Goal: Task Accomplishment & Management: Manage account settings

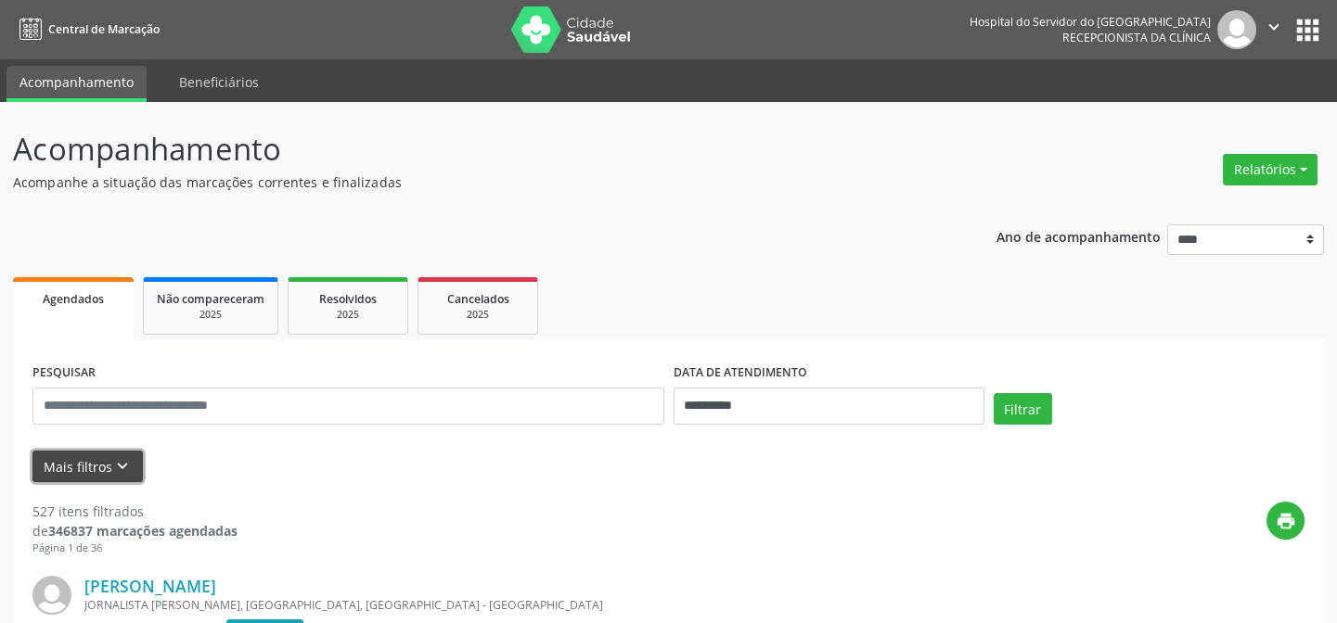
click at [97, 463] on button "Mais filtros keyboard_arrow_down" at bounding box center [87, 467] width 110 height 32
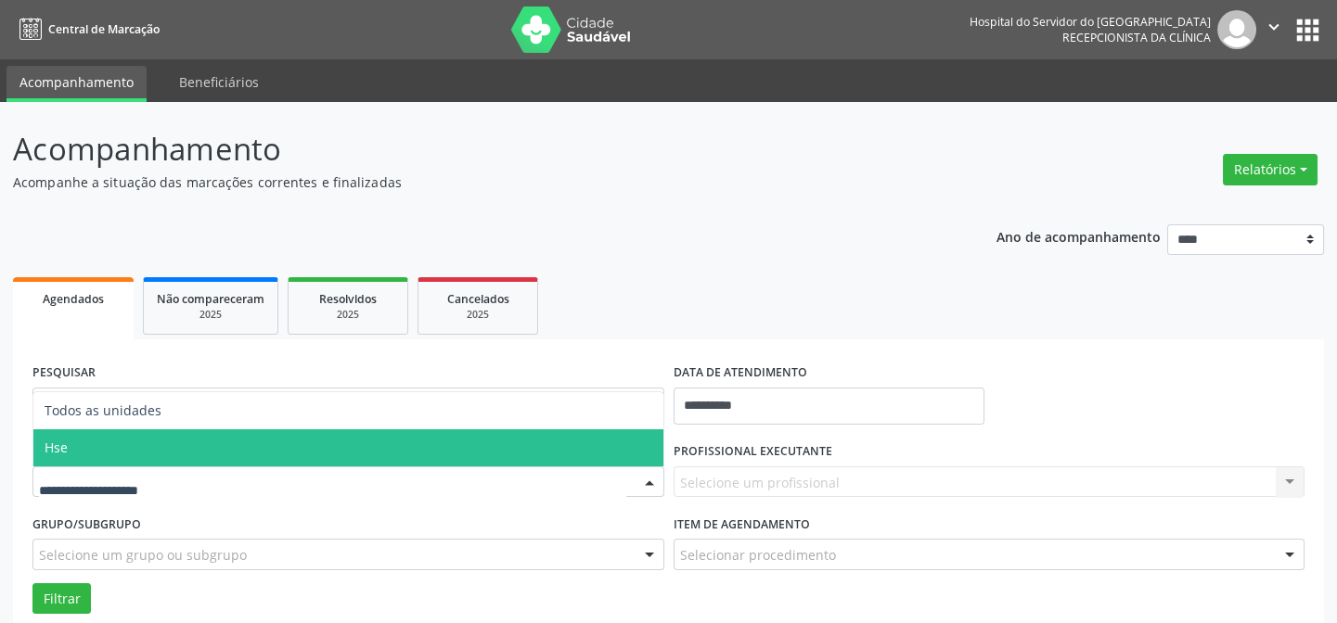
click at [135, 444] on span "Hse" at bounding box center [348, 447] width 630 height 37
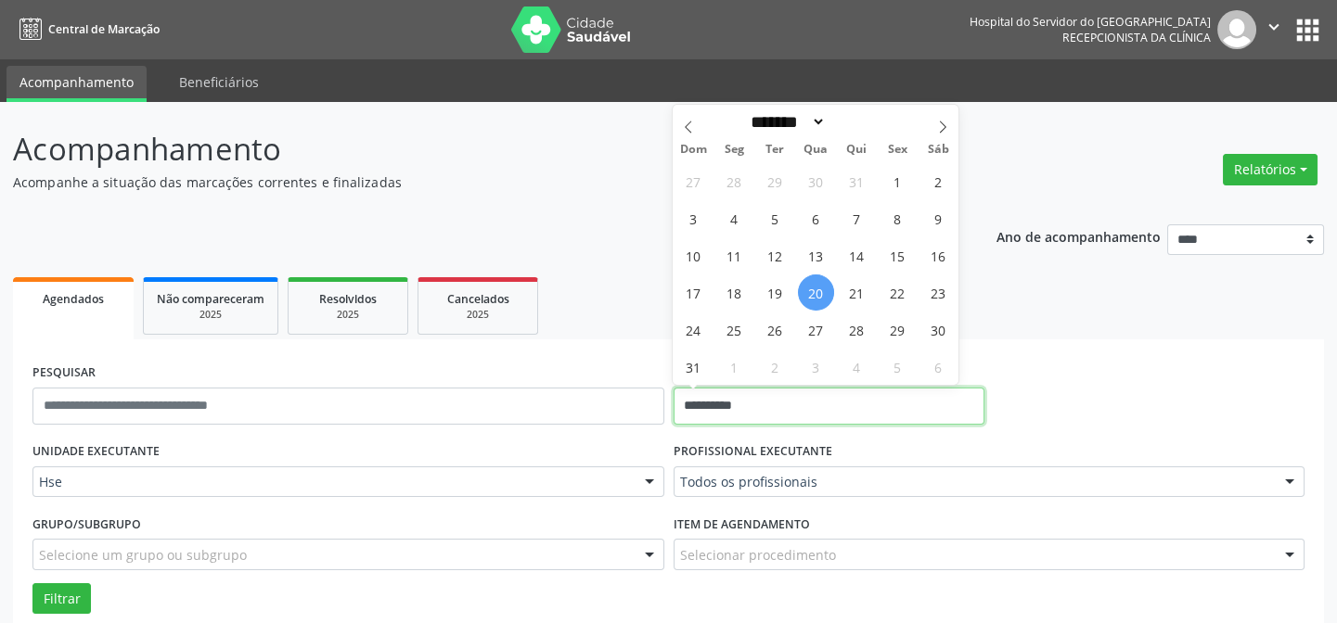
click at [724, 406] on input "**********" at bounding box center [828, 406] width 311 height 37
click at [809, 288] on span "20" at bounding box center [816, 293] width 36 height 36
type input "**********"
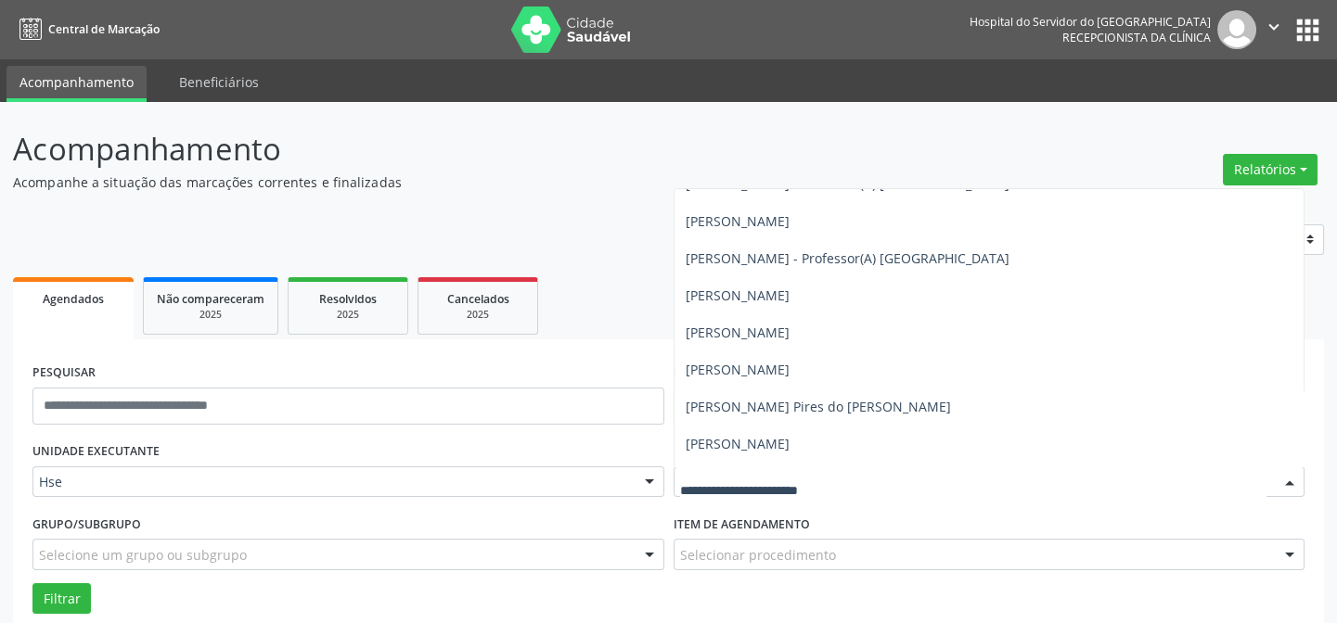
scroll to position [590, 0]
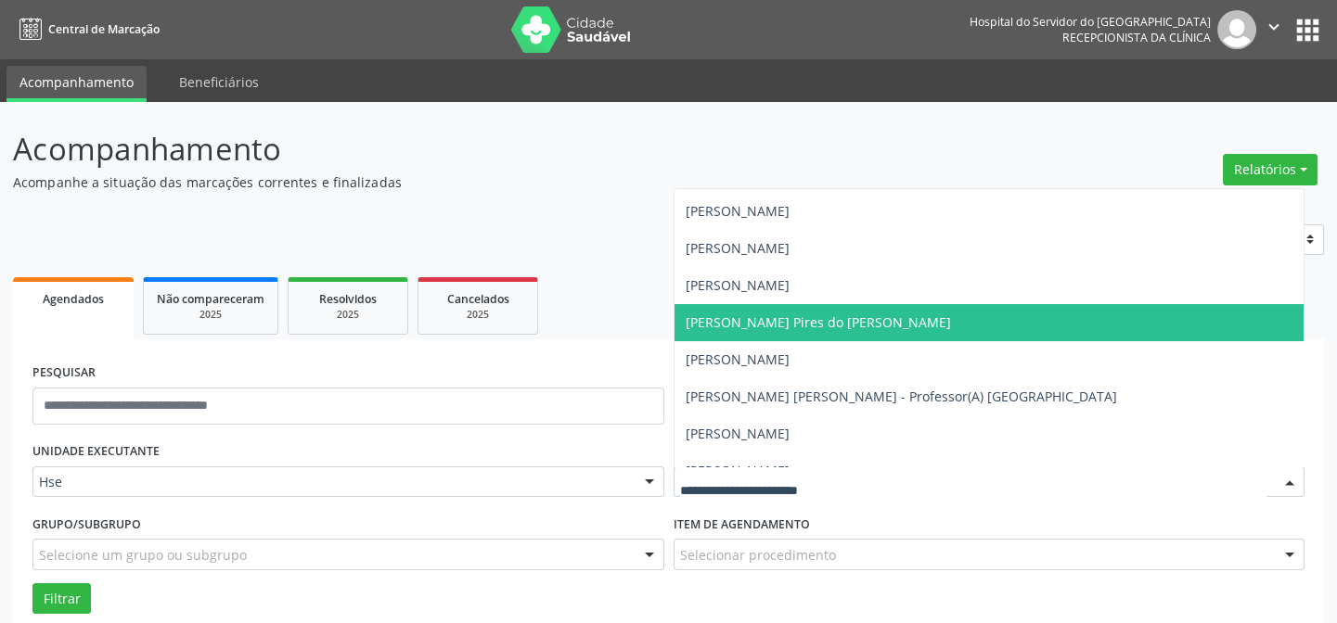
click at [718, 323] on span "Amanda Vilma Brito Pires do Rego Barros" at bounding box center [817, 323] width 265 height 18
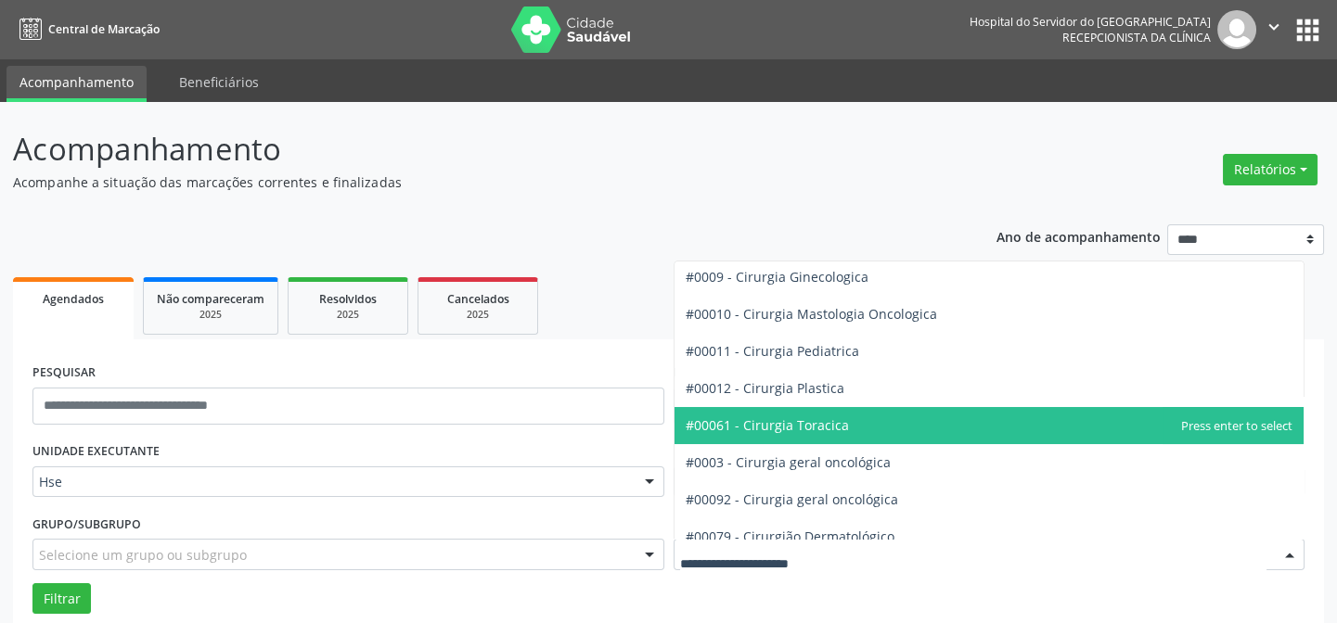
scroll to position [421, 0]
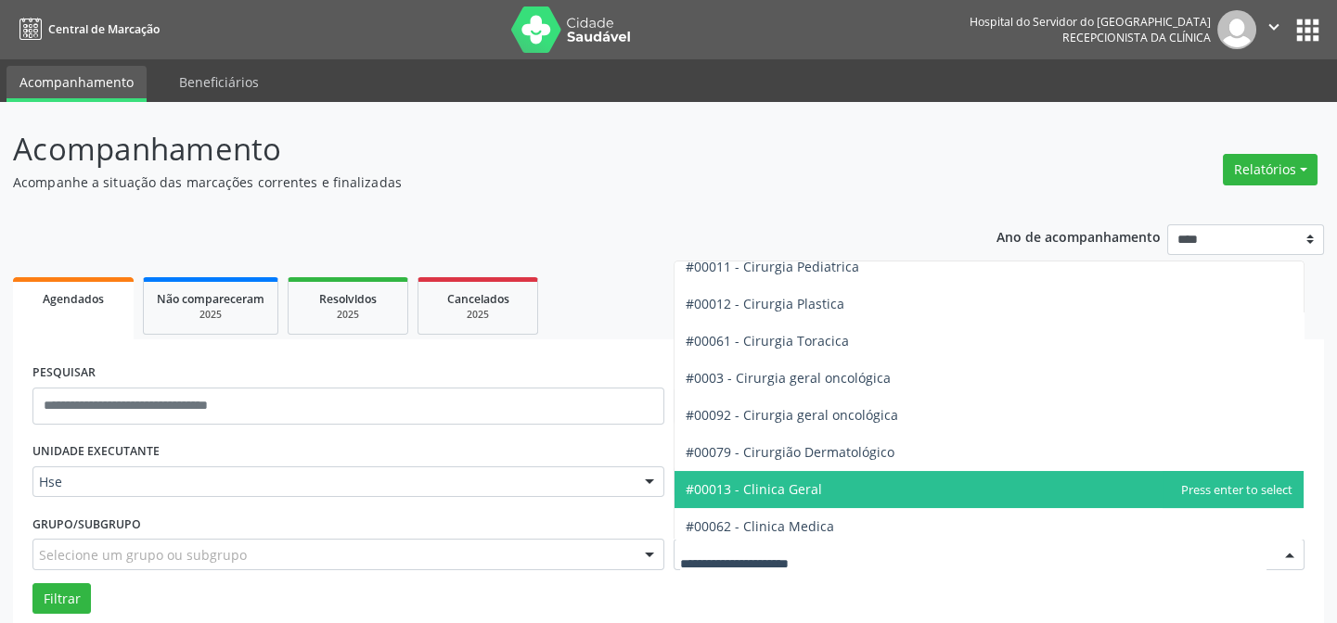
click at [754, 489] on span "#00013 - Clinica Geral" at bounding box center [753, 489] width 136 height 18
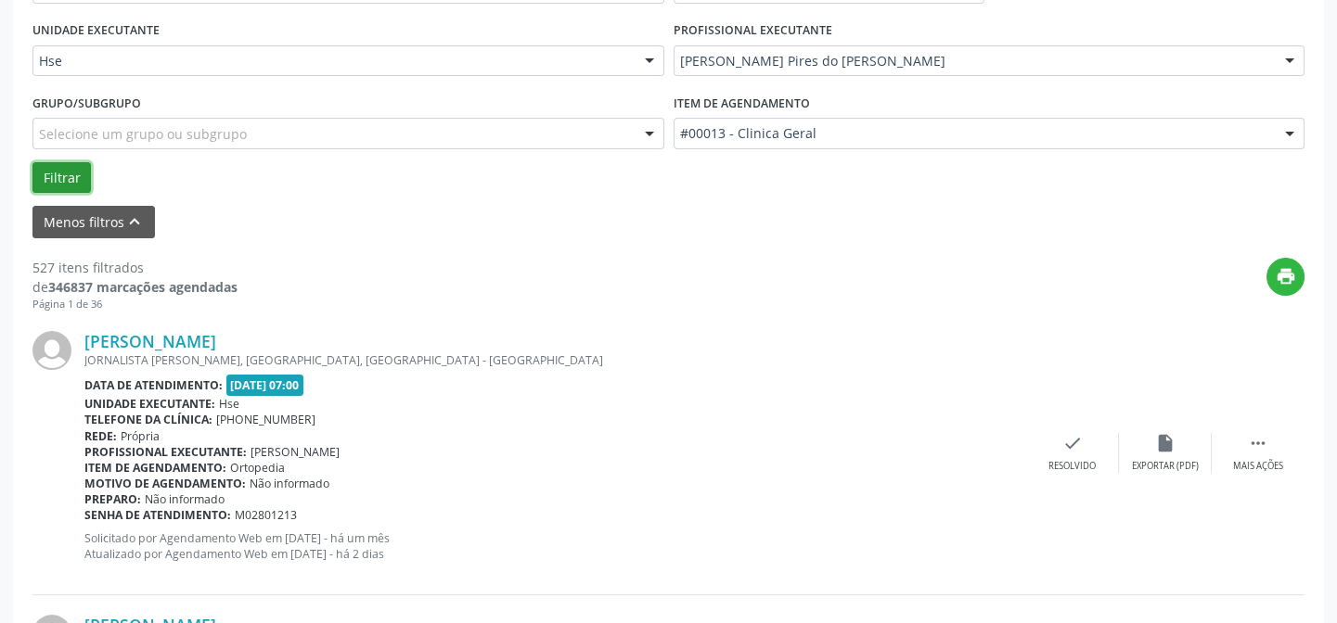
click at [47, 170] on button "Filtrar" at bounding box center [61, 178] width 58 height 32
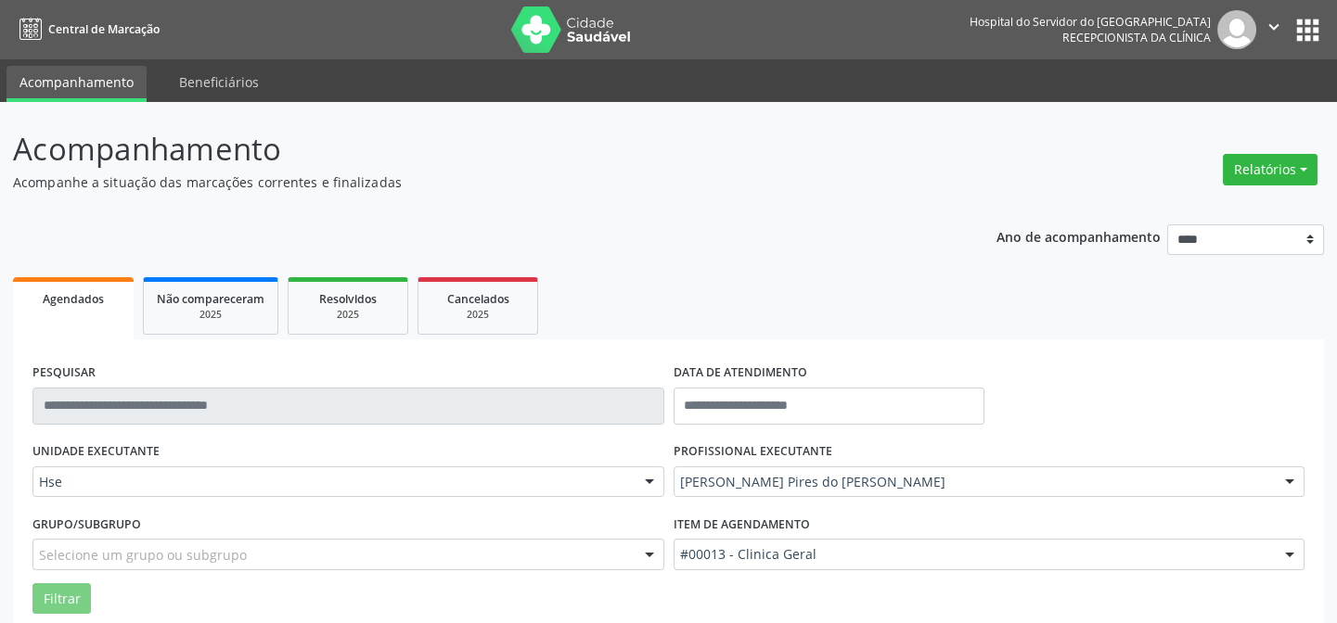
scroll to position [186, 0]
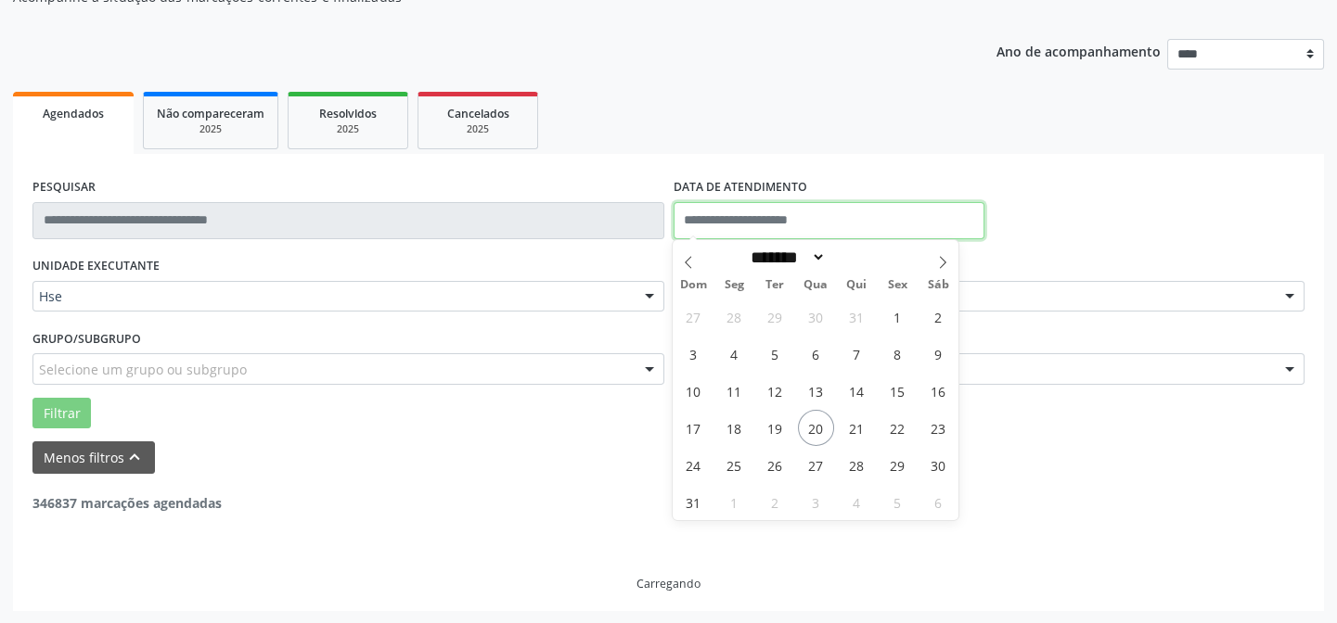
click at [712, 224] on input "text" at bounding box center [828, 220] width 311 height 37
click at [813, 426] on span "20" at bounding box center [816, 428] width 36 height 36
type input "**********"
click at [813, 426] on span "20" at bounding box center [816, 428] width 36 height 36
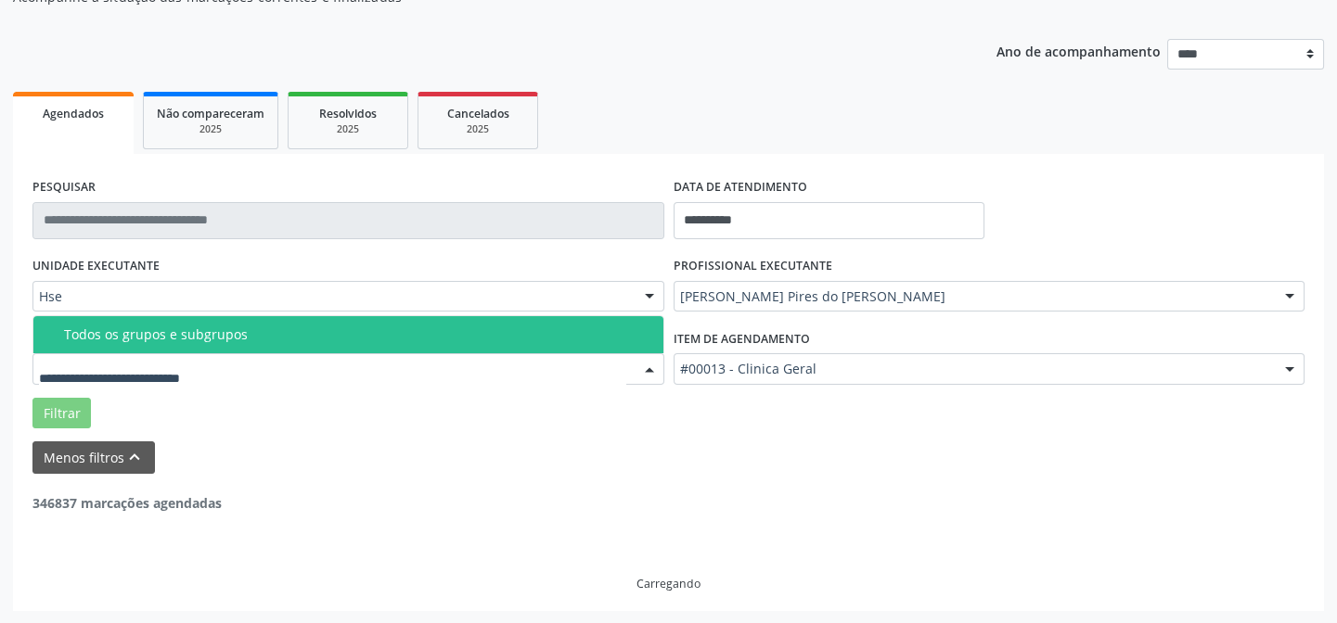
click at [529, 372] on div at bounding box center [348, 369] width 632 height 32
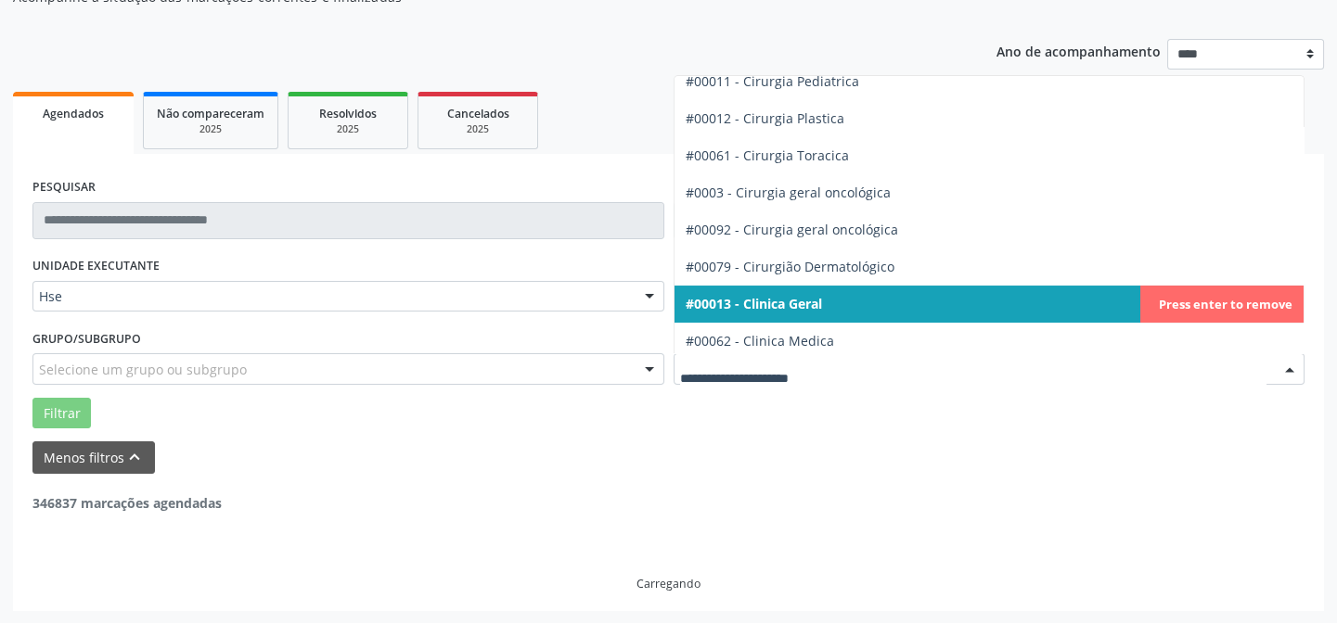
click at [751, 302] on span "#00013 - Clinica Geral" at bounding box center [753, 304] width 136 height 18
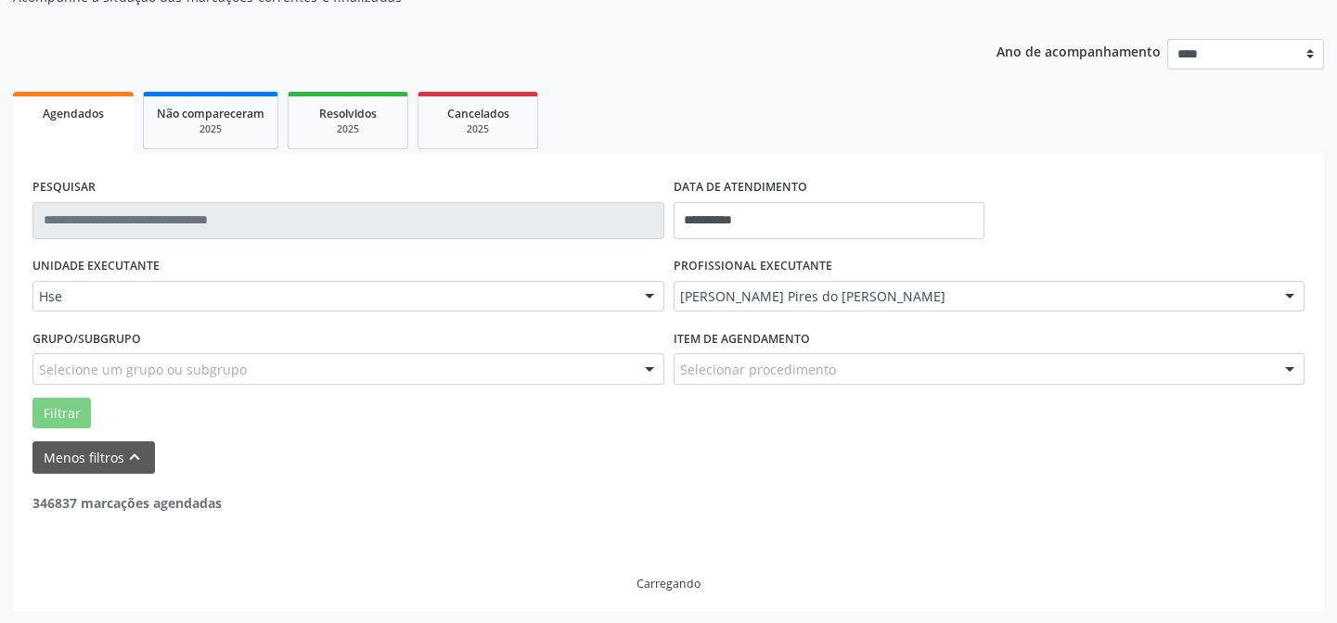
click at [751, 302] on div "UNIDADE EXECUTANTE Hse Todos as unidades Hse Nenhum resultado encontrado para: …" at bounding box center [668, 340] width 1281 height 176
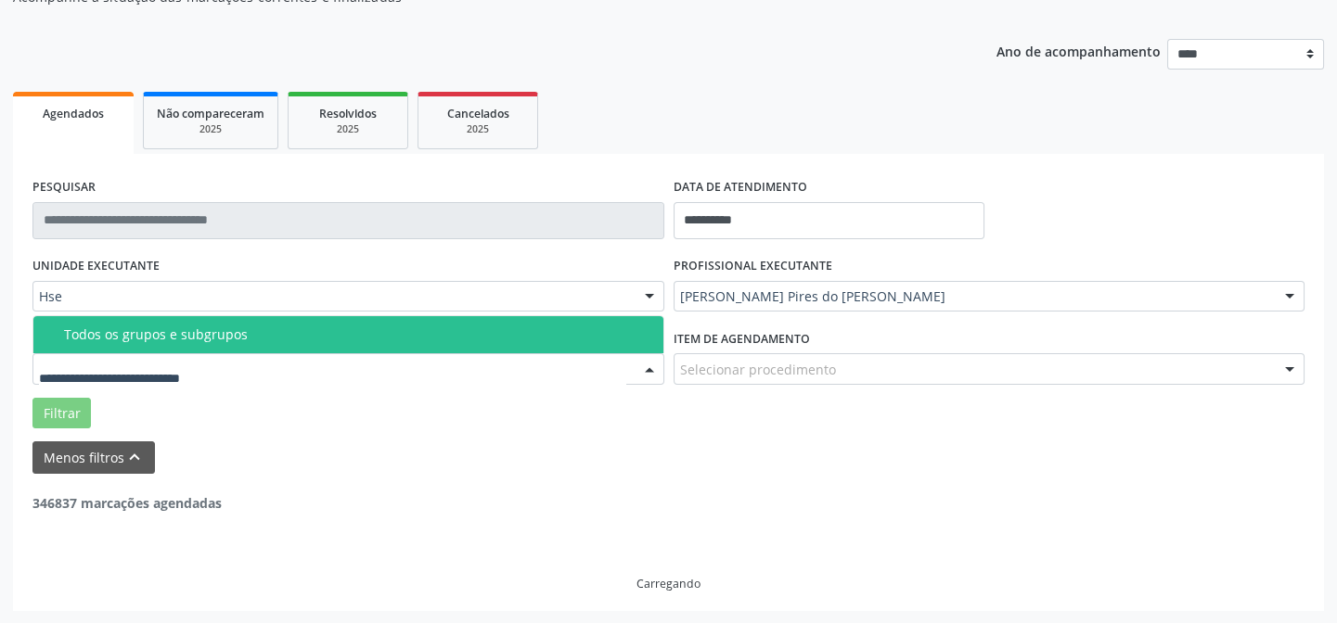
click at [133, 382] on input "text" at bounding box center [332, 378] width 587 height 37
click at [158, 330] on div "Todos os grupos e subgrupos" at bounding box center [358, 334] width 588 height 15
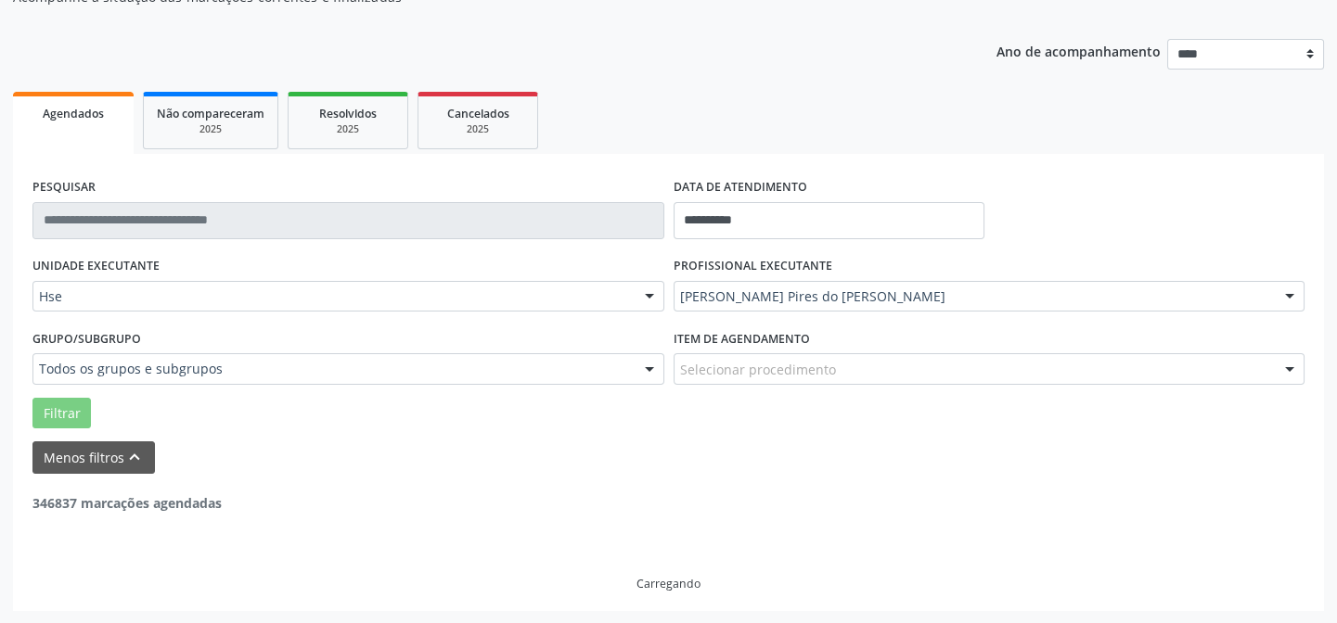
click at [166, 313] on div "UNIDADE EXECUTANTE Hse Todos as unidades Hse Nenhum resultado encontrado para: …" at bounding box center [348, 288] width 641 height 72
click at [153, 341] on div "Grupo/Subgrupo Todos os grupos e subgrupos Todos os grupos e subgrupos Nenhum r…" at bounding box center [348, 354] width 632 height 59
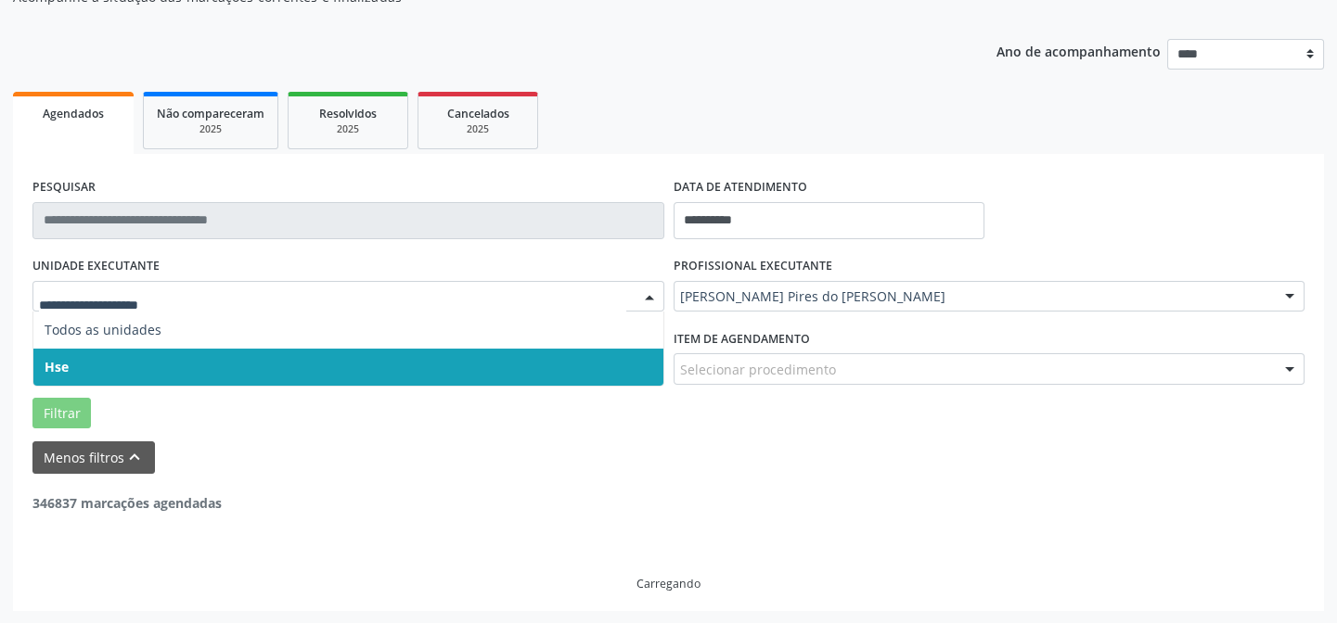
click at [202, 288] on input "text" at bounding box center [332, 306] width 587 height 37
click at [167, 369] on span "Hse" at bounding box center [348, 367] width 630 height 37
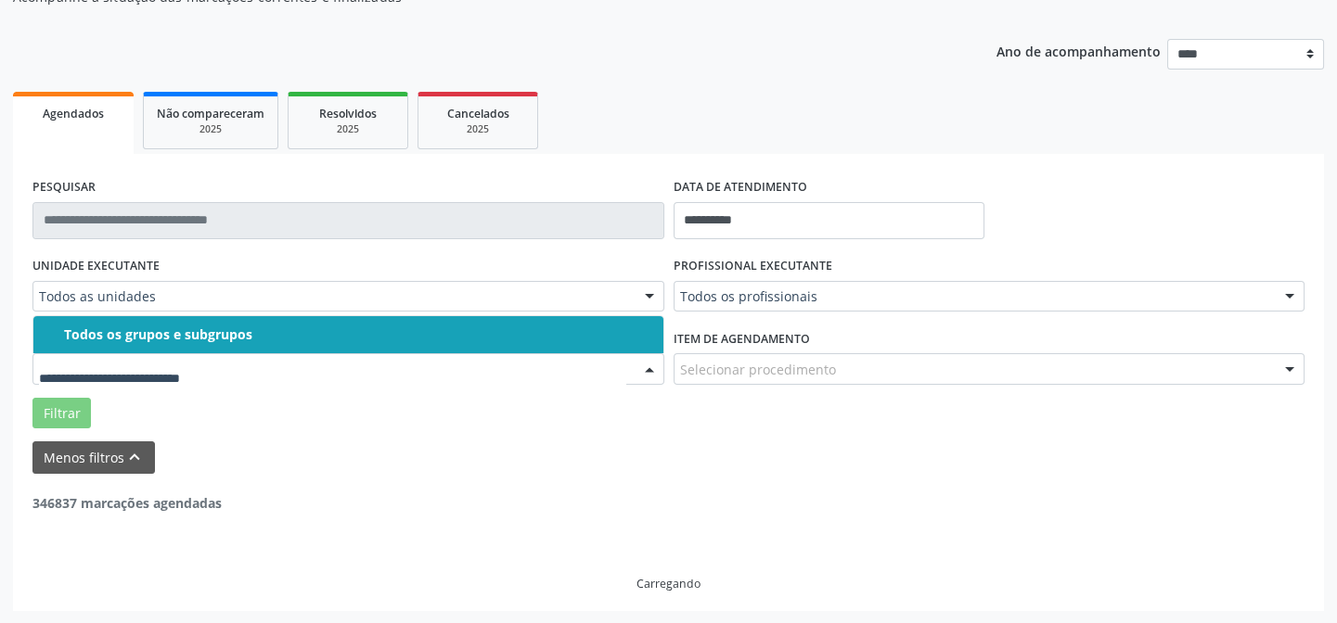
click at [160, 323] on span "Todos os grupos e subgrupos" at bounding box center [348, 334] width 630 height 37
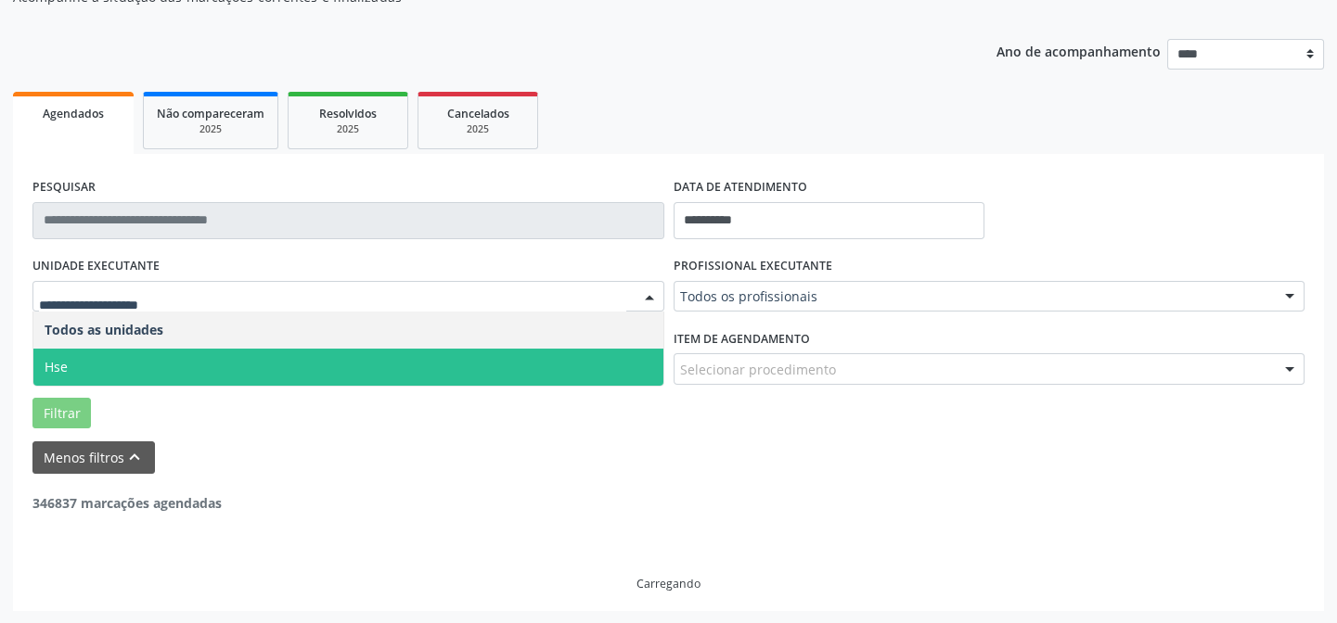
click at [136, 362] on span "Hse" at bounding box center [348, 367] width 630 height 37
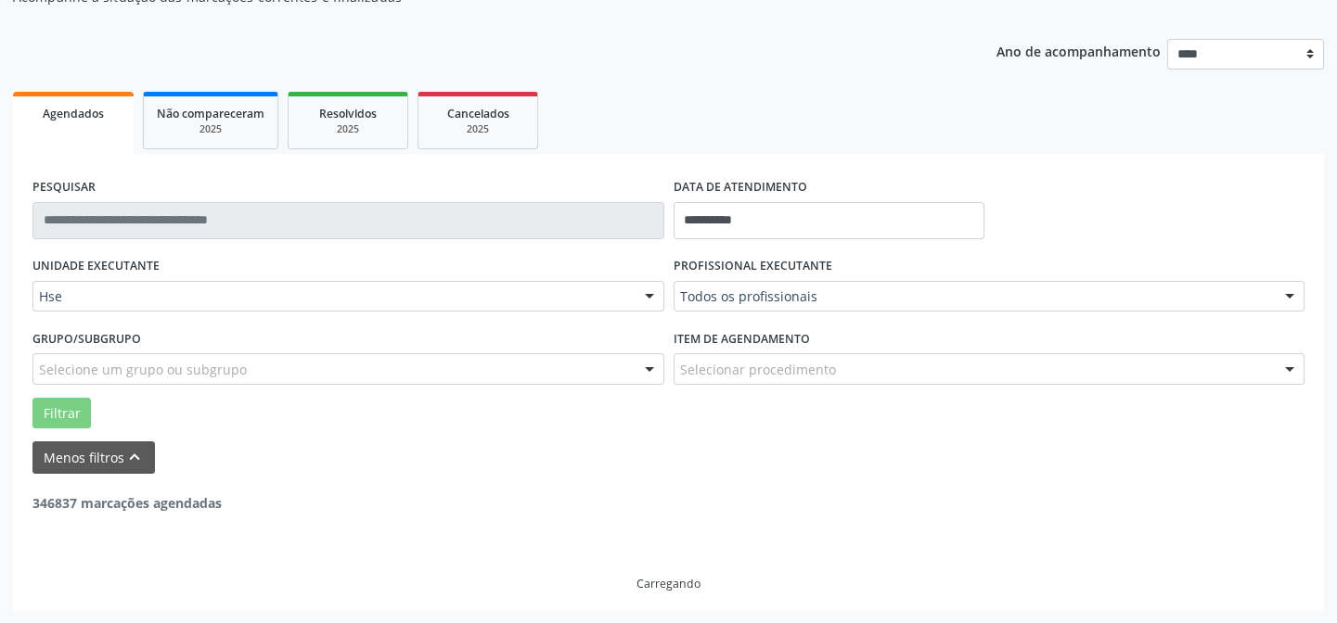
click at [136, 362] on div "UNIDADE EXECUTANTE Hse Todos as unidades Hse Nenhum resultado encontrado para: …" at bounding box center [668, 340] width 1281 height 176
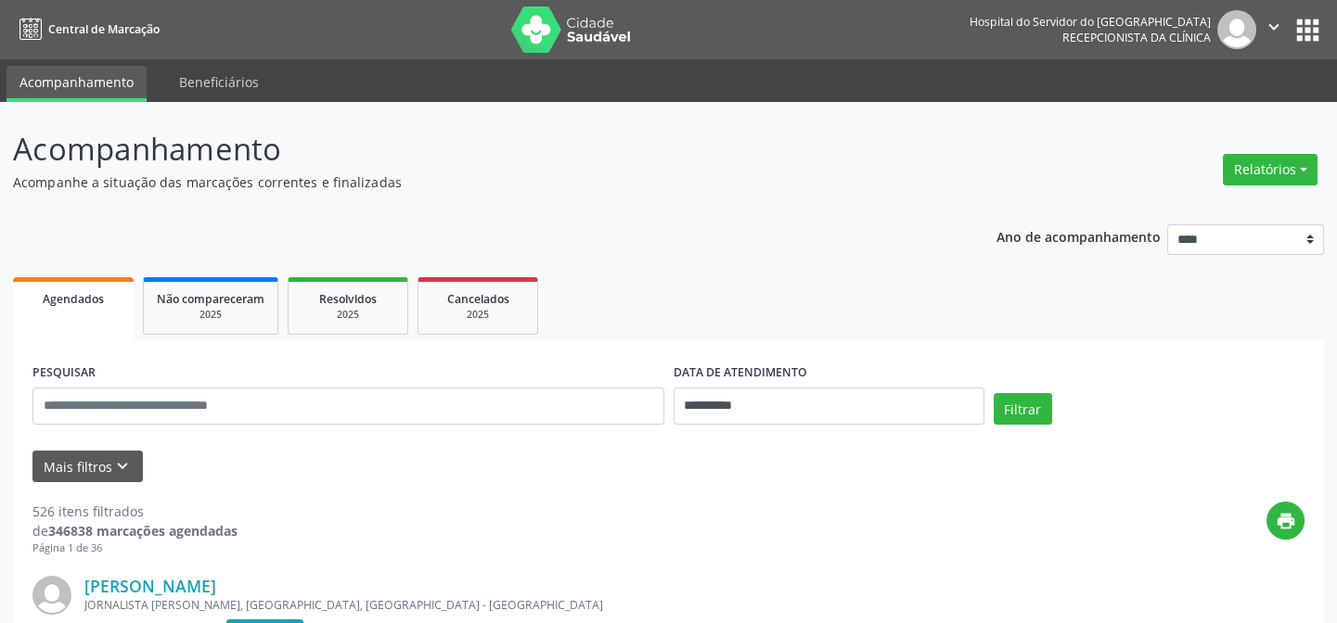
scroll to position [168, 0]
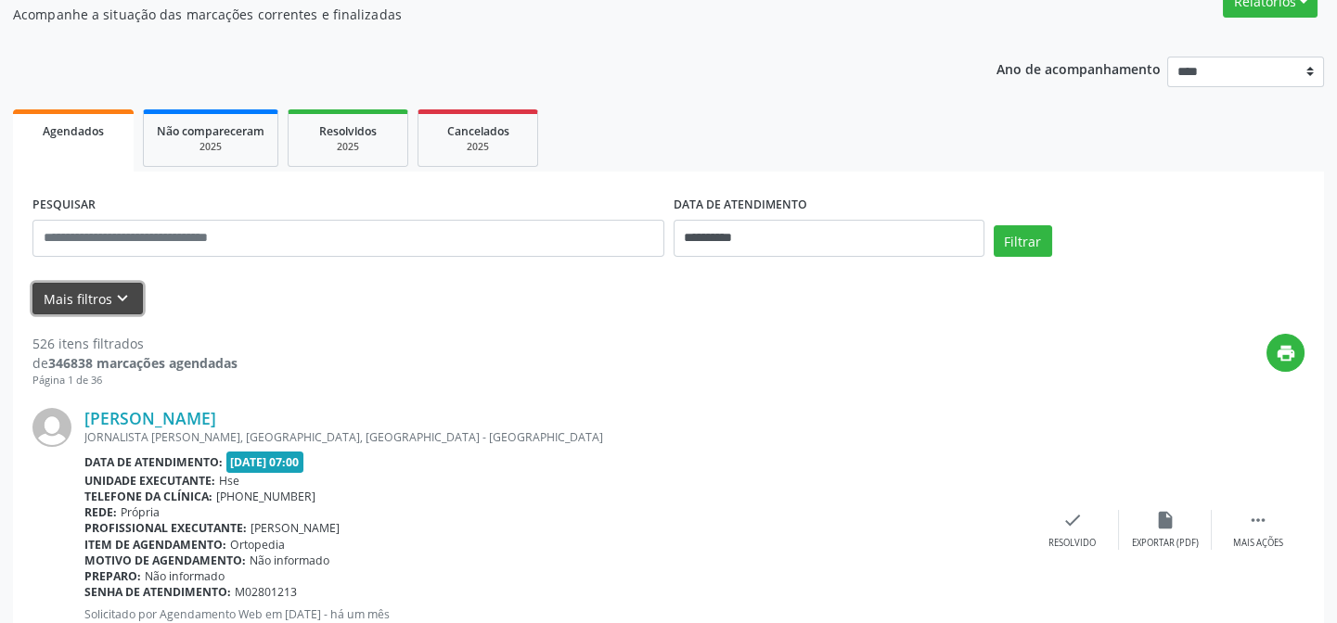
click at [73, 295] on button "Mais filtros keyboard_arrow_down" at bounding box center [87, 299] width 110 height 32
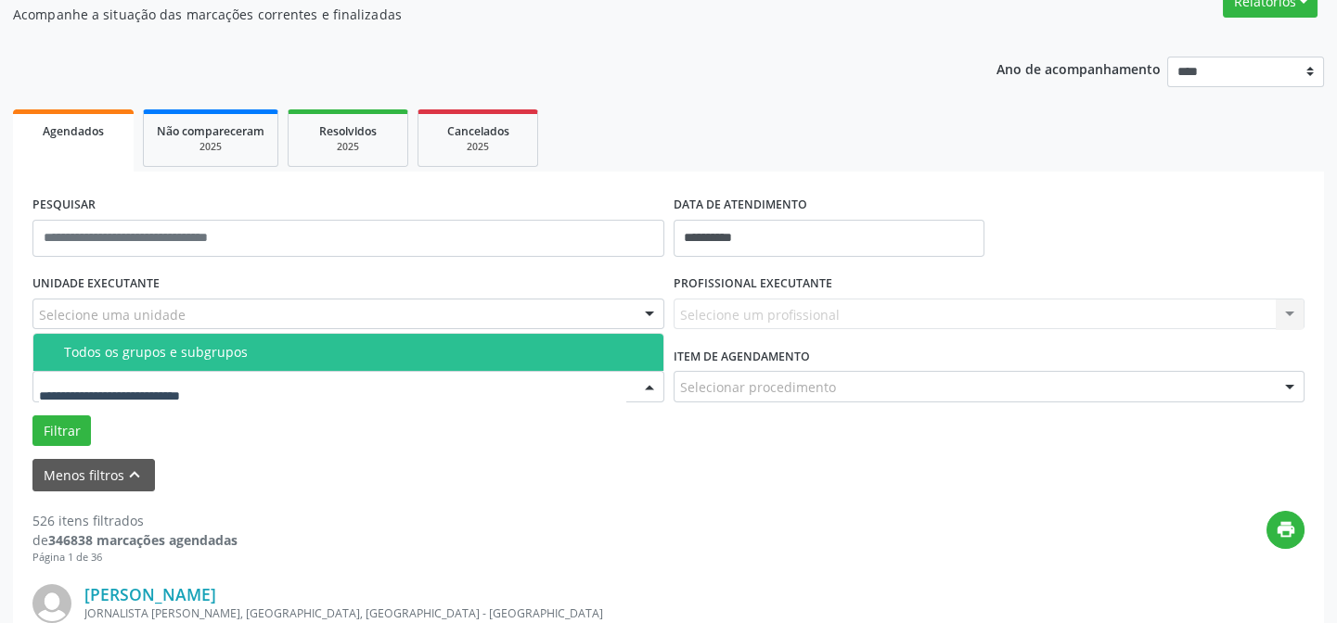
click at [147, 345] on div "Todos os grupos e subgrupos" at bounding box center [358, 352] width 588 height 15
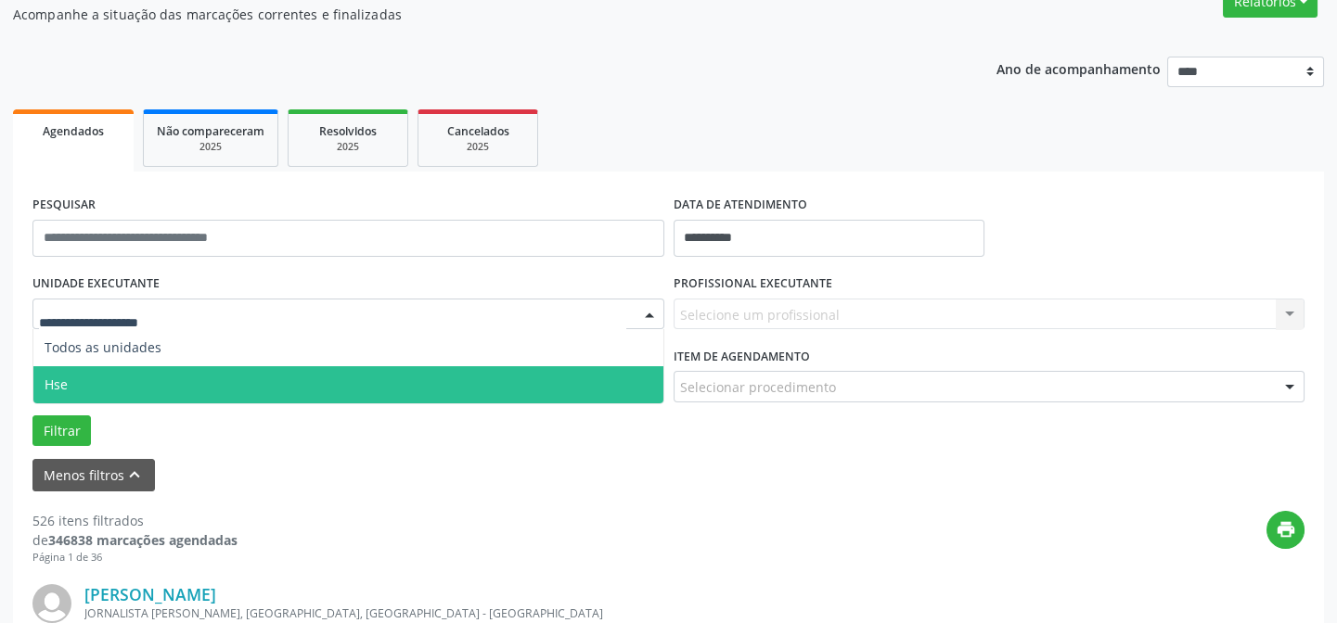
click at [134, 375] on span "Hse" at bounding box center [348, 384] width 630 height 37
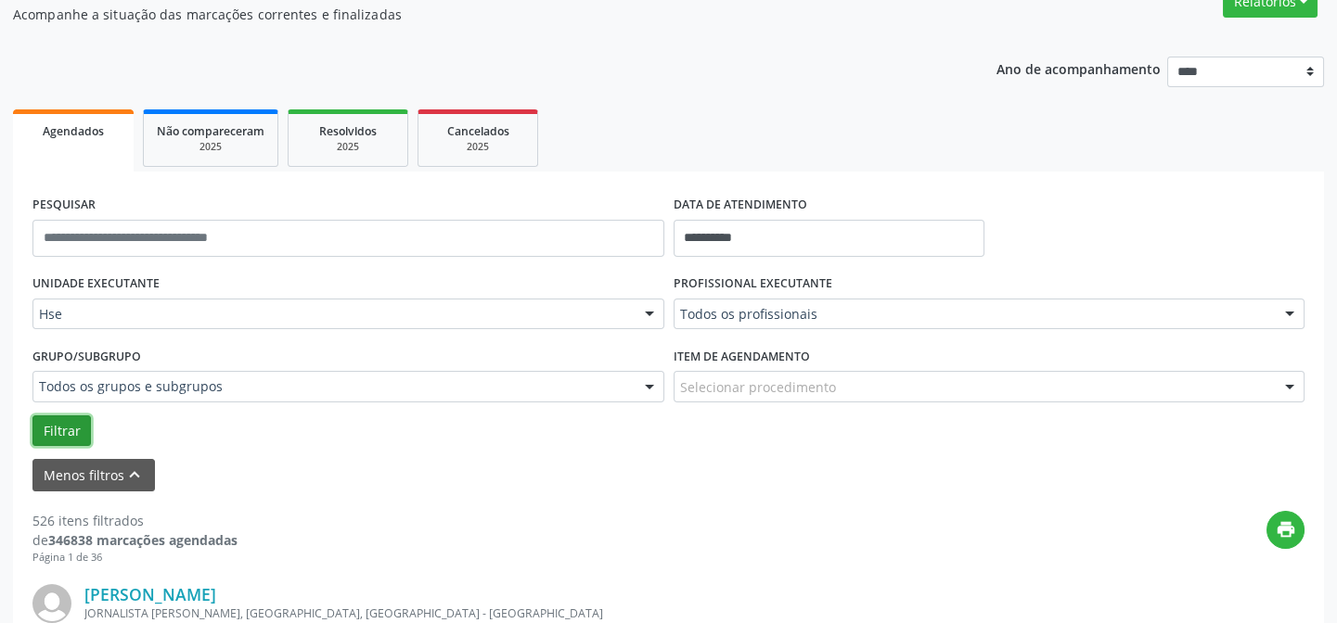
click at [55, 426] on button "Filtrar" at bounding box center [61, 432] width 58 height 32
click at [54, 427] on button "Filtrar" at bounding box center [61, 432] width 58 height 32
click at [55, 428] on button "Filtrar" at bounding box center [61, 432] width 58 height 32
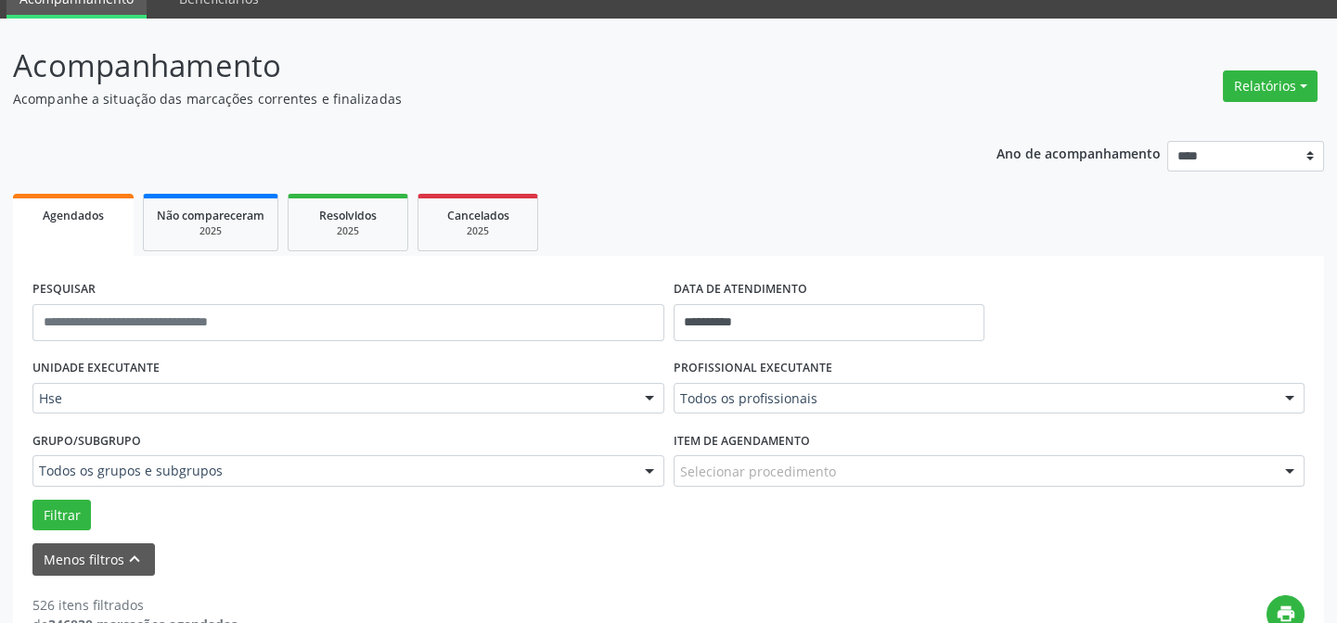
scroll to position [0, 0]
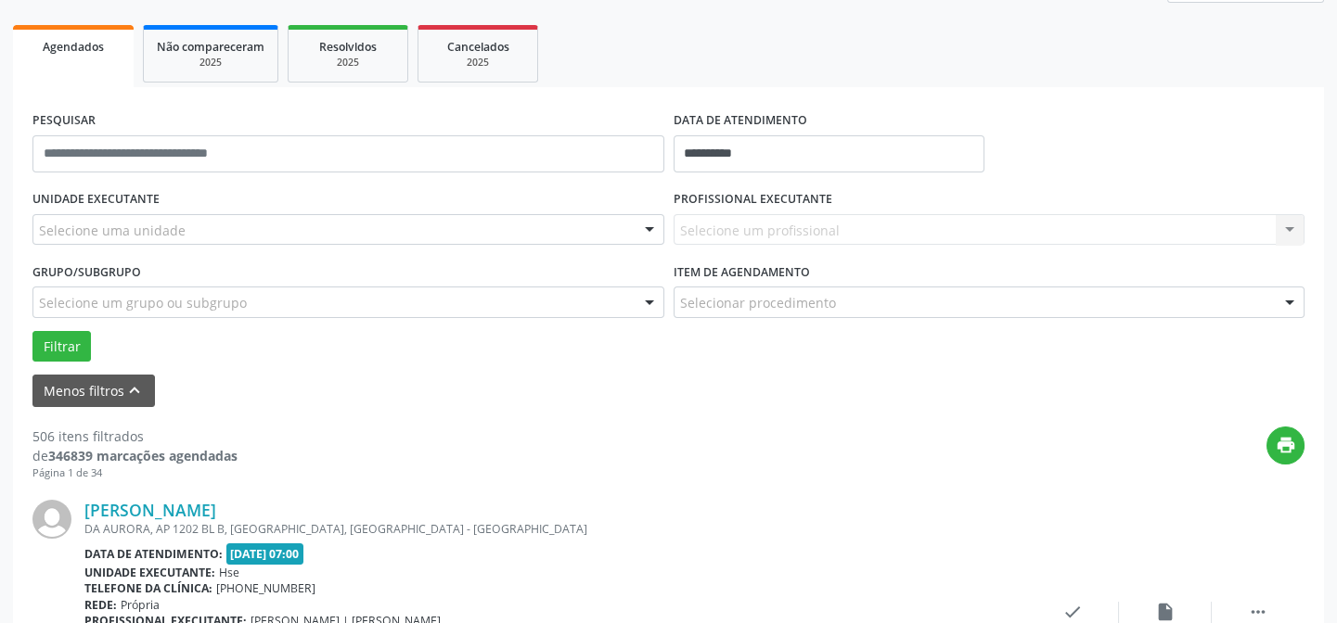
scroll to position [506, 0]
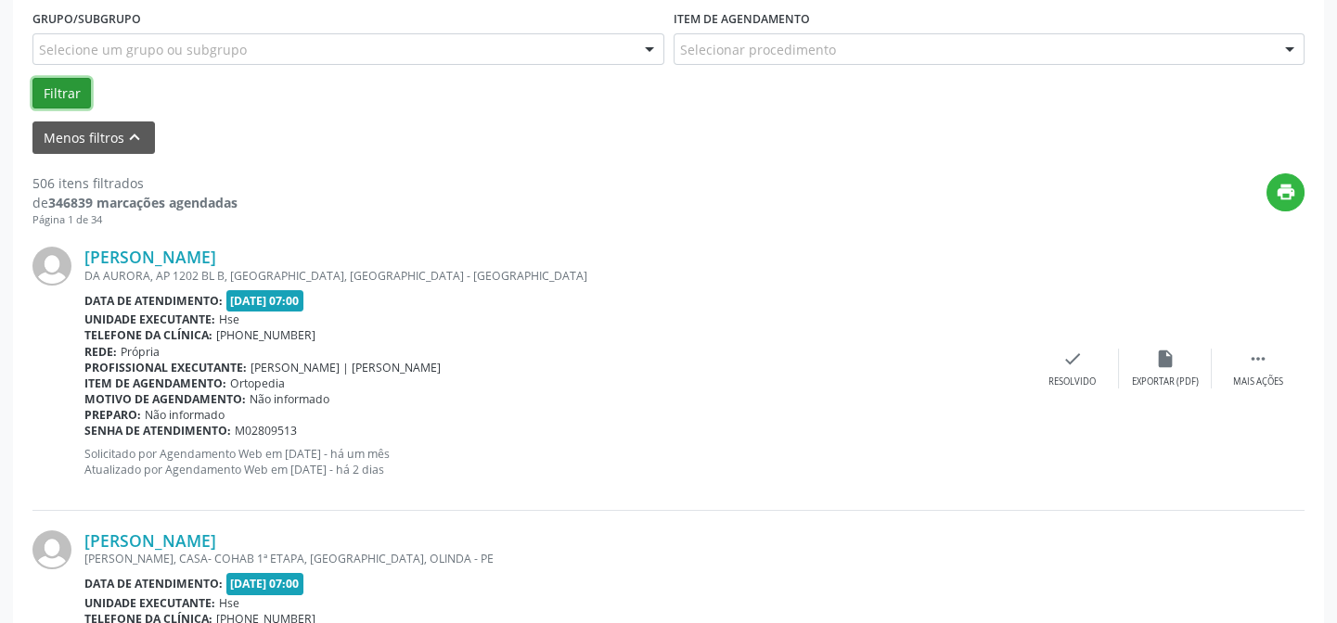
click at [59, 87] on button "Filtrar" at bounding box center [61, 94] width 58 height 32
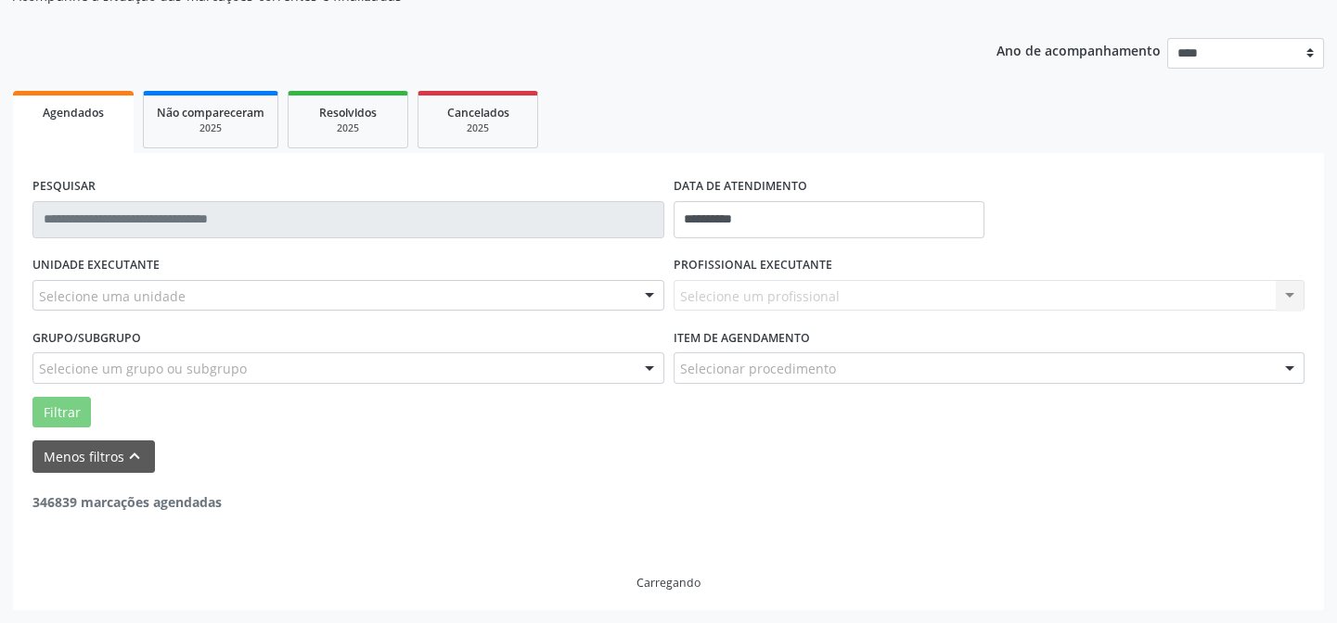
scroll to position [186, 0]
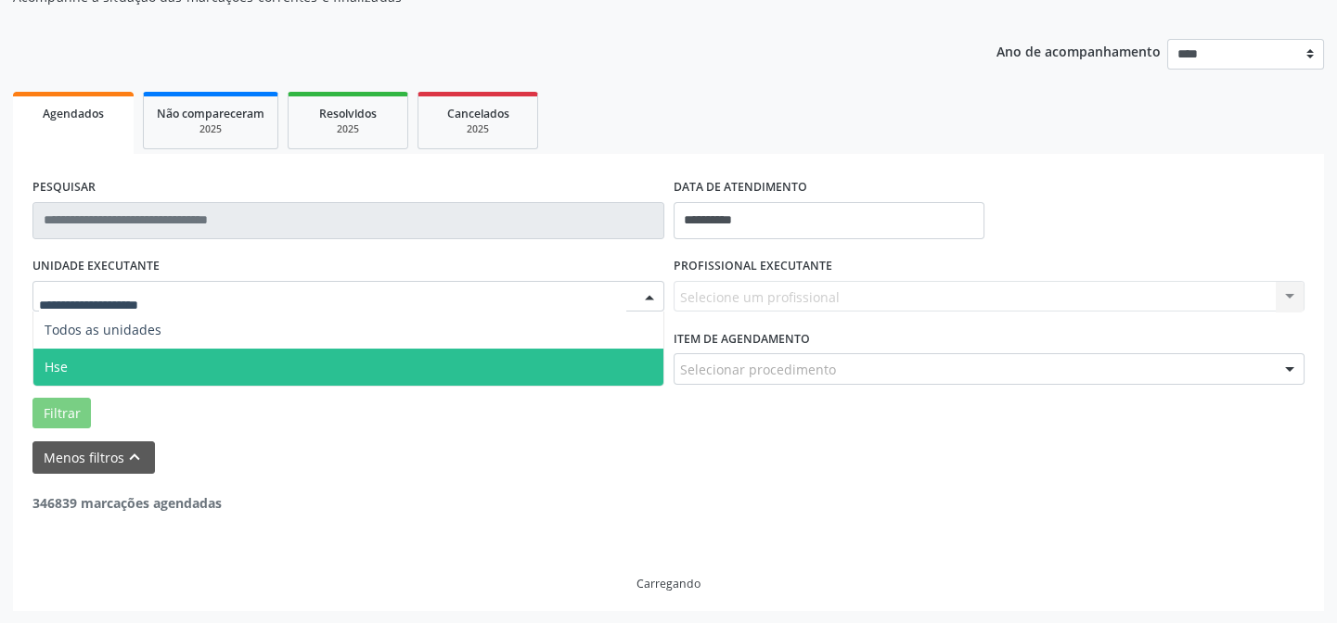
click at [149, 363] on span "Hse" at bounding box center [348, 367] width 630 height 37
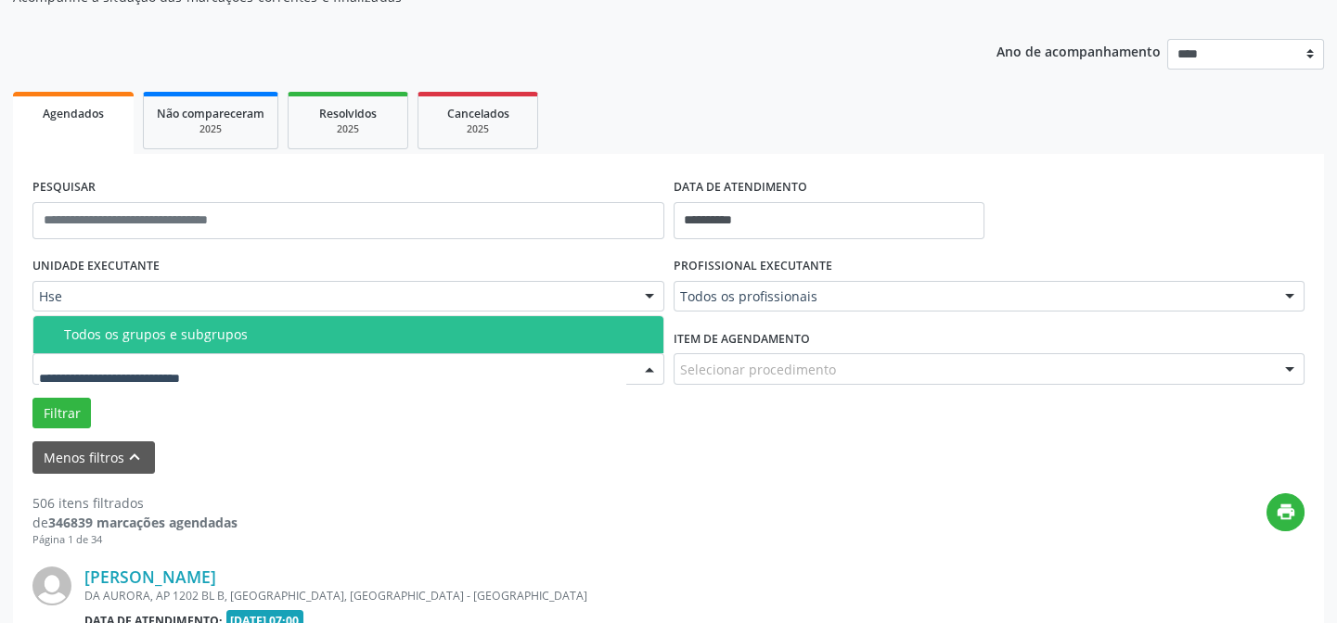
click at [135, 378] on input "text" at bounding box center [332, 378] width 587 height 37
drag, startPoint x: 138, startPoint y: 371, endPoint x: 154, endPoint y: 362, distance: 18.3
click at [139, 369] on input "text" at bounding box center [332, 378] width 587 height 37
click at [205, 374] on input "text" at bounding box center [332, 378] width 587 height 37
click at [464, 365] on input "text" at bounding box center [332, 378] width 587 height 37
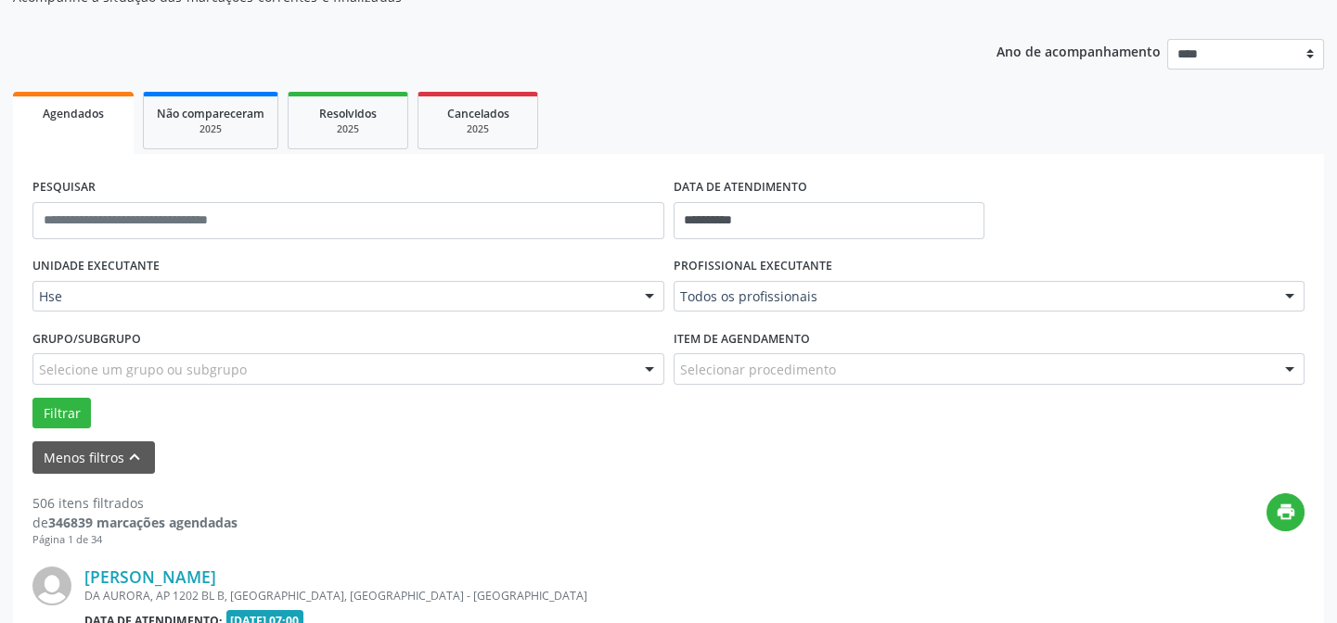
click at [250, 366] on div "Selecione um grupo ou subgrupo" at bounding box center [348, 369] width 632 height 32
click at [280, 270] on div "UNIDADE EXECUTANTE Hse Todos as unidades Hse Nenhum resultado encontrado para: …" at bounding box center [348, 288] width 641 height 72
click at [743, 206] on input "**********" at bounding box center [828, 220] width 311 height 37
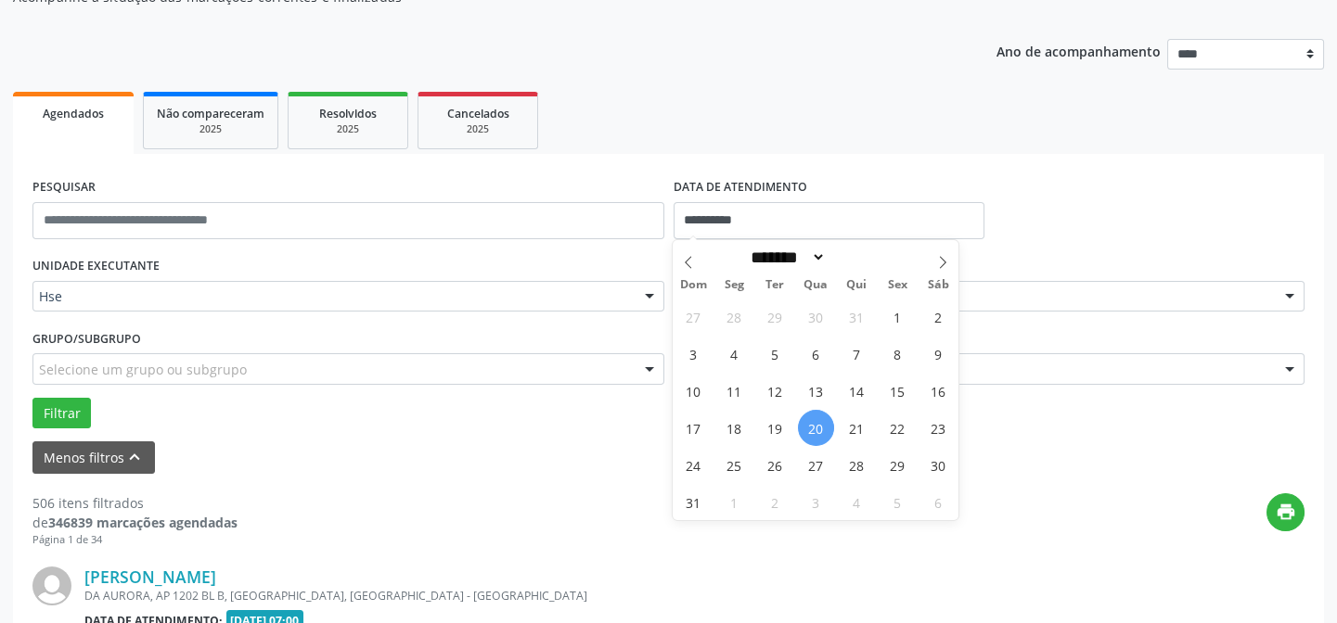
click at [813, 424] on span "20" at bounding box center [816, 428] width 36 height 36
type input "**********"
click at [813, 424] on span "20" at bounding box center [816, 428] width 36 height 36
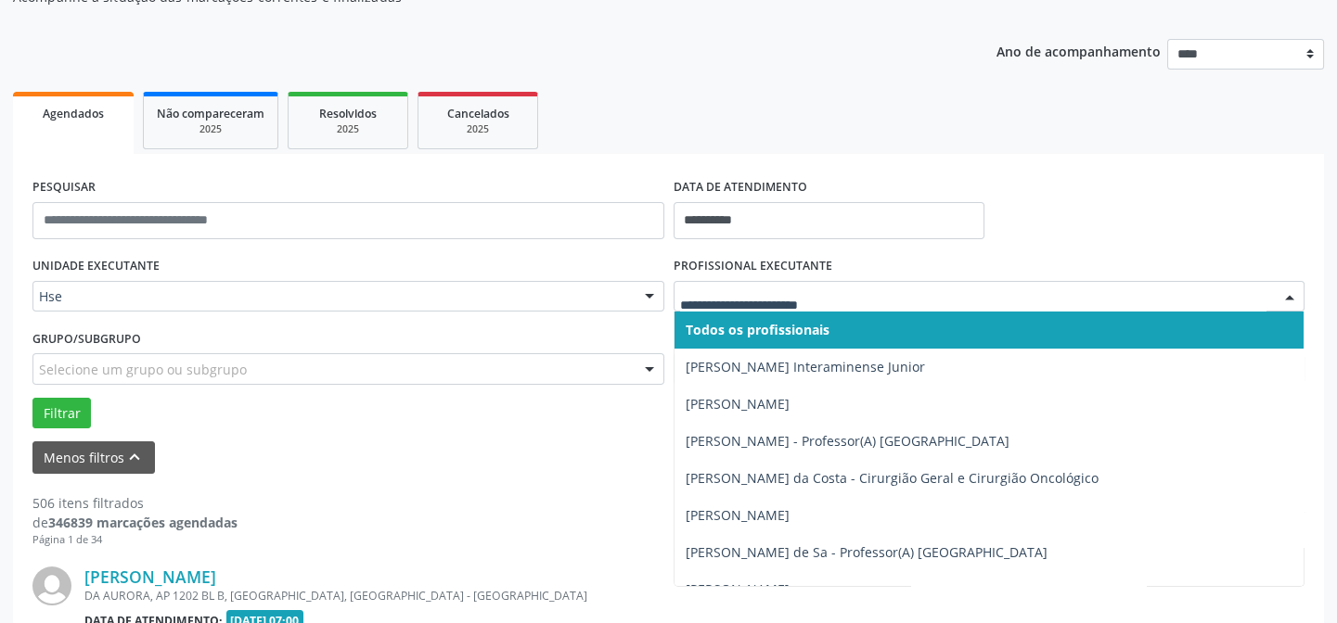
scroll to position [252, 0]
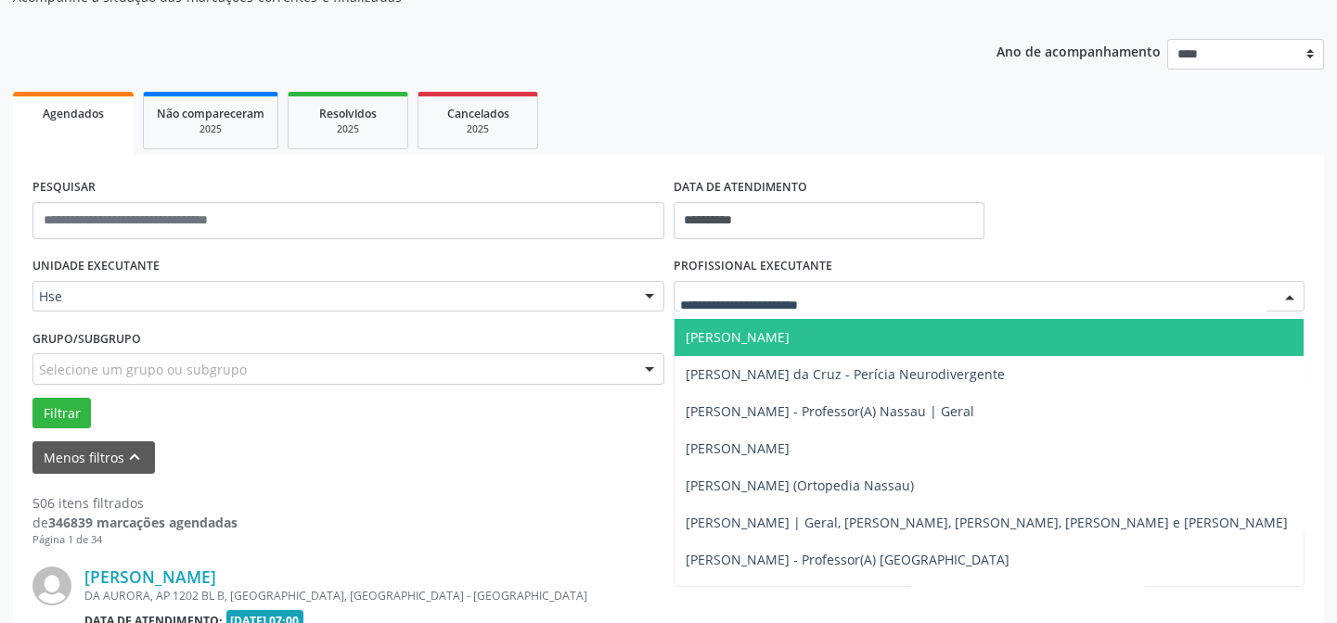
click at [582, 325] on div "Grupo/Subgrupo Selecione um grupo ou subgrupo Todos os grupos e subgrupos Nenhu…" at bounding box center [348, 354] width 632 height 59
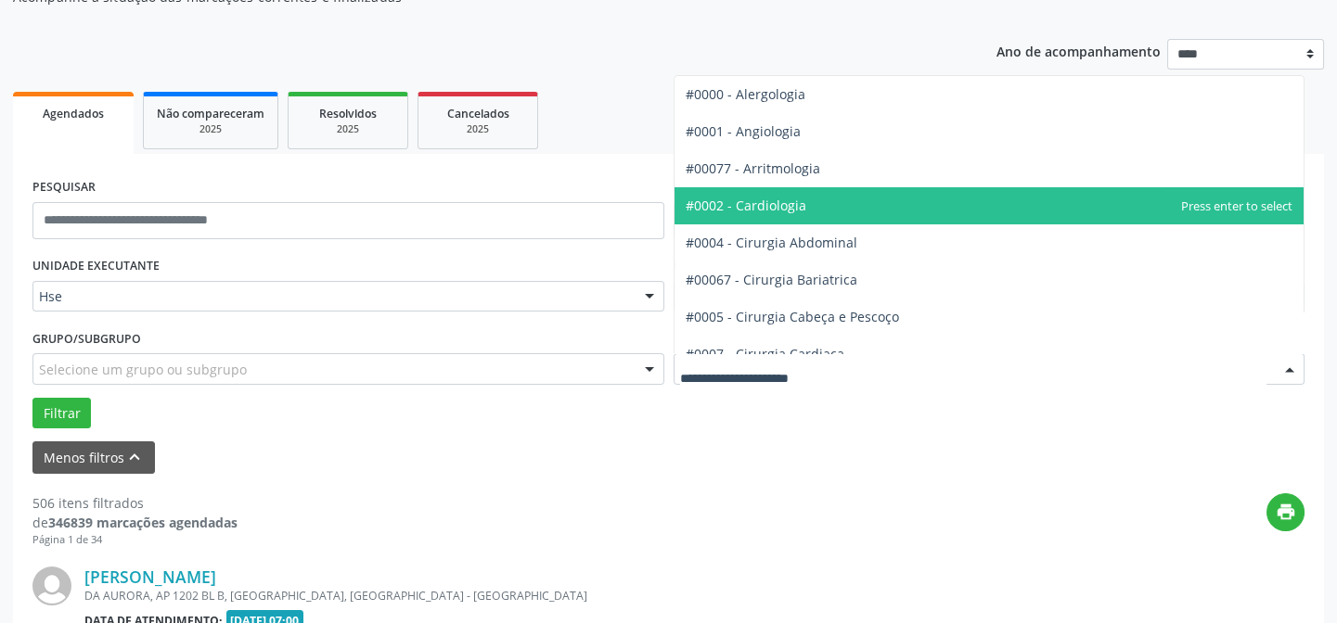
scroll to position [83, 0]
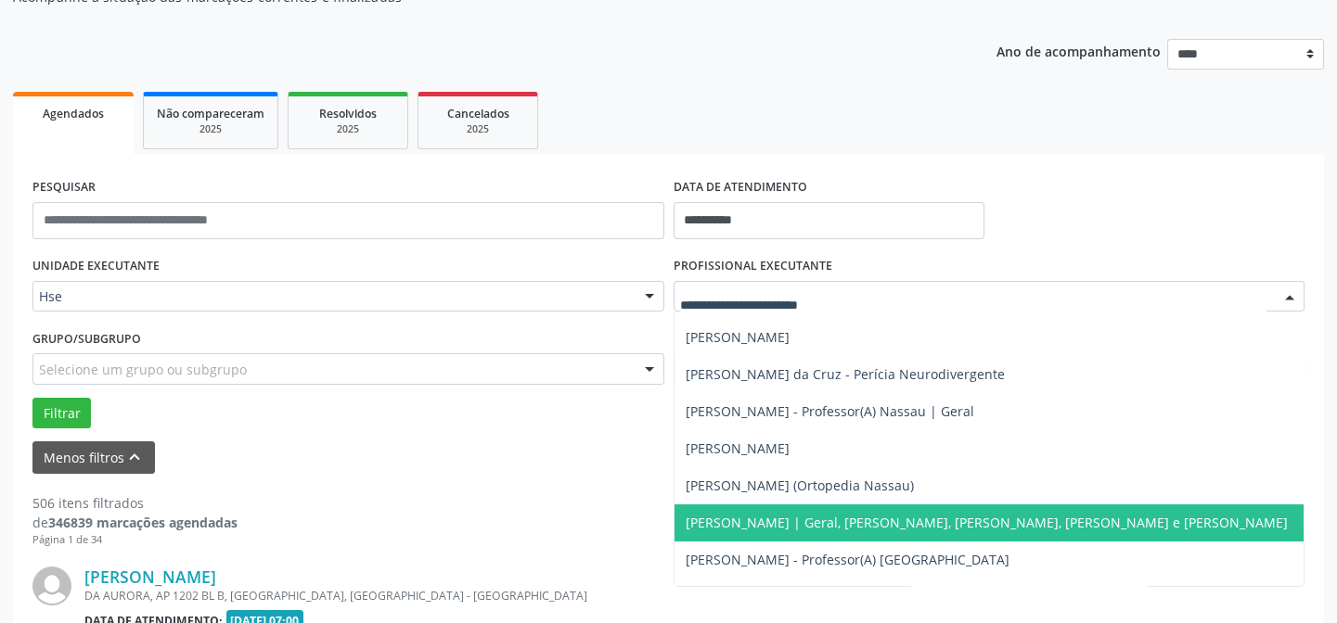
scroll to position [674, 0]
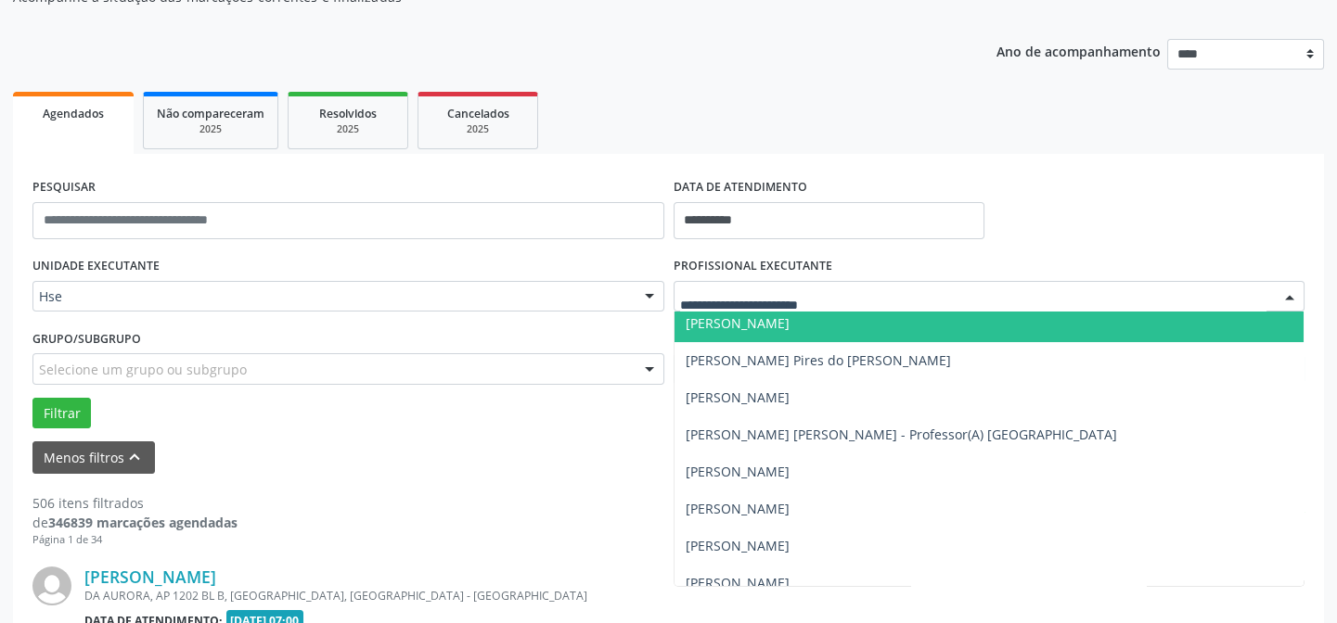
click at [720, 325] on span "Amanda Brito Barros" at bounding box center [737, 323] width 104 height 18
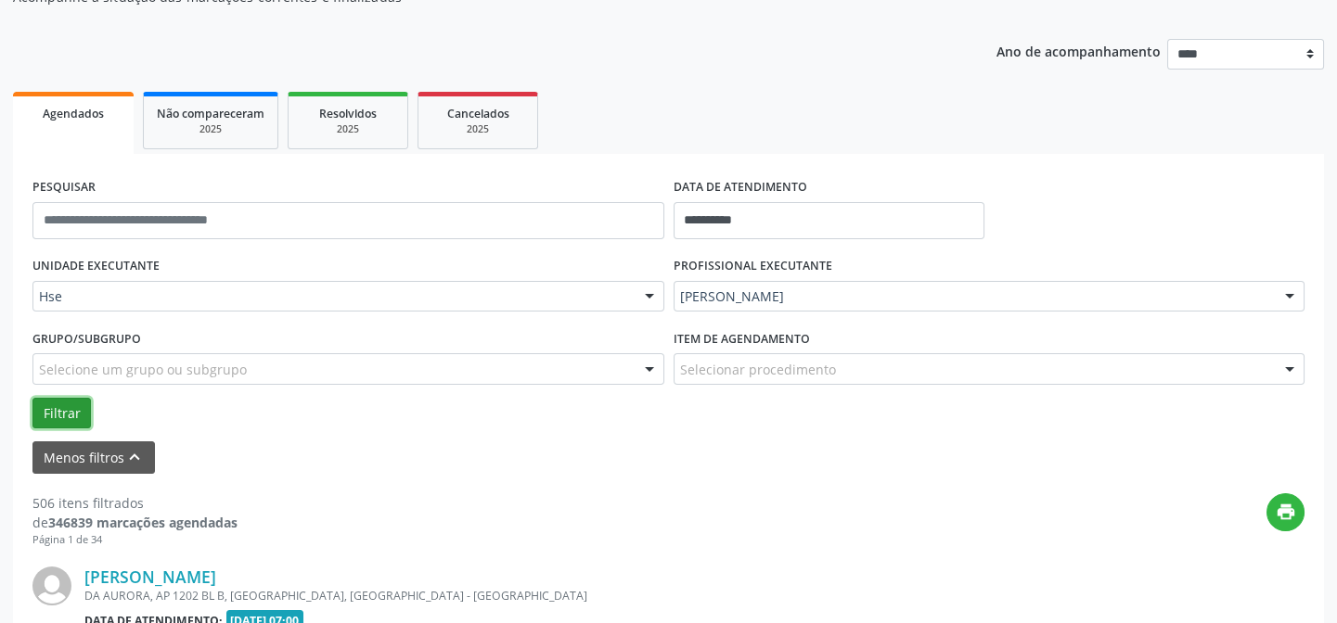
click at [60, 415] on button "Filtrar" at bounding box center [61, 414] width 58 height 32
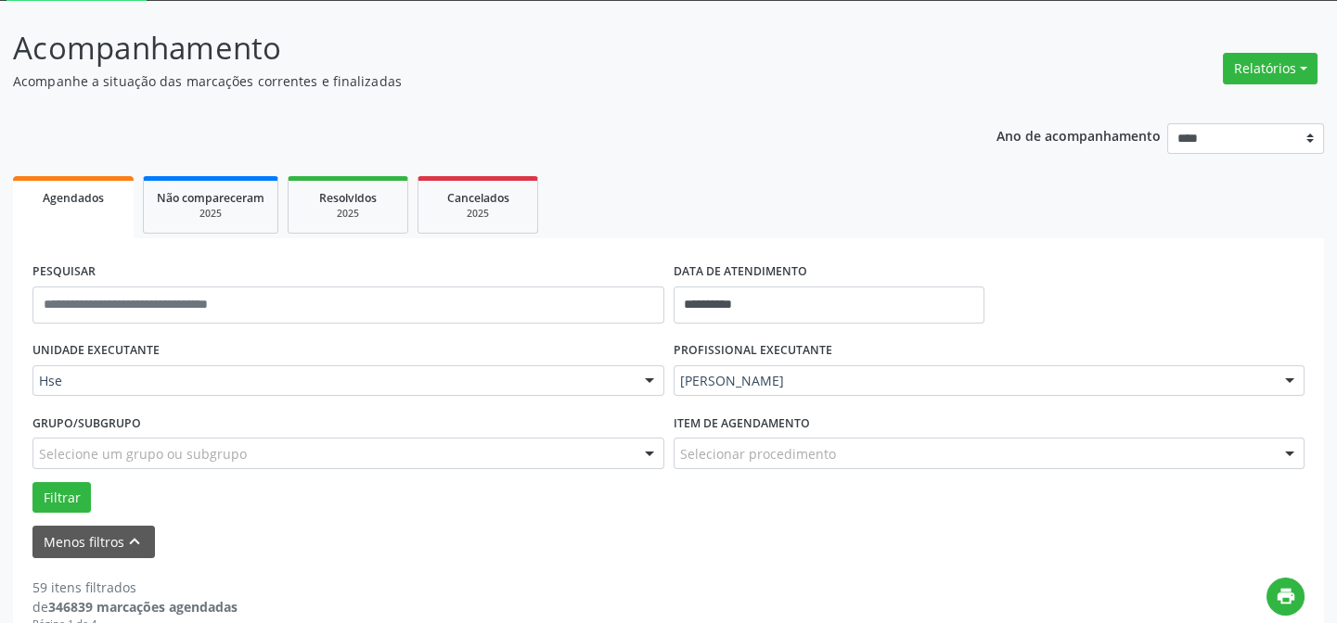
scroll to position [0, 0]
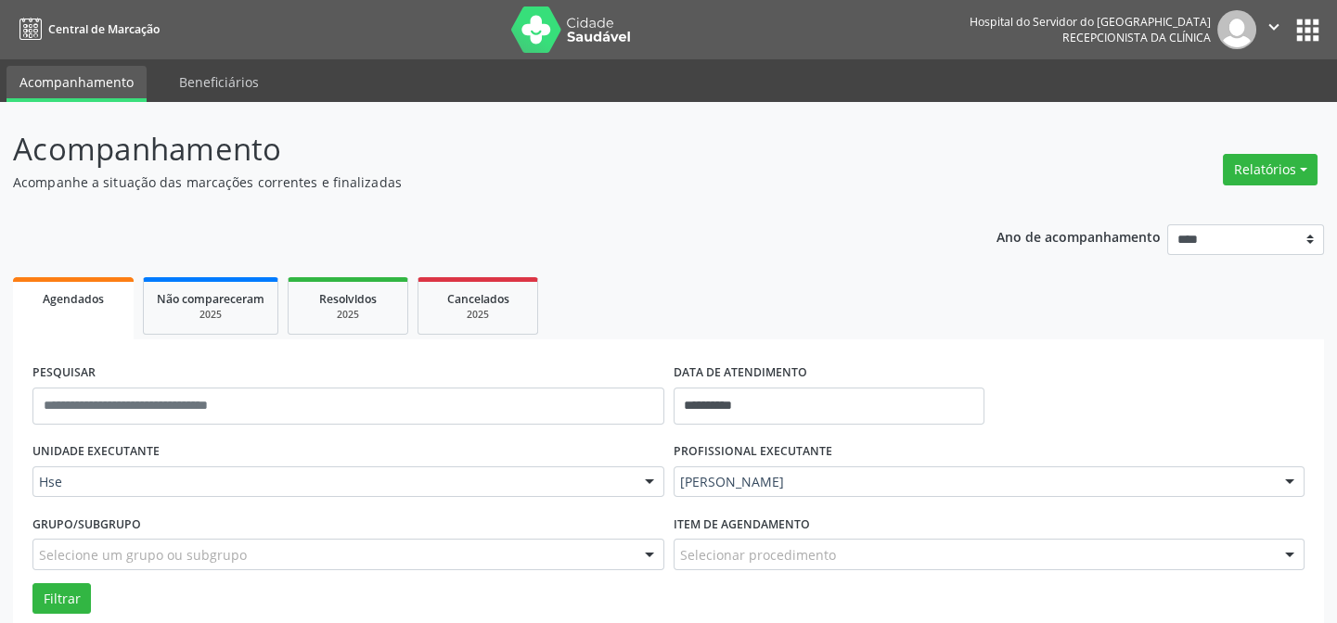
click at [570, 48] on img at bounding box center [571, 29] width 121 height 46
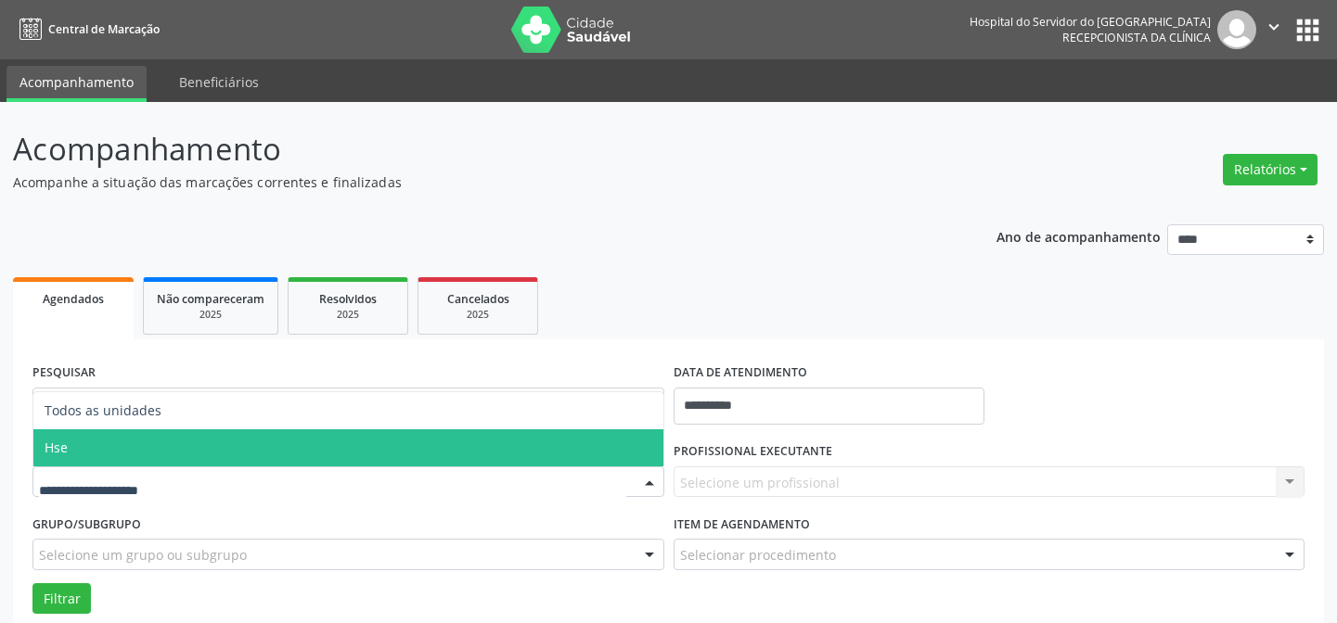
scroll to position [83, 0]
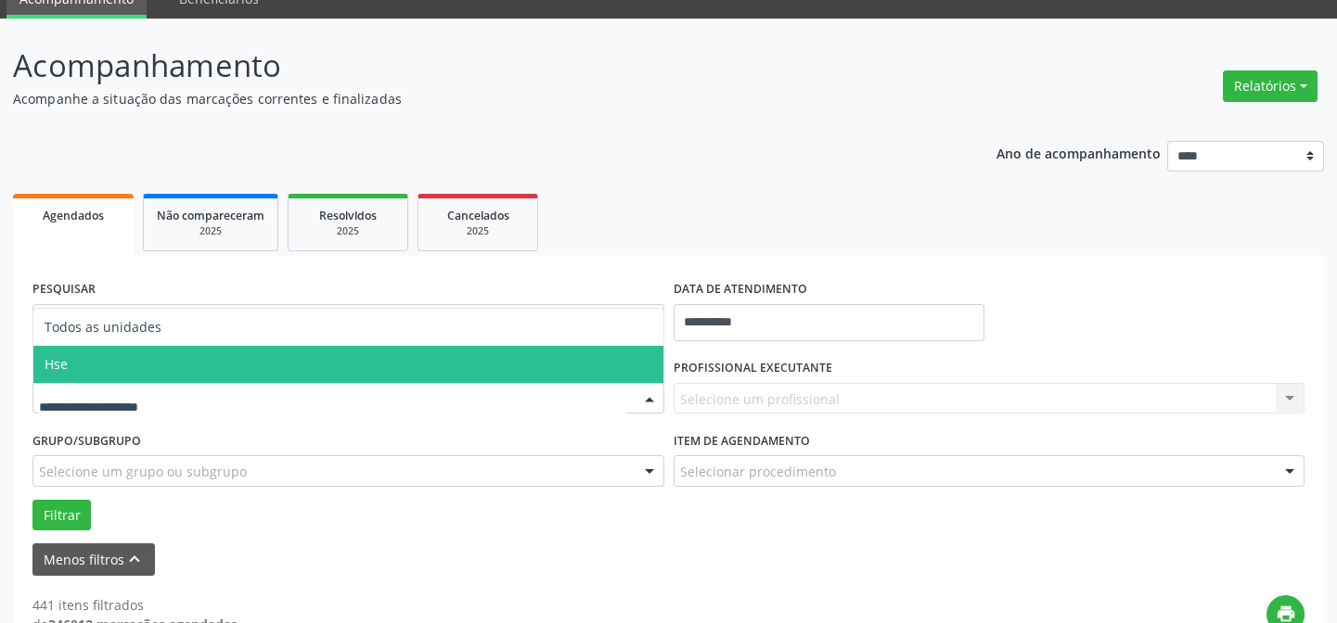
click at [101, 364] on span "Hse" at bounding box center [348, 364] width 630 height 37
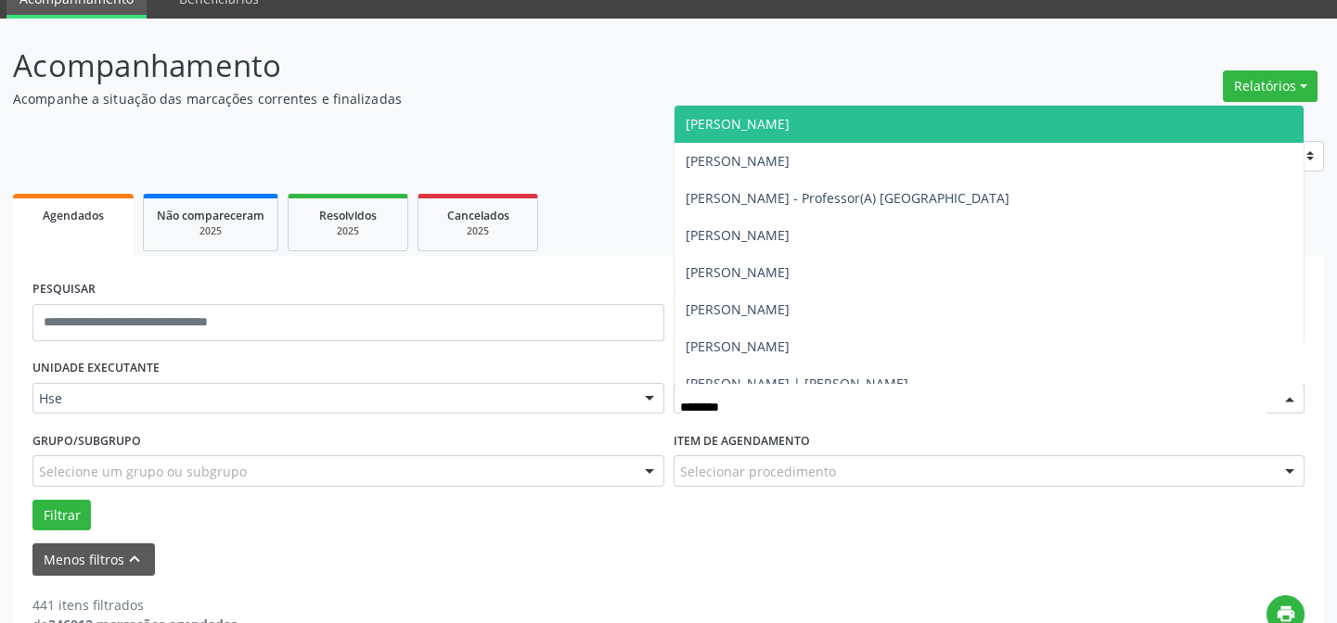
type input "*********"
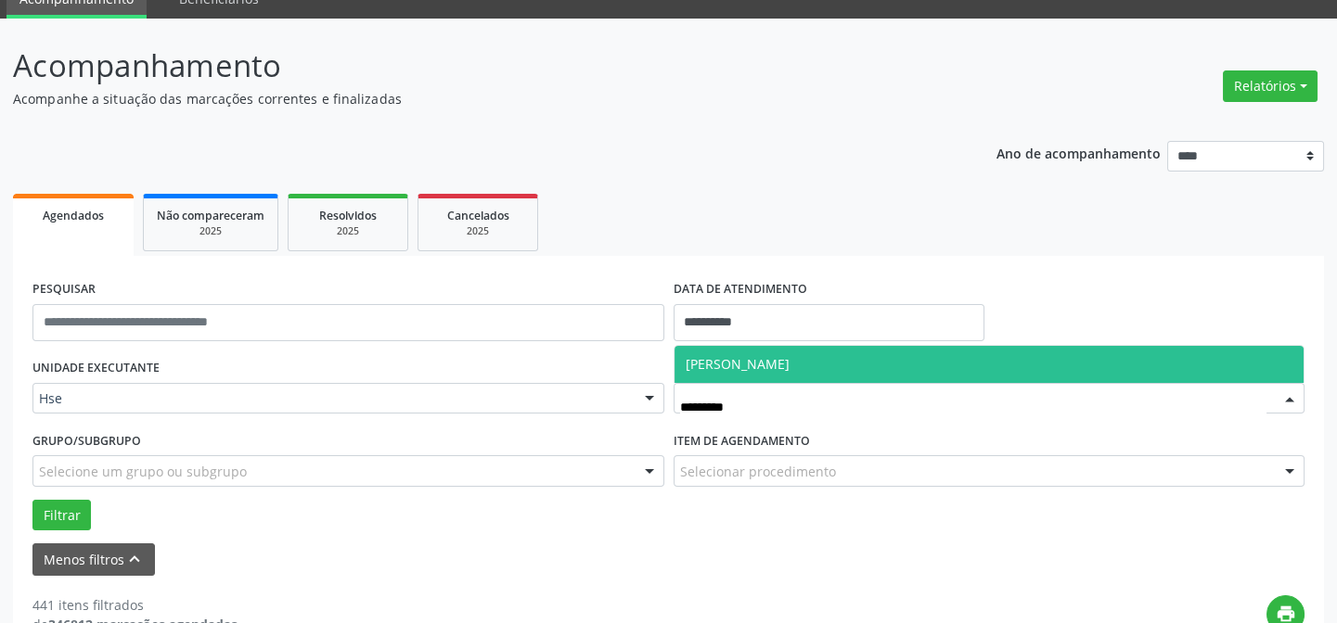
click at [763, 365] on span "[PERSON_NAME]" at bounding box center [737, 364] width 104 height 18
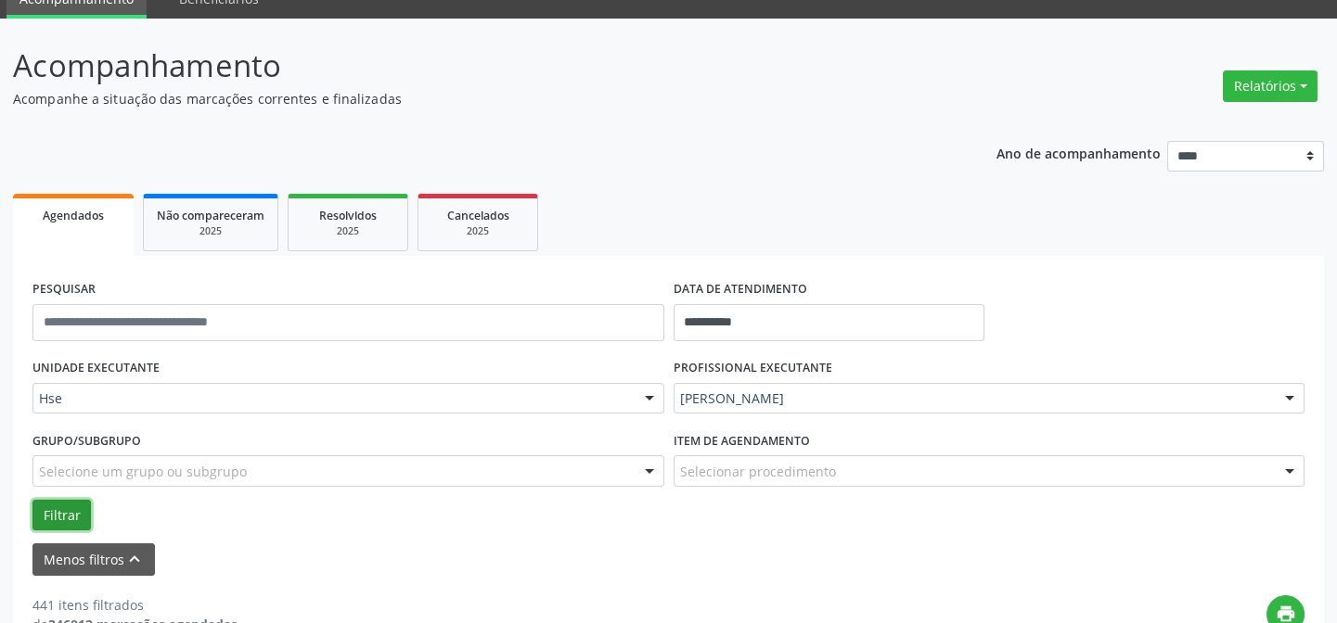
click at [79, 510] on button "Filtrar" at bounding box center [61, 516] width 58 height 32
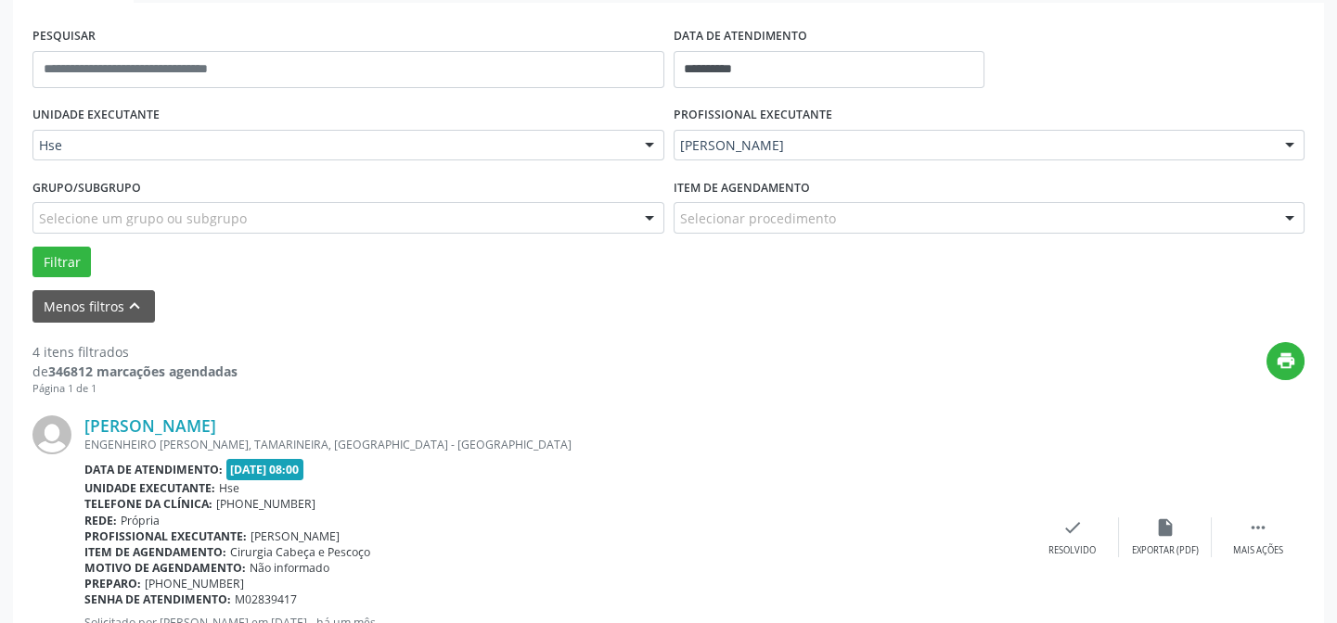
scroll to position [421, 0]
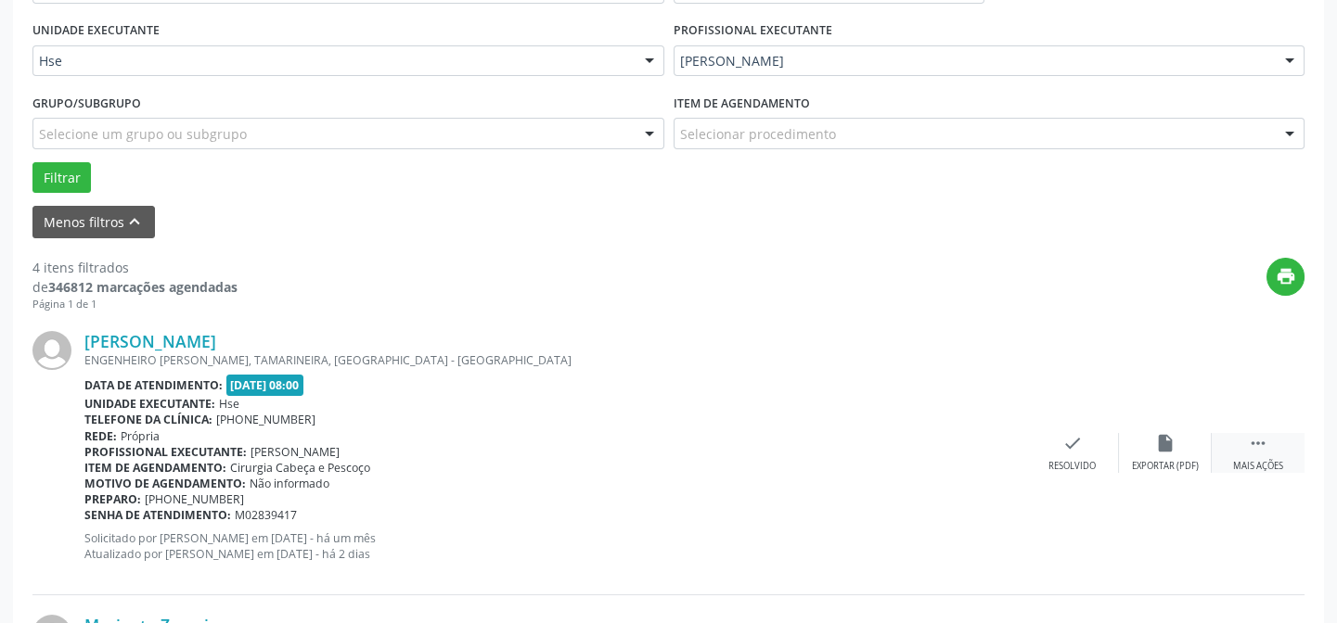
drag, startPoint x: 1273, startPoint y: 468, endPoint x: 1243, endPoint y: 463, distance: 30.2
click at [1273, 468] on div "Mais ações" at bounding box center [1258, 466] width 50 height 13
click at [1183, 460] on div "Não compareceu" at bounding box center [1164, 466] width 79 height 13
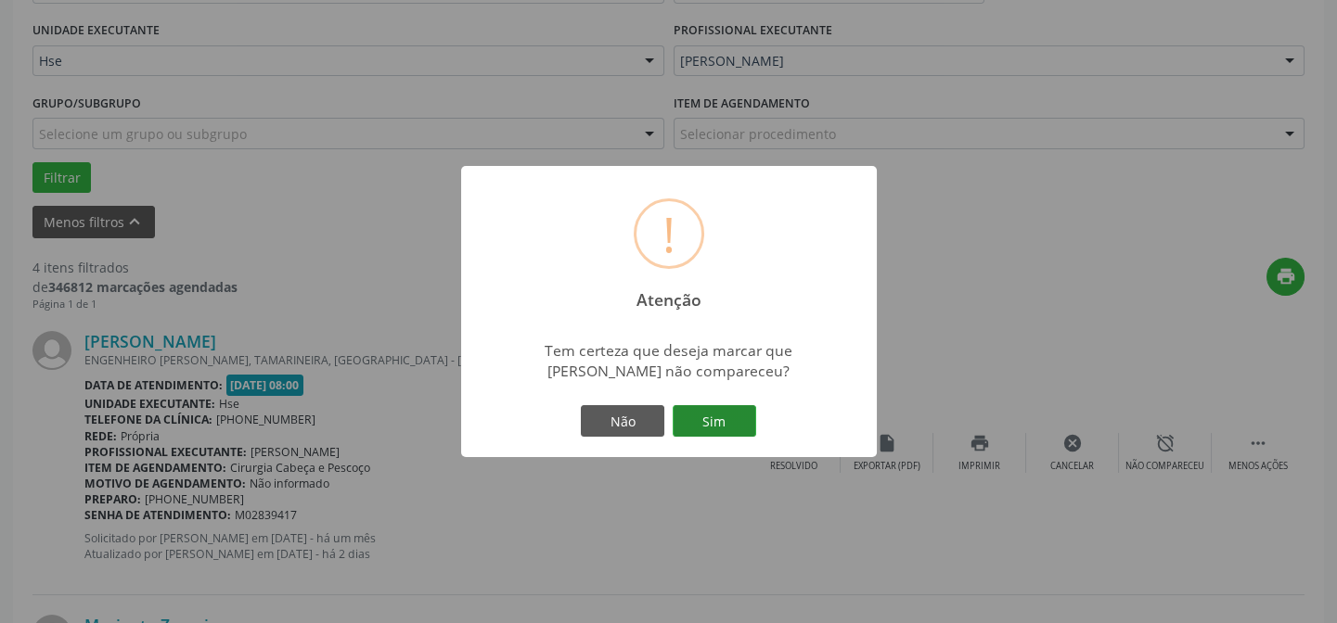
click at [722, 416] on button "Sim" at bounding box center [713, 421] width 83 height 32
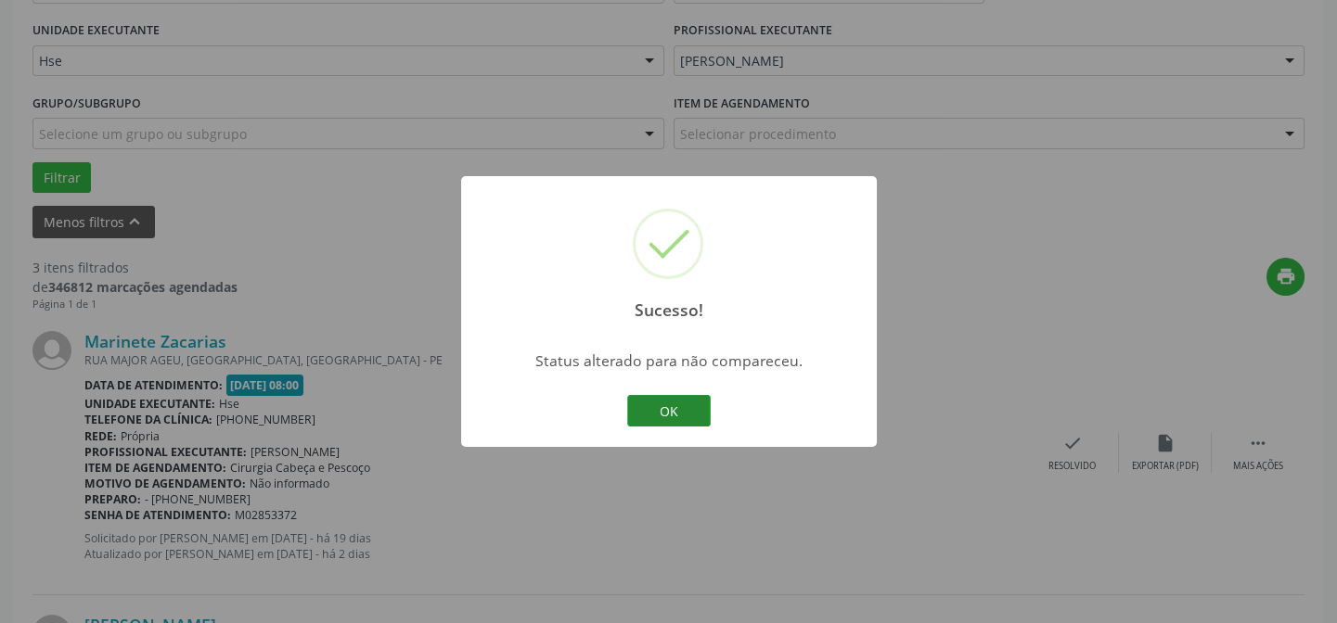
click at [680, 411] on button "OK" at bounding box center [668, 411] width 83 height 32
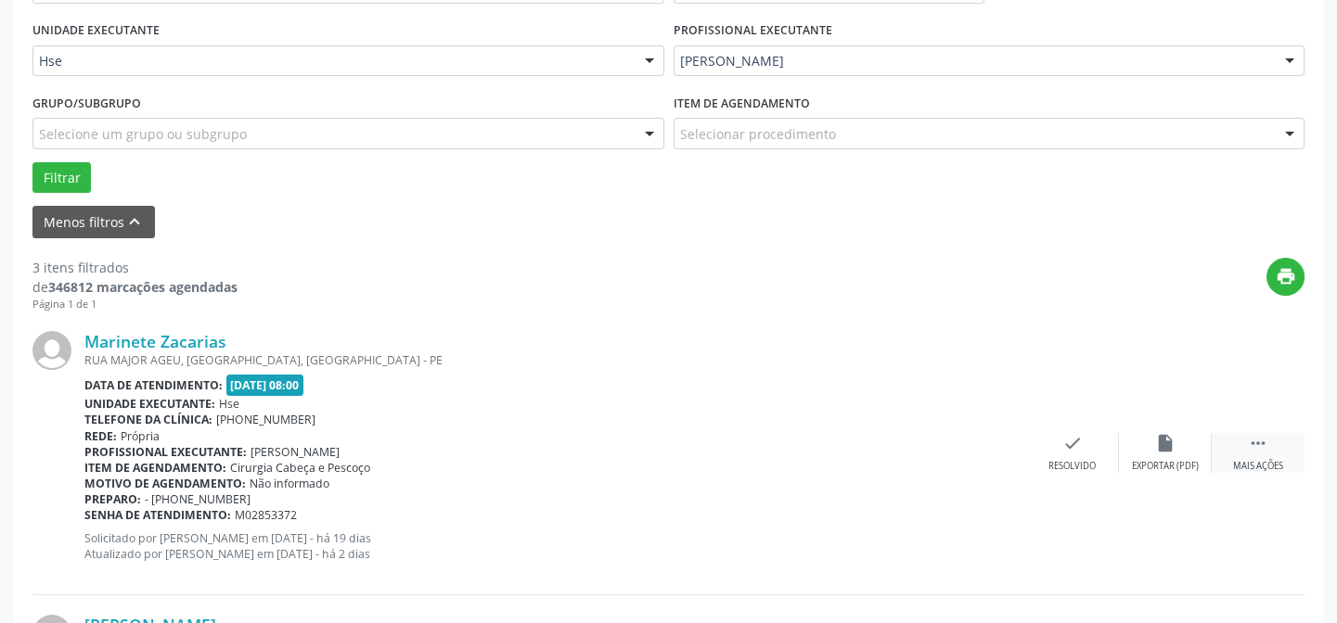
click at [1264, 449] on icon "" at bounding box center [1258, 443] width 20 height 20
click at [1159, 446] on icon "alarm_off" at bounding box center [1165, 443] width 20 height 20
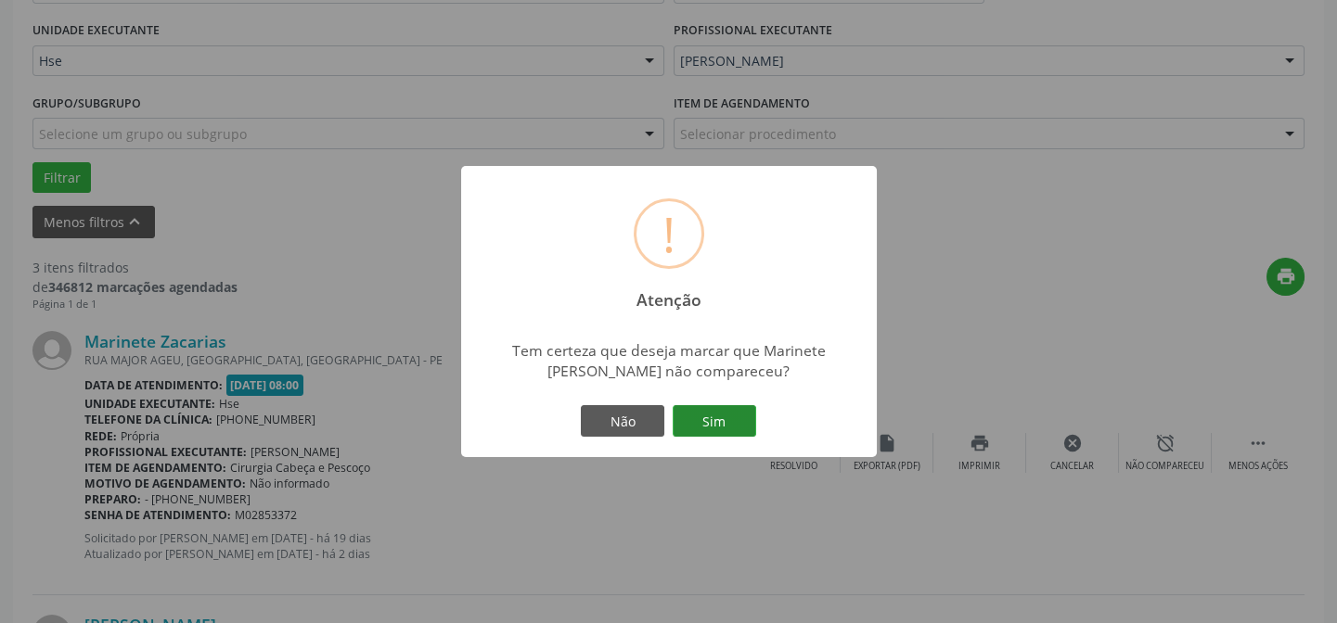
click at [697, 415] on button "Sim" at bounding box center [713, 421] width 83 height 32
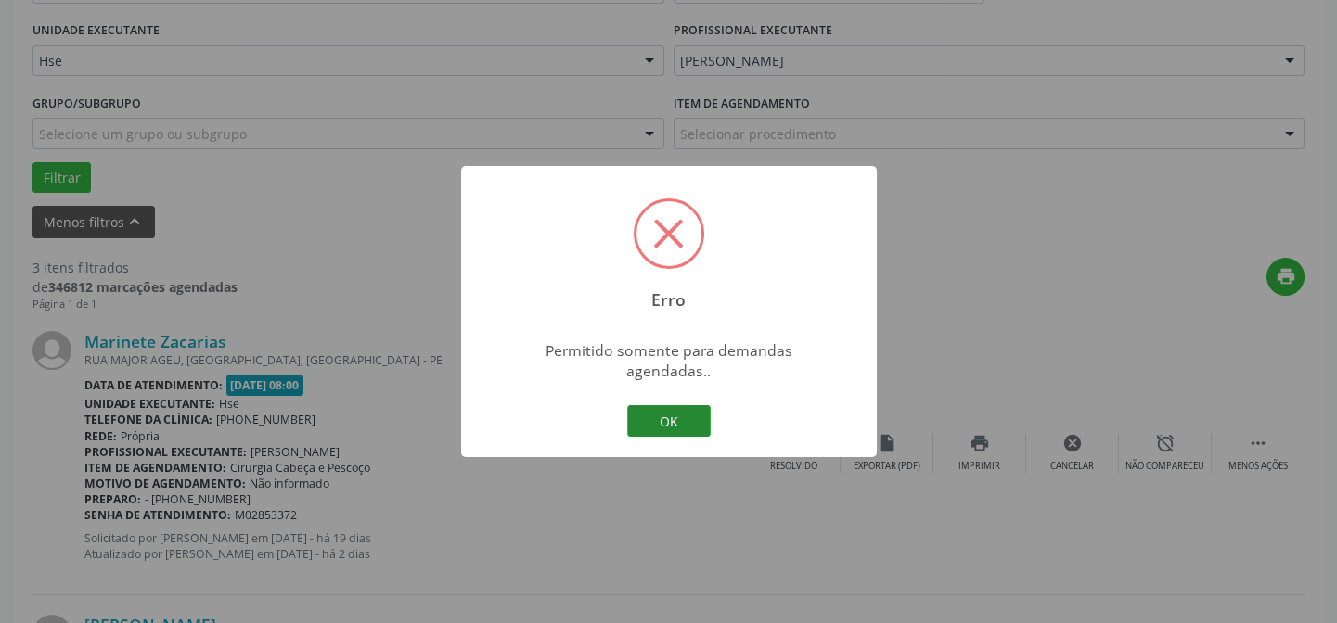
click at [692, 416] on button "OK" at bounding box center [668, 421] width 83 height 32
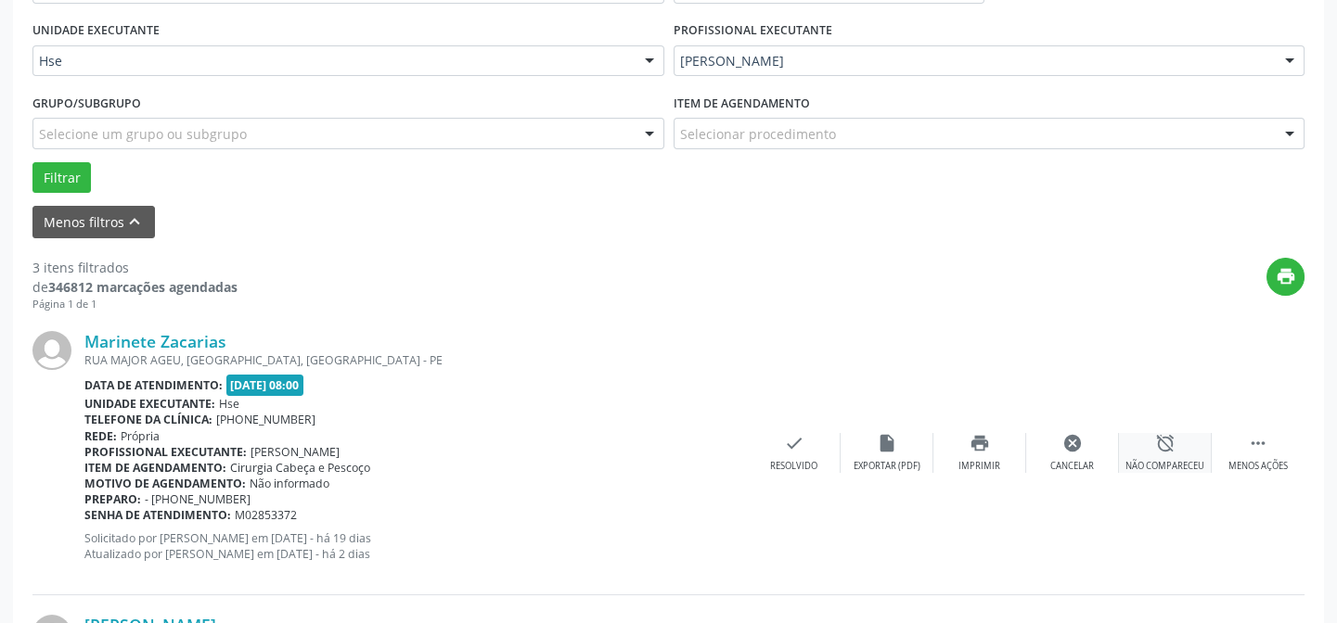
click at [1176, 446] on div "alarm_off Não compareceu" at bounding box center [1165, 453] width 93 height 40
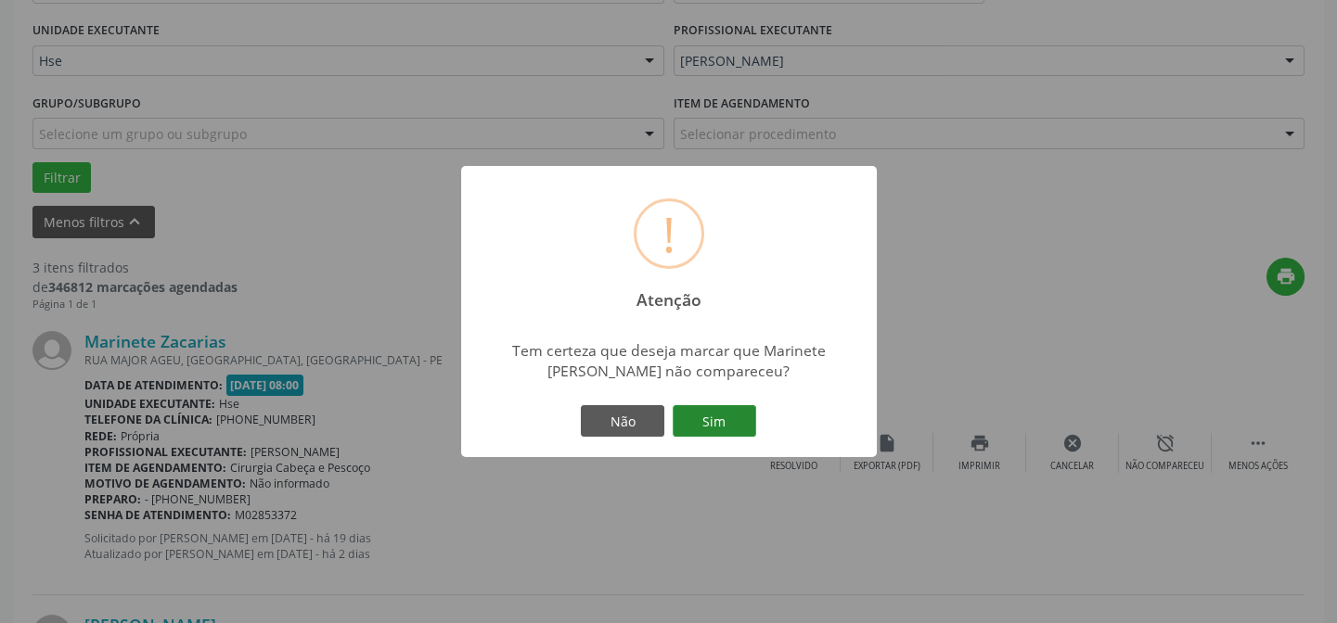
click at [684, 426] on button "Sim" at bounding box center [713, 421] width 83 height 32
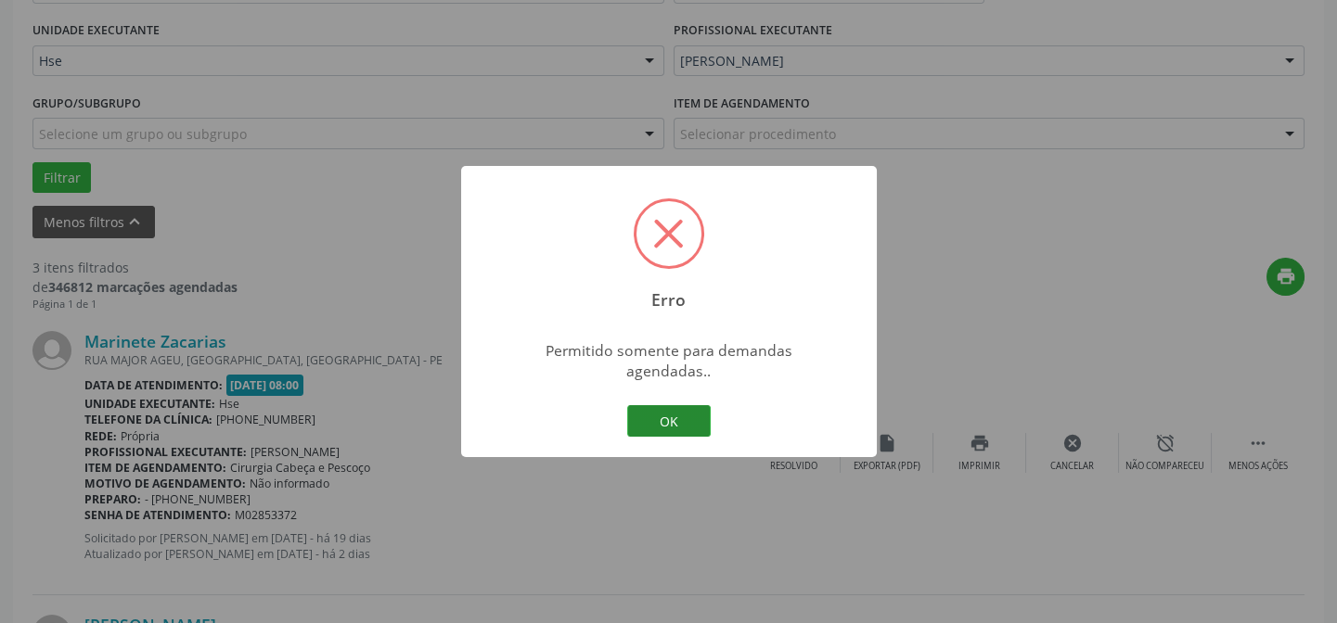
click at [671, 410] on button "OK" at bounding box center [668, 421] width 83 height 32
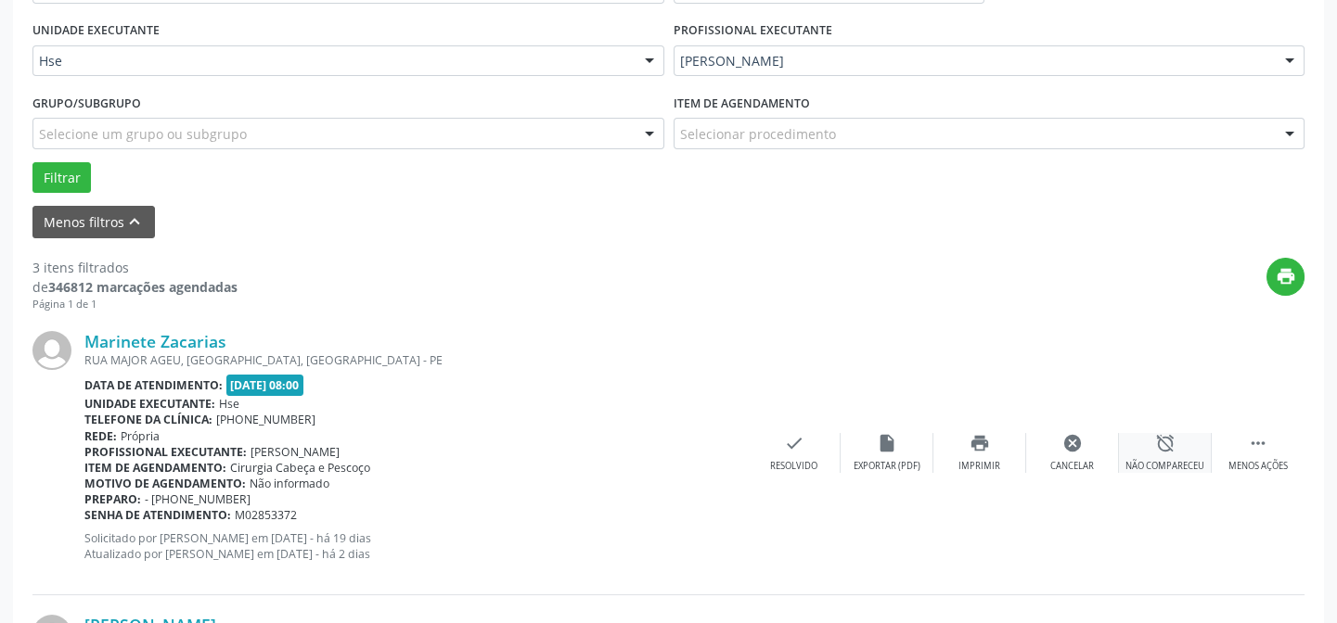
click at [1143, 447] on div "alarm_off Não compareceu" at bounding box center [1165, 453] width 93 height 40
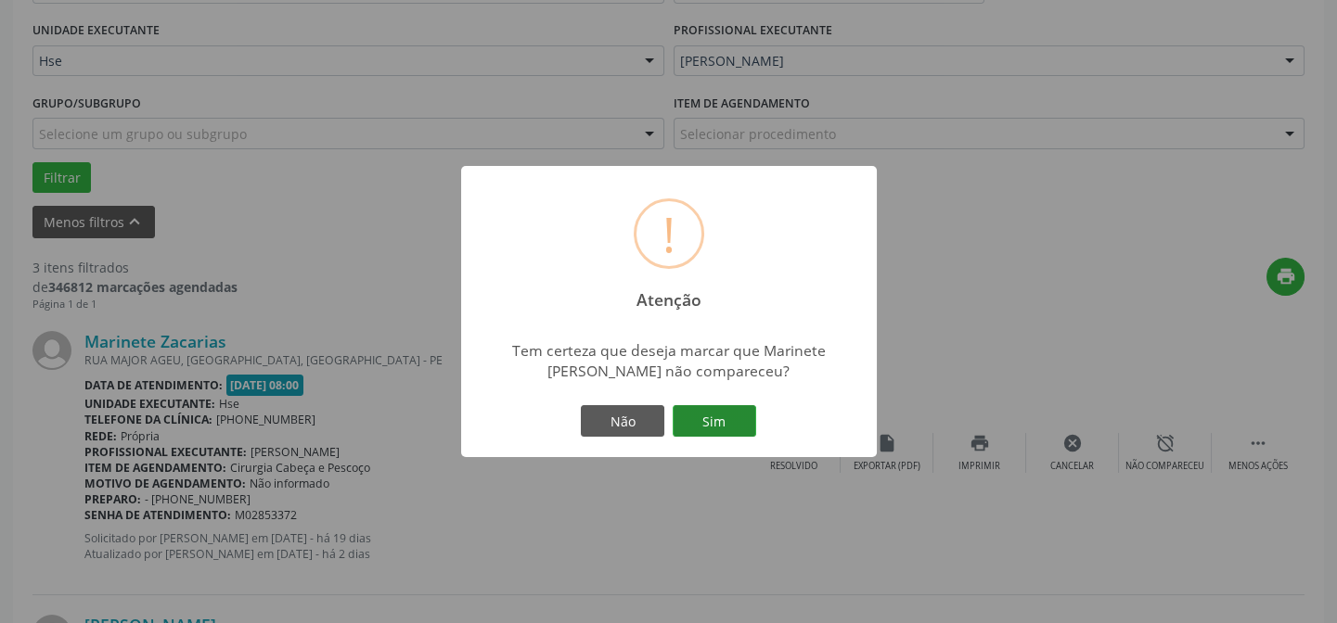
click at [754, 416] on button "Sim" at bounding box center [713, 421] width 83 height 32
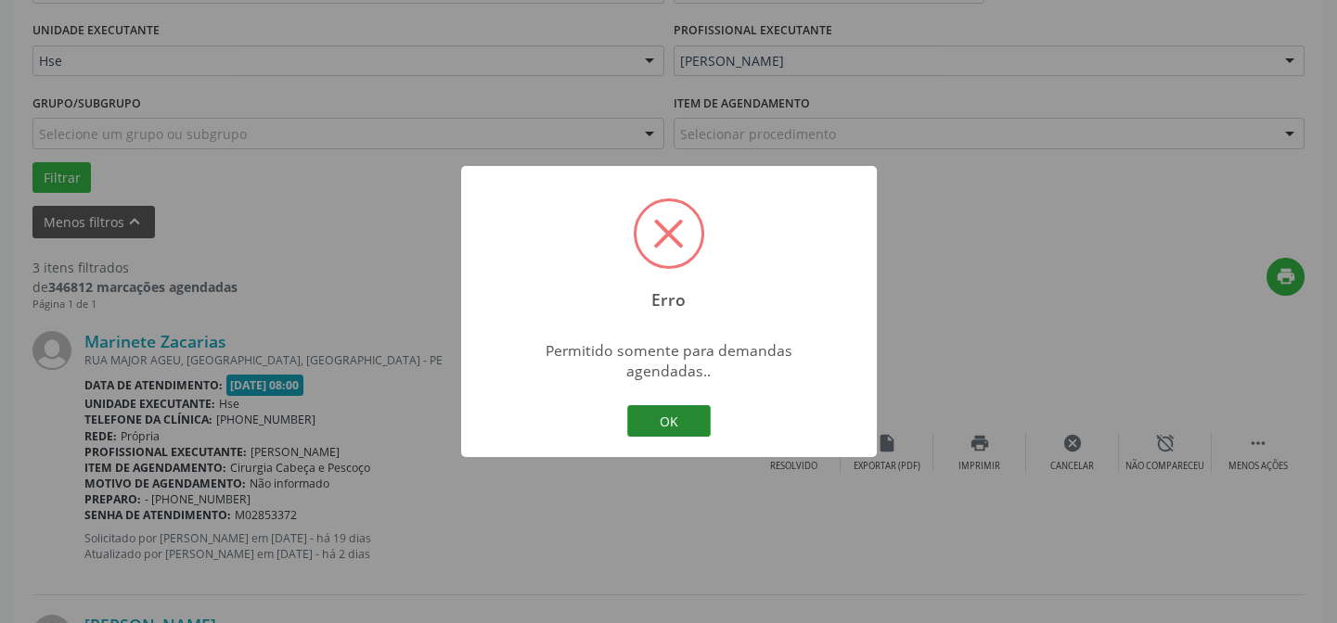
click at [673, 420] on button "OK" at bounding box center [668, 421] width 83 height 32
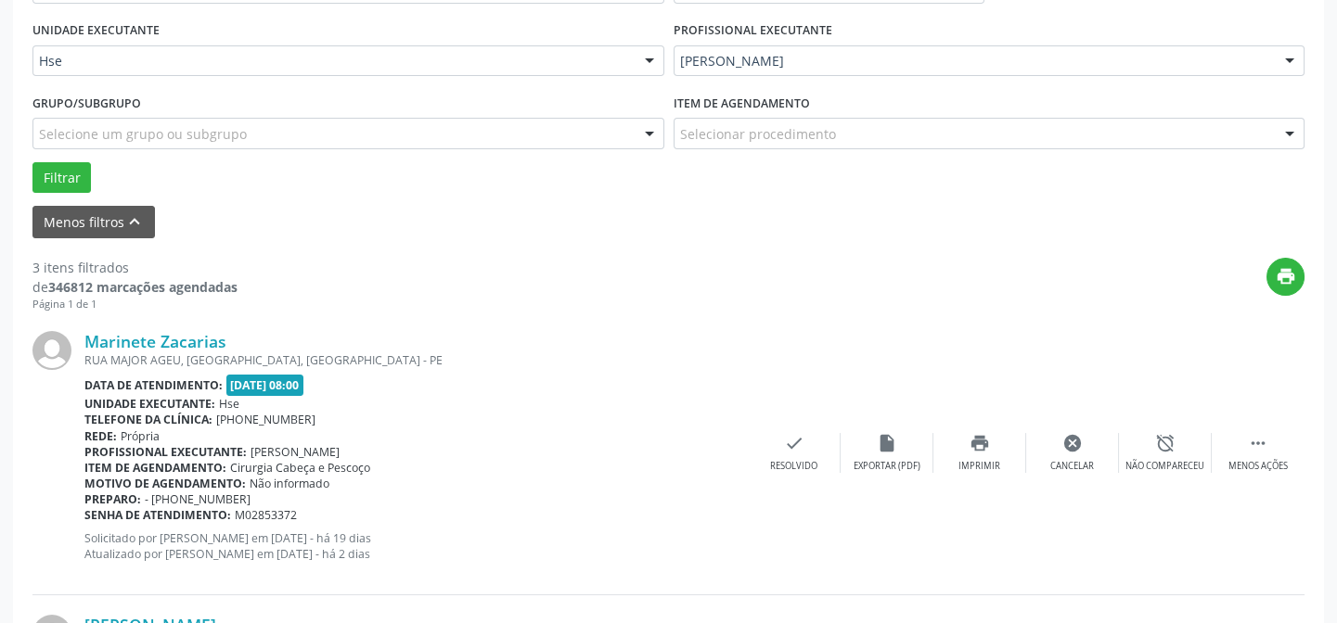
scroll to position [674, 0]
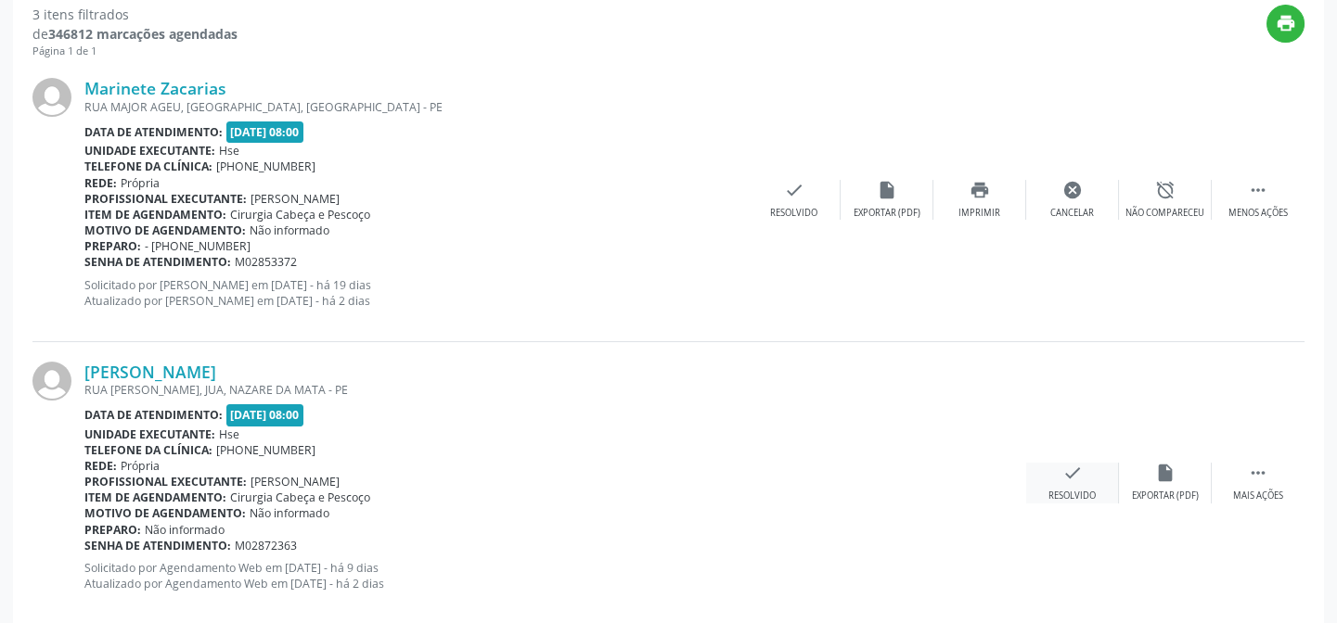
click at [1064, 479] on icon "check" at bounding box center [1072, 473] width 20 height 20
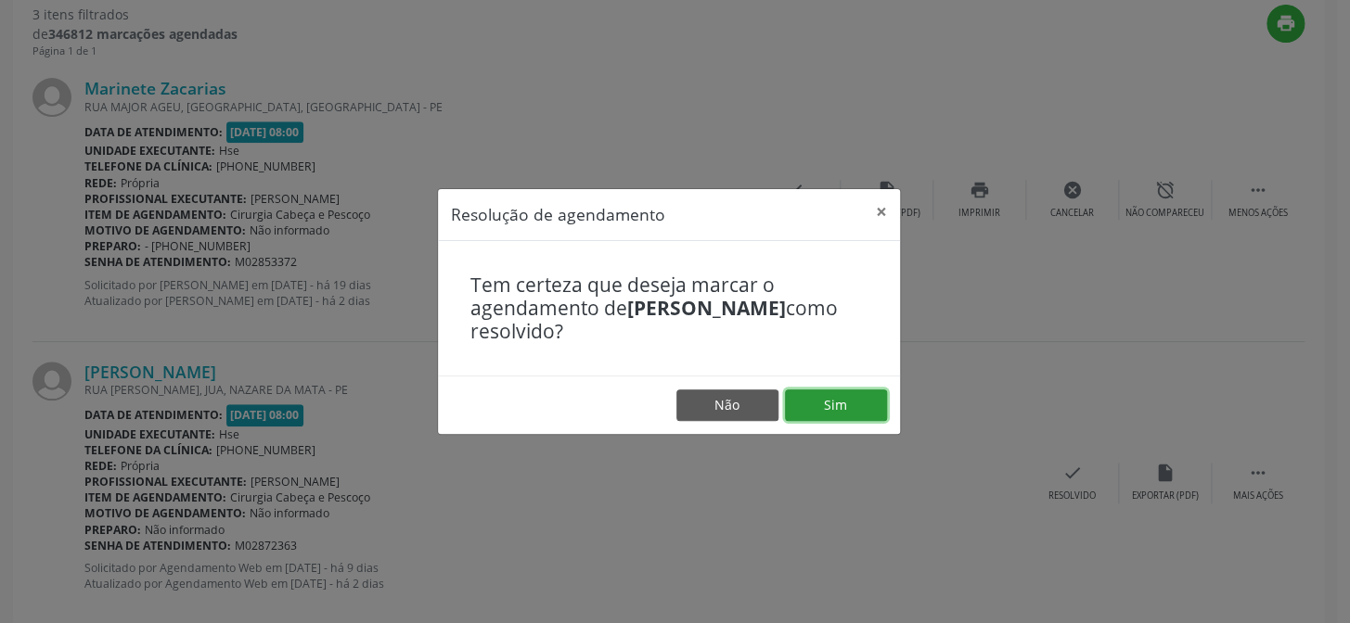
click at [852, 416] on button "Sim" at bounding box center [836, 406] width 102 height 32
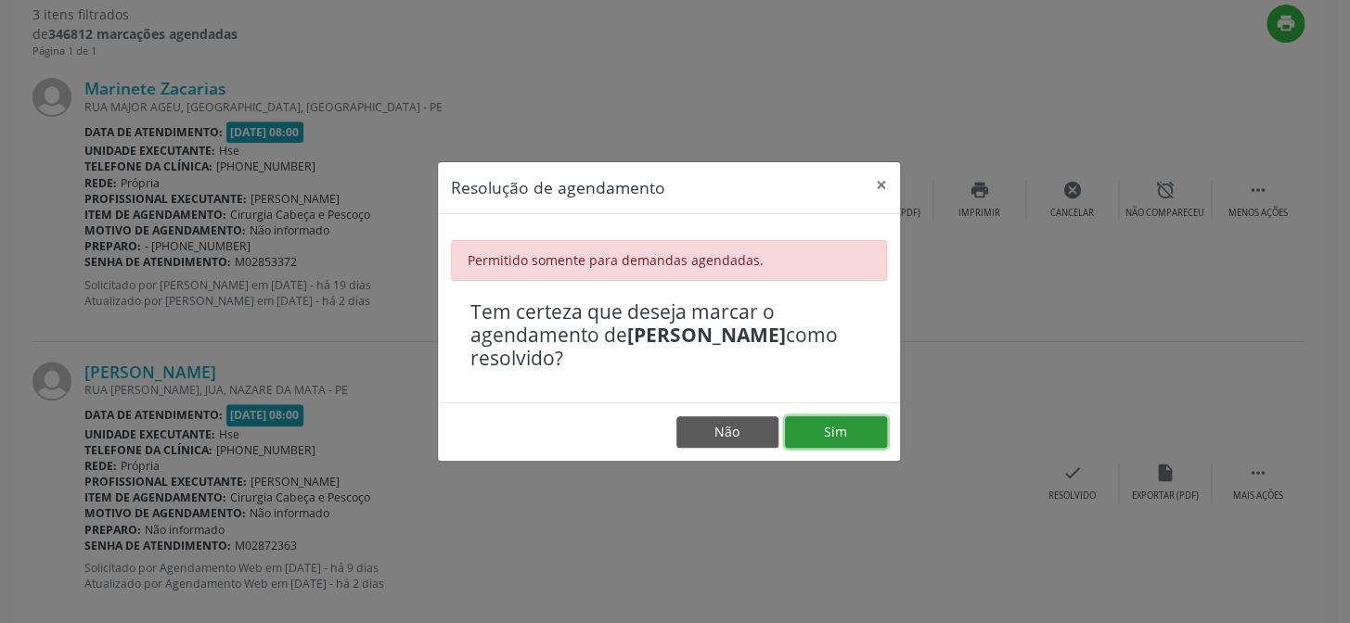
click at [856, 433] on button "Sim" at bounding box center [836, 432] width 102 height 32
click at [847, 426] on button "Sim" at bounding box center [836, 432] width 102 height 32
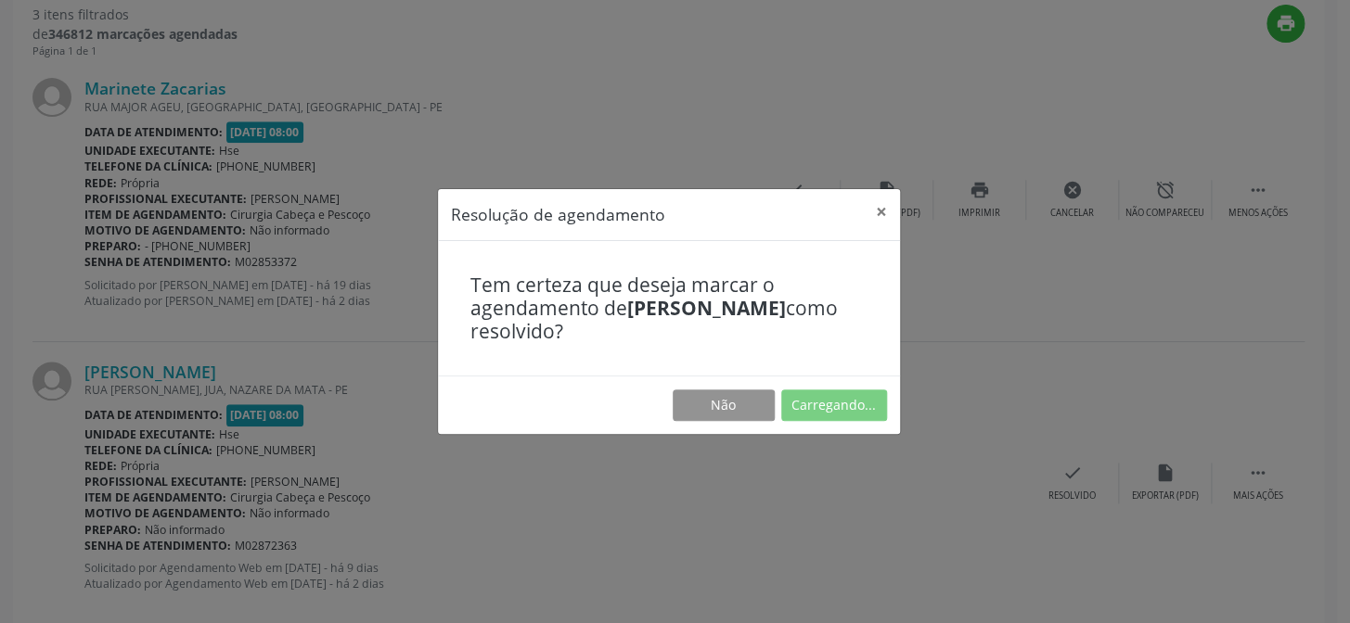
click at [847, 426] on footer "Não Carregando..." at bounding box center [669, 405] width 462 height 58
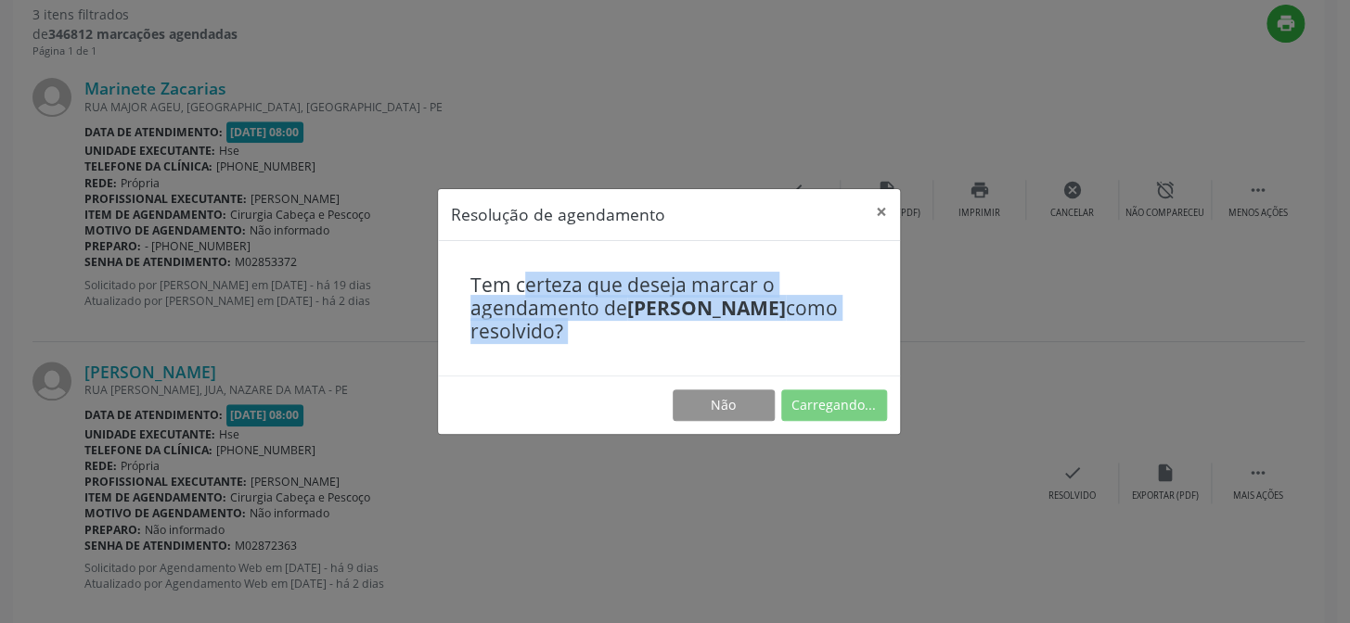
click at [847, 426] on footer "Não Carregando..." at bounding box center [669, 405] width 462 height 58
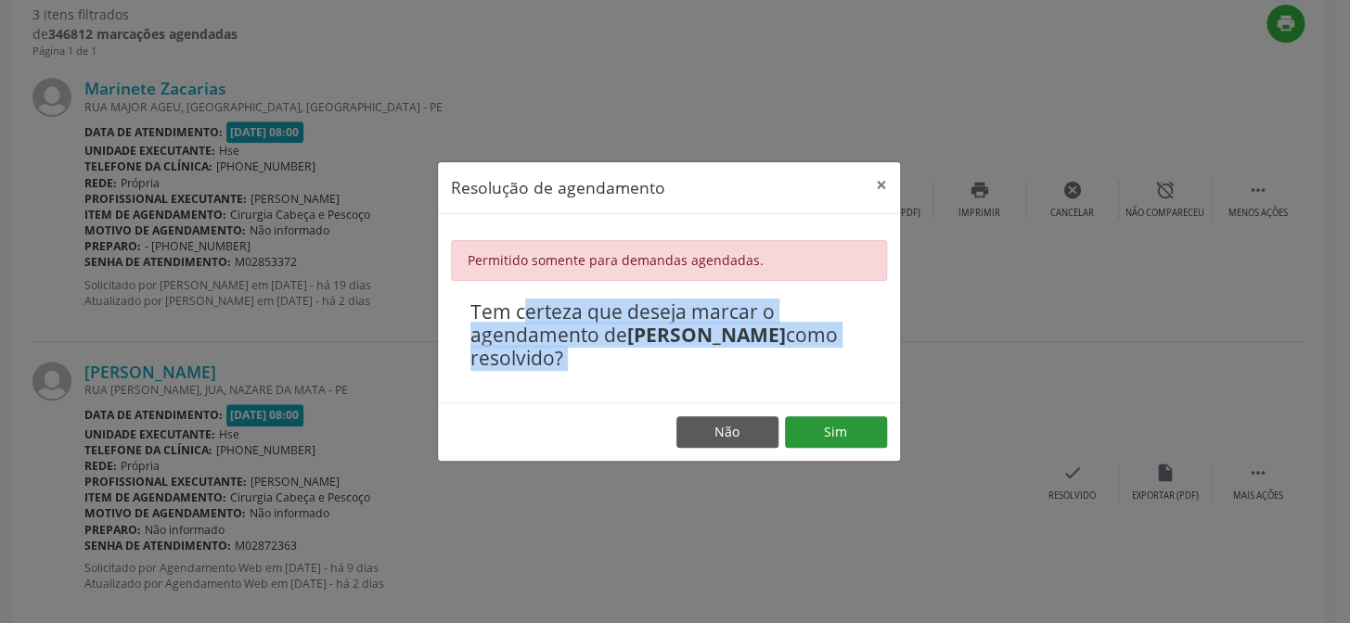
click at [847, 426] on button "Sim" at bounding box center [836, 432] width 102 height 32
click at [847, 426] on footer "Não Sim" at bounding box center [669, 432] width 462 height 58
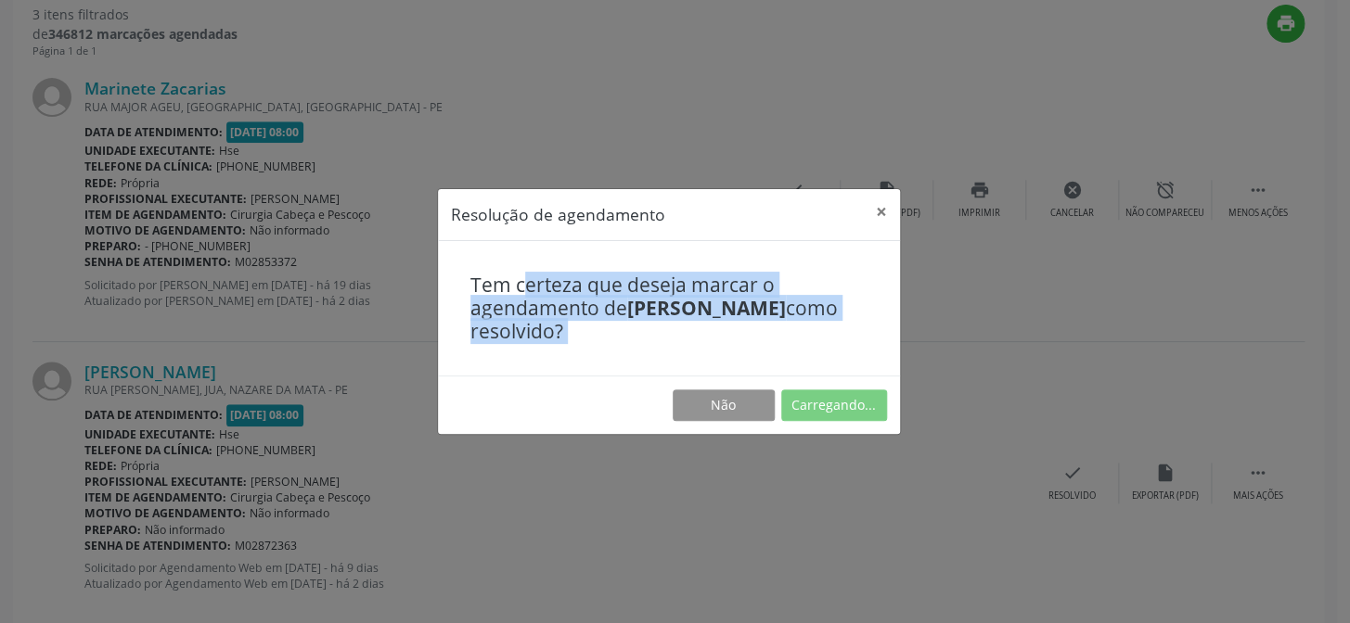
click at [847, 426] on footer "Não Carregando..." at bounding box center [669, 405] width 462 height 58
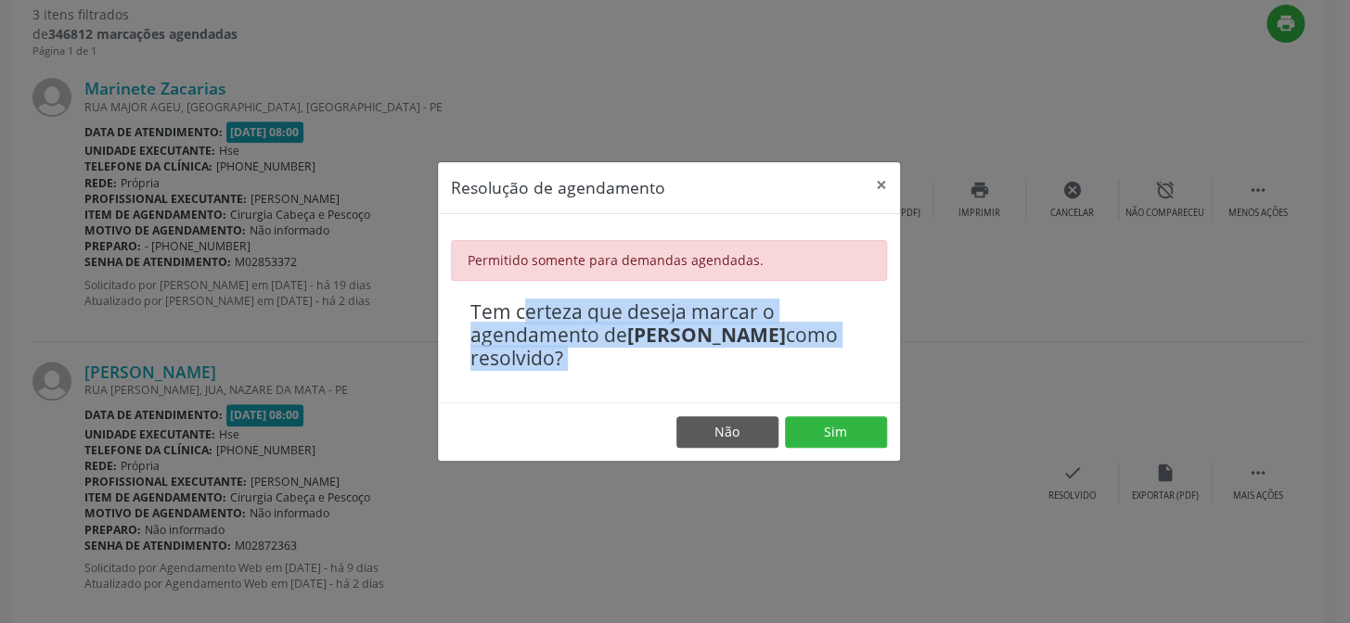
click at [847, 426] on button "Sim" at bounding box center [836, 432] width 102 height 32
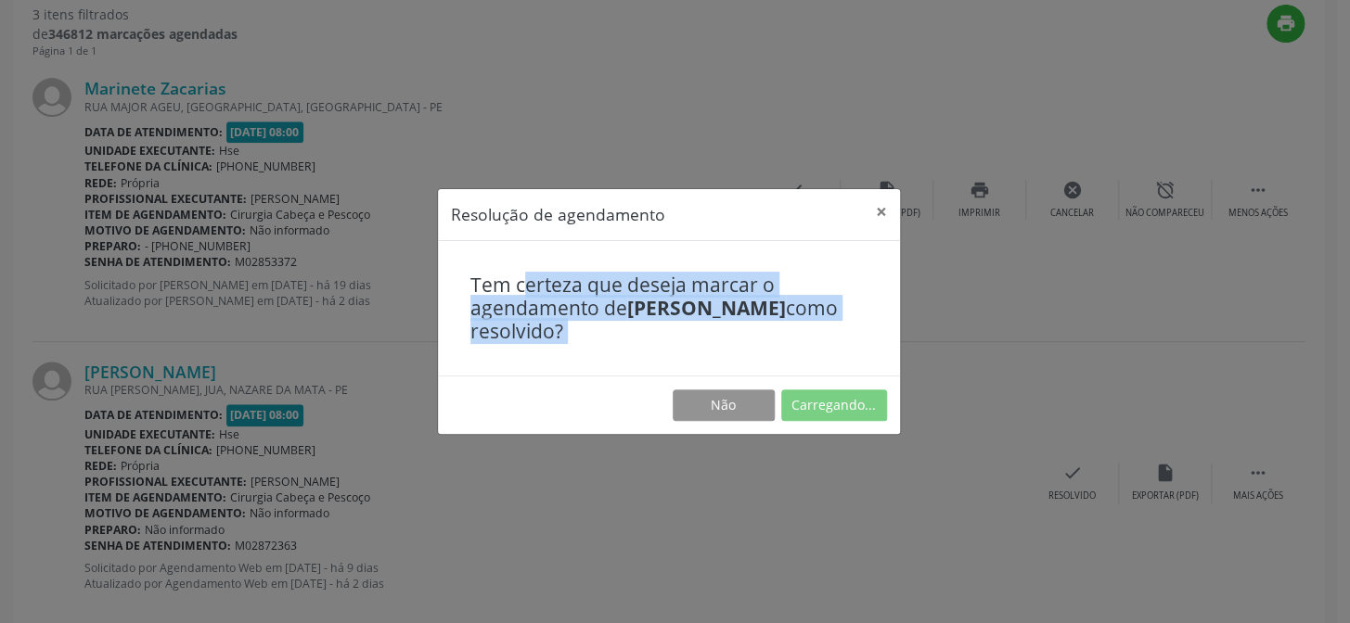
click at [847, 426] on footer "Não Carregando..." at bounding box center [669, 405] width 462 height 58
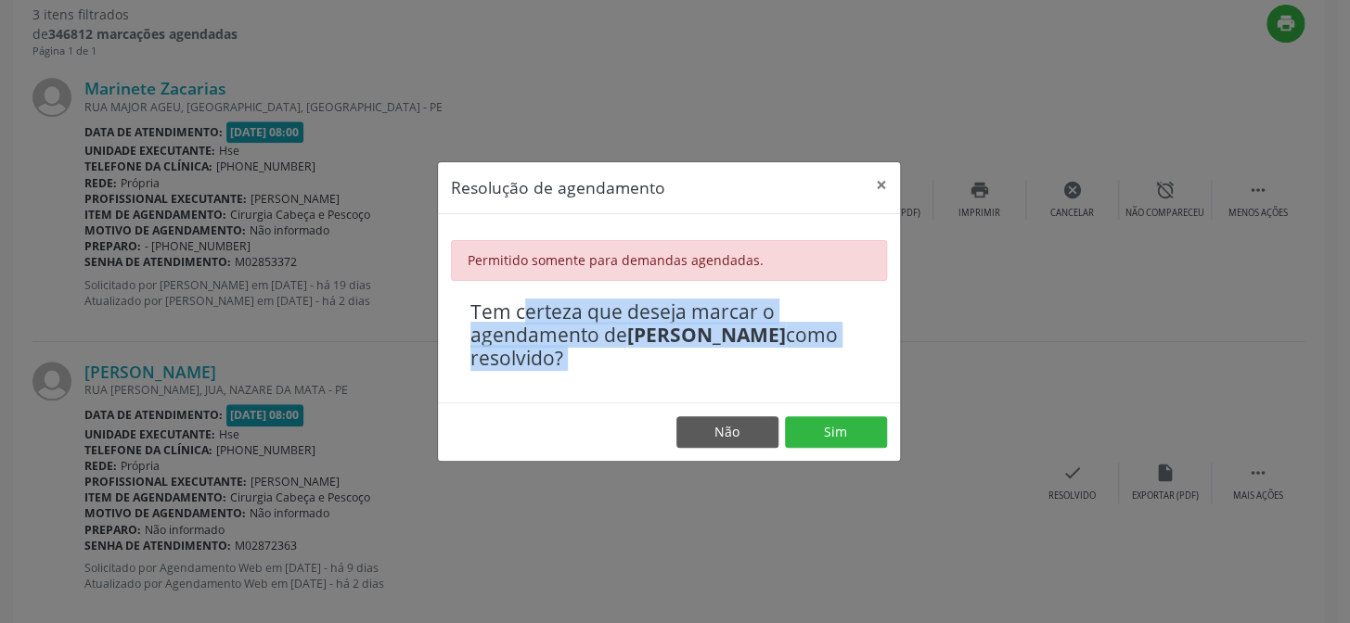
click at [847, 426] on button "Sim" at bounding box center [836, 432] width 102 height 32
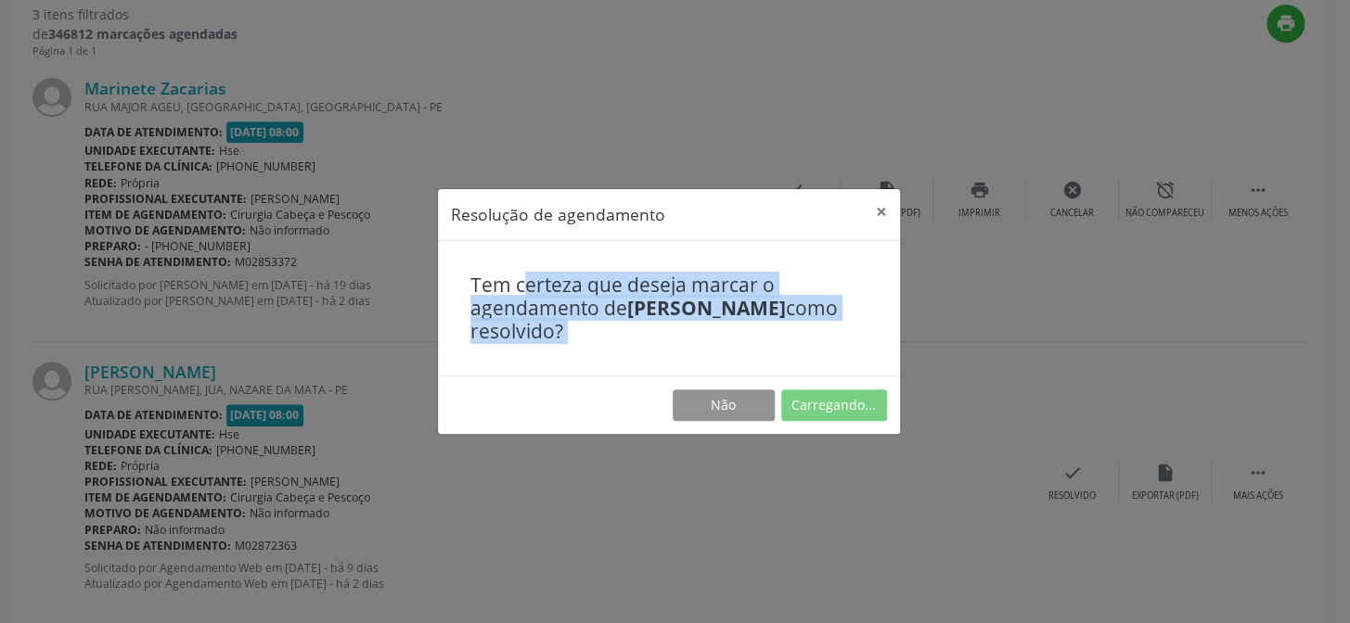
click at [847, 426] on footer "Não Carregando..." at bounding box center [669, 405] width 462 height 58
click at [847, 421] on button "Carregando..." at bounding box center [834, 406] width 106 height 32
click at [847, 426] on footer "Não Carregando..." at bounding box center [669, 405] width 462 height 58
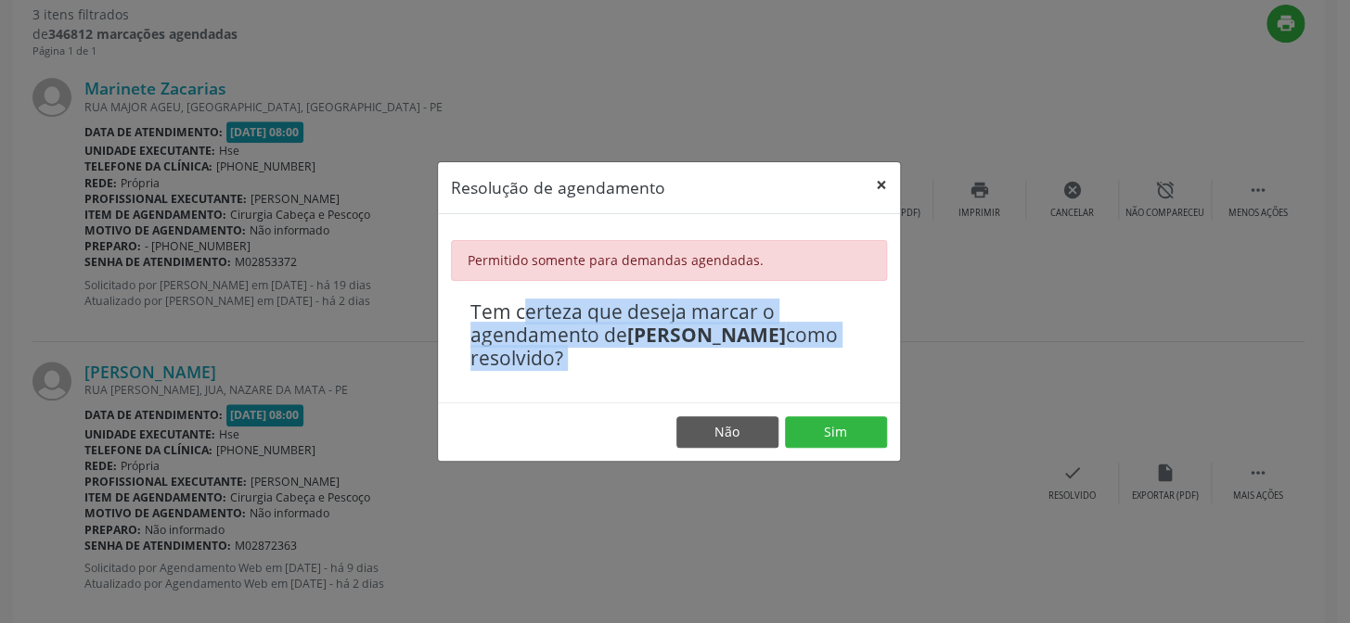
click at [871, 183] on button "×" at bounding box center [881, 184] width 37 height 45
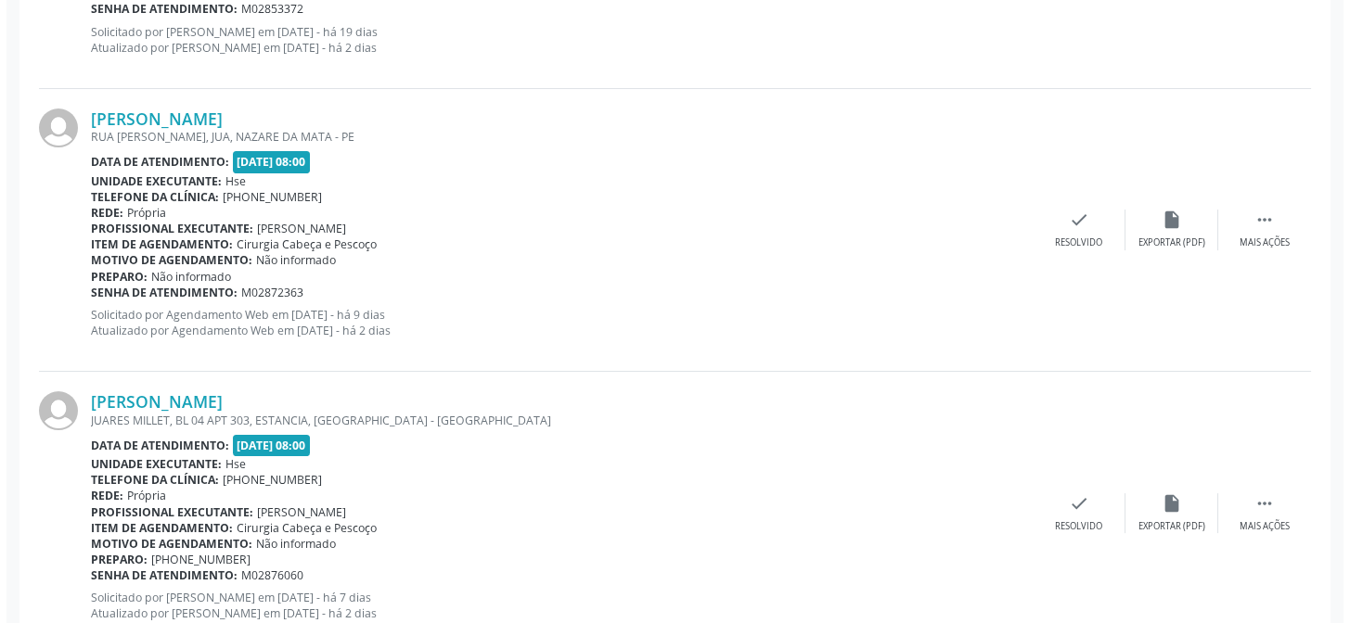
scroll to position [990, 0]
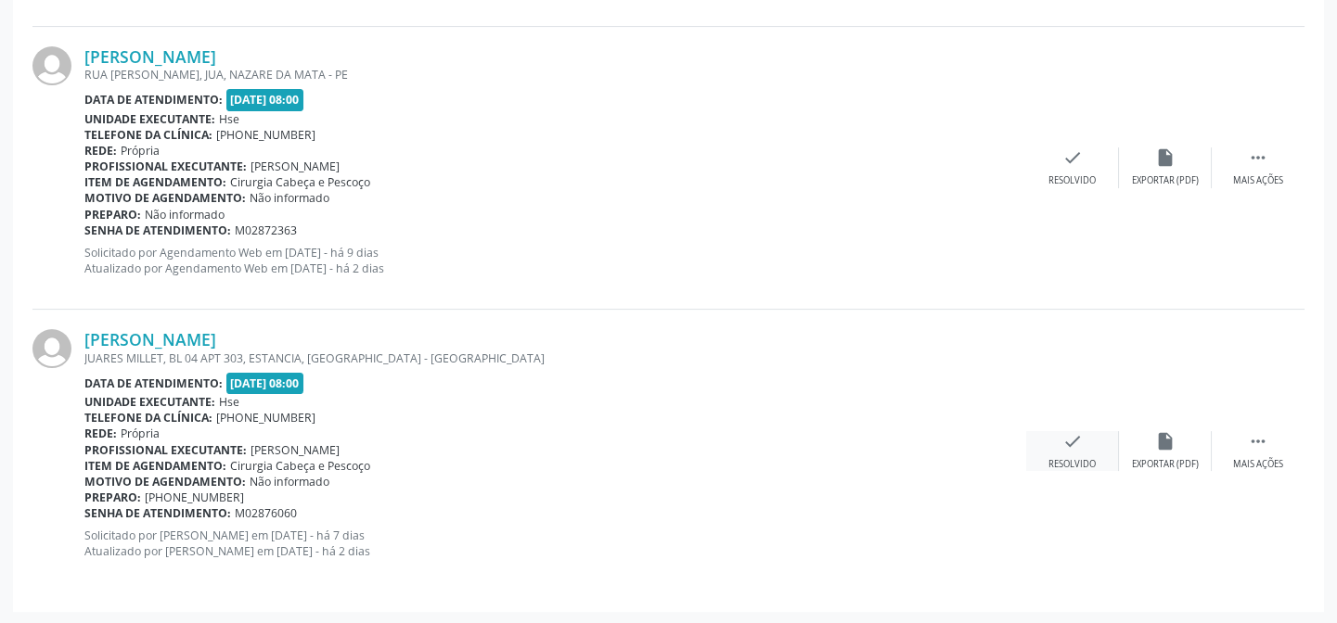
click at [1076, 437] on icon "check" at bounding box center [1072, 441] width 20 height 20
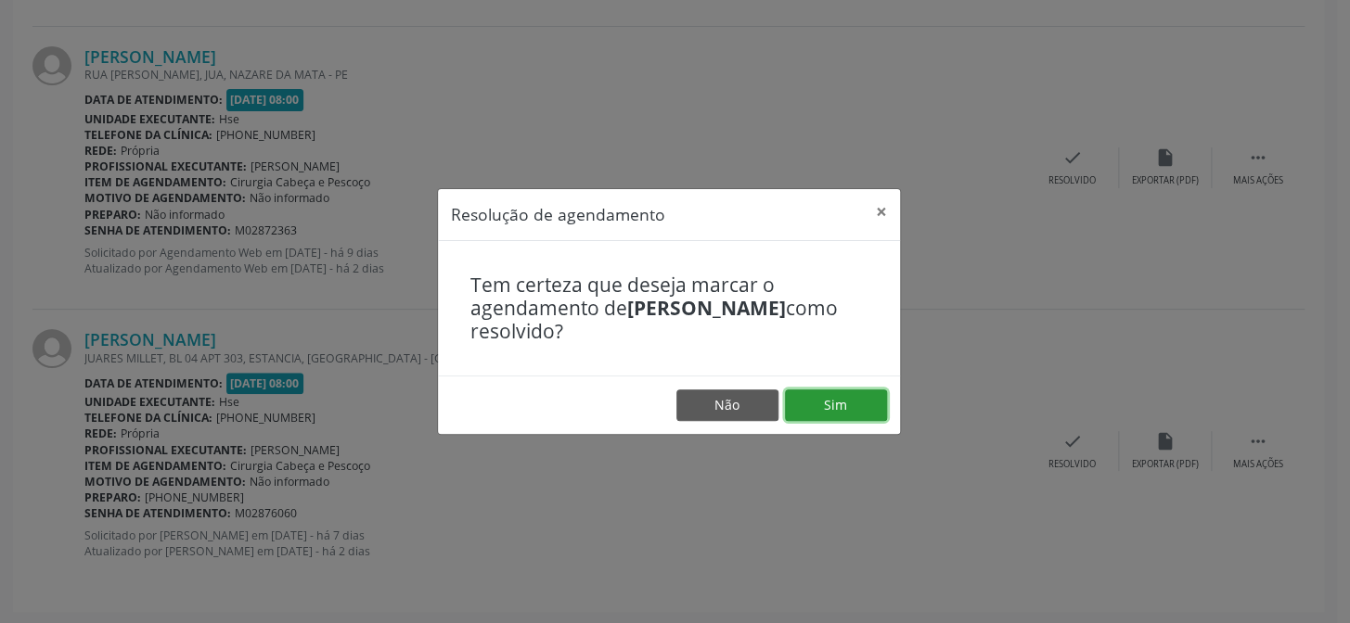
click at [876, 398] on button "Sim" at bounding box center [836, 406] width 102 height 32
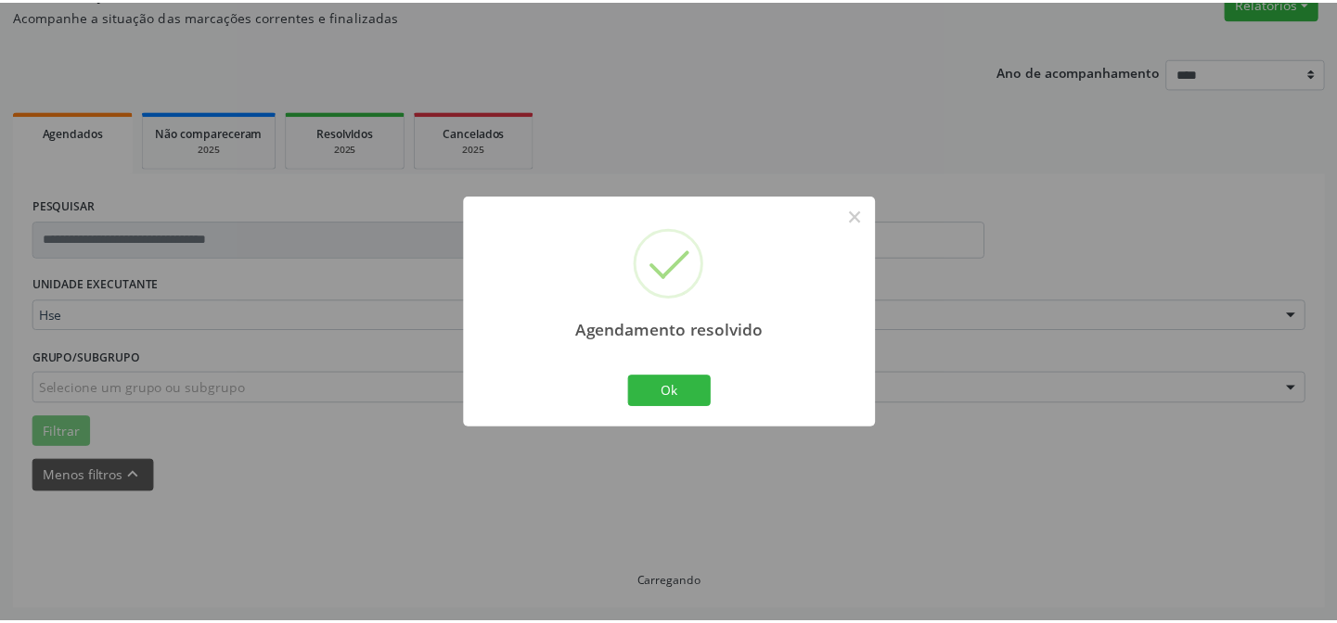
scroll to position [166, 0]
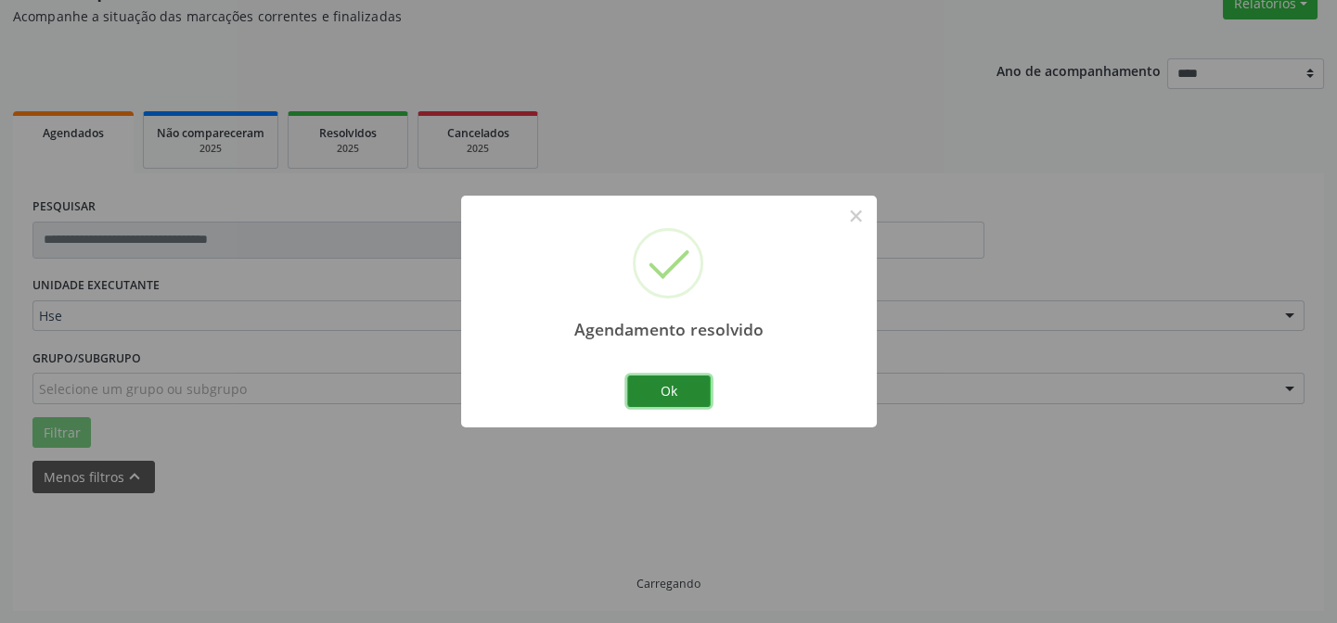
click at [694, 388] on button "Ok" at bounding box center [668, 392] width 83 height 32
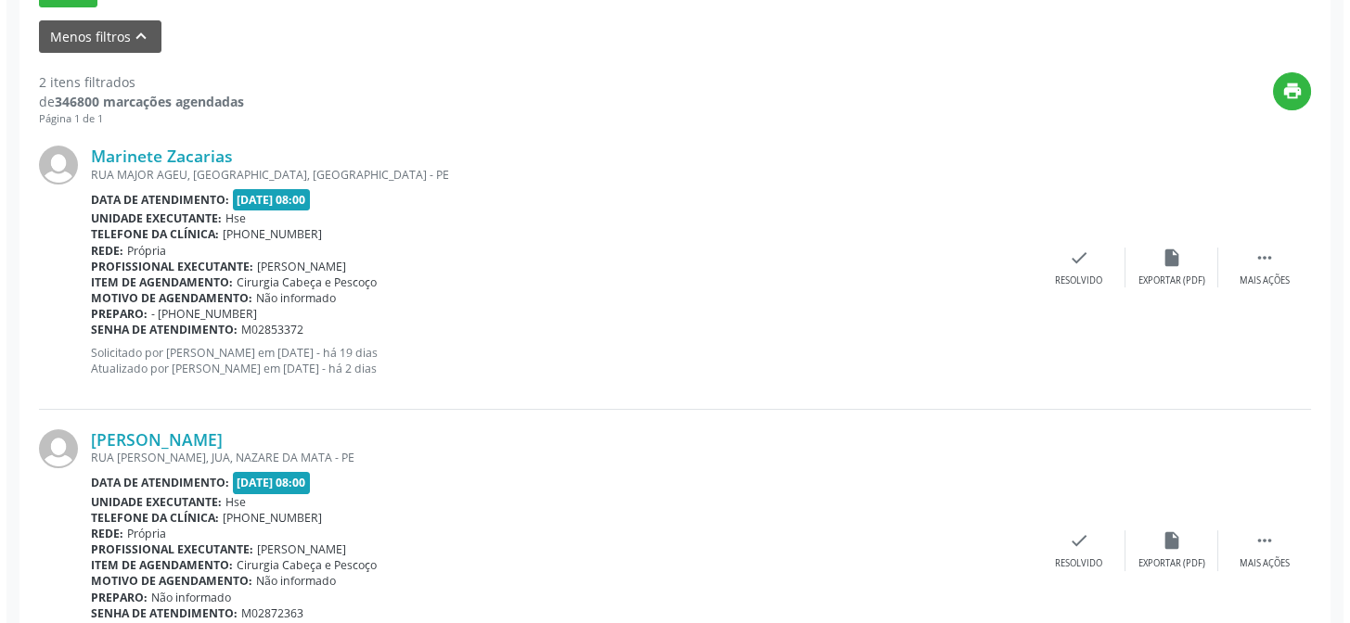
scroll to position [706, 0]
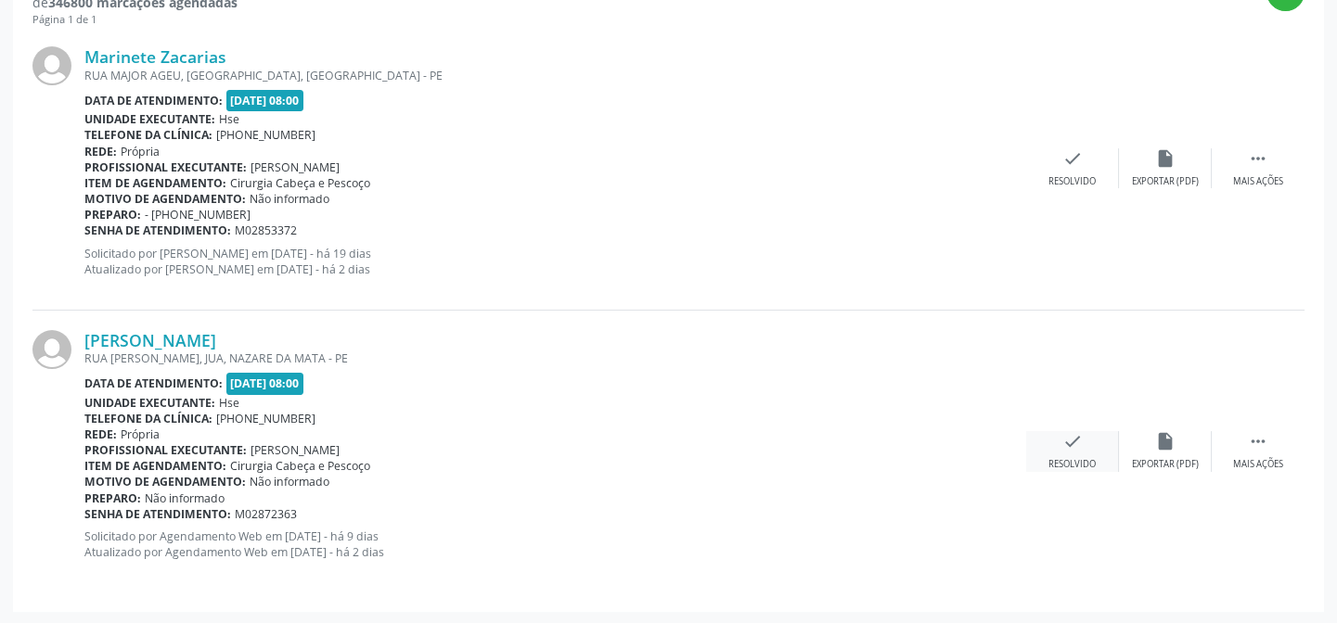
click at [1078, 458] on div "Resolvido" at bounding box center [1071, 464] width 47 height 13
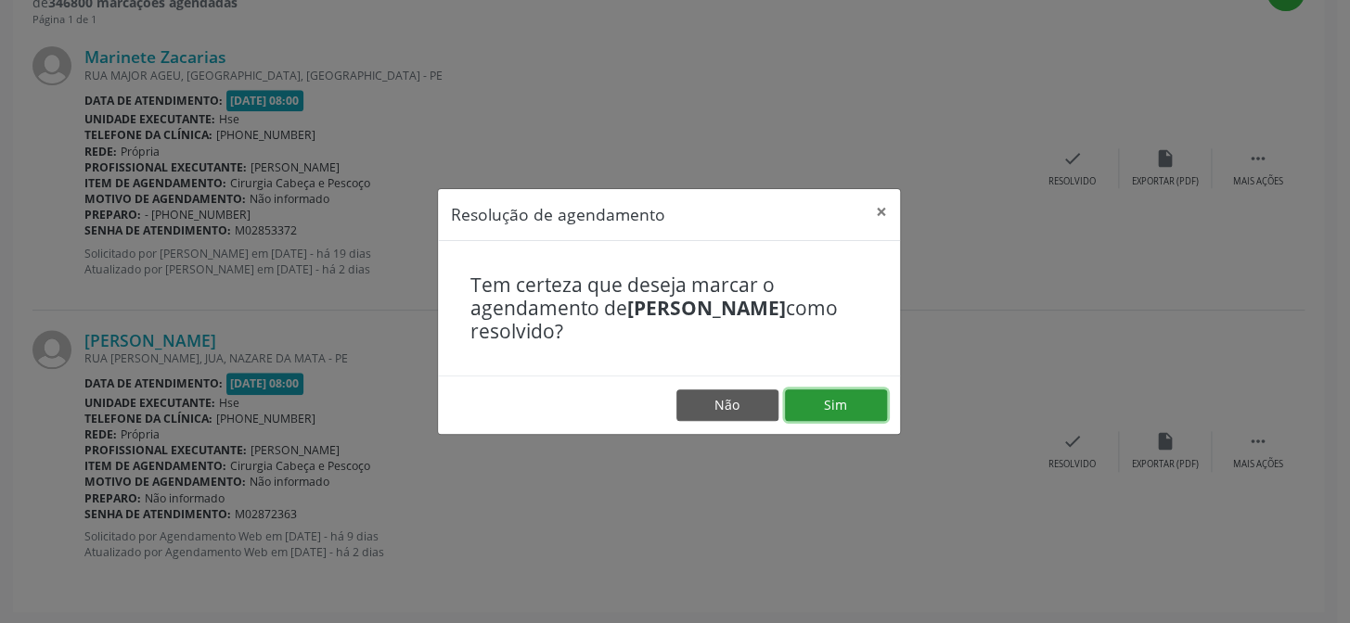
click at [842, 408] on button "Sim" at bounding box center [836, 406] width 102 height 32
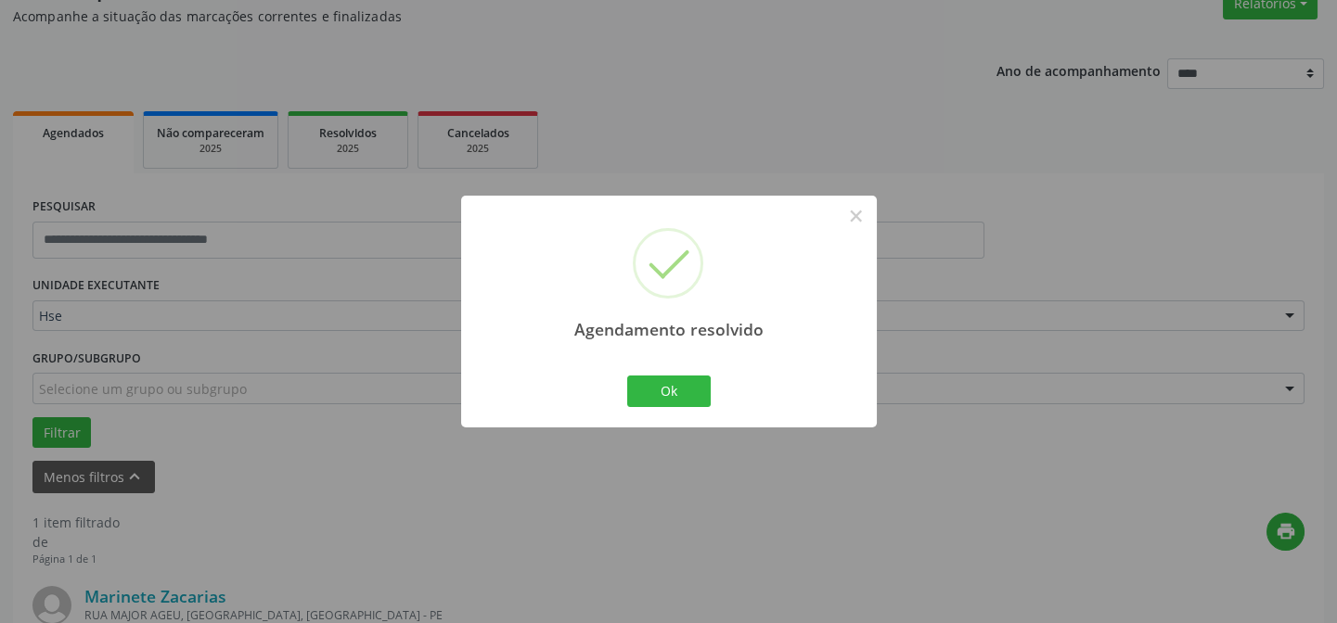
scroll to position [424, 0]
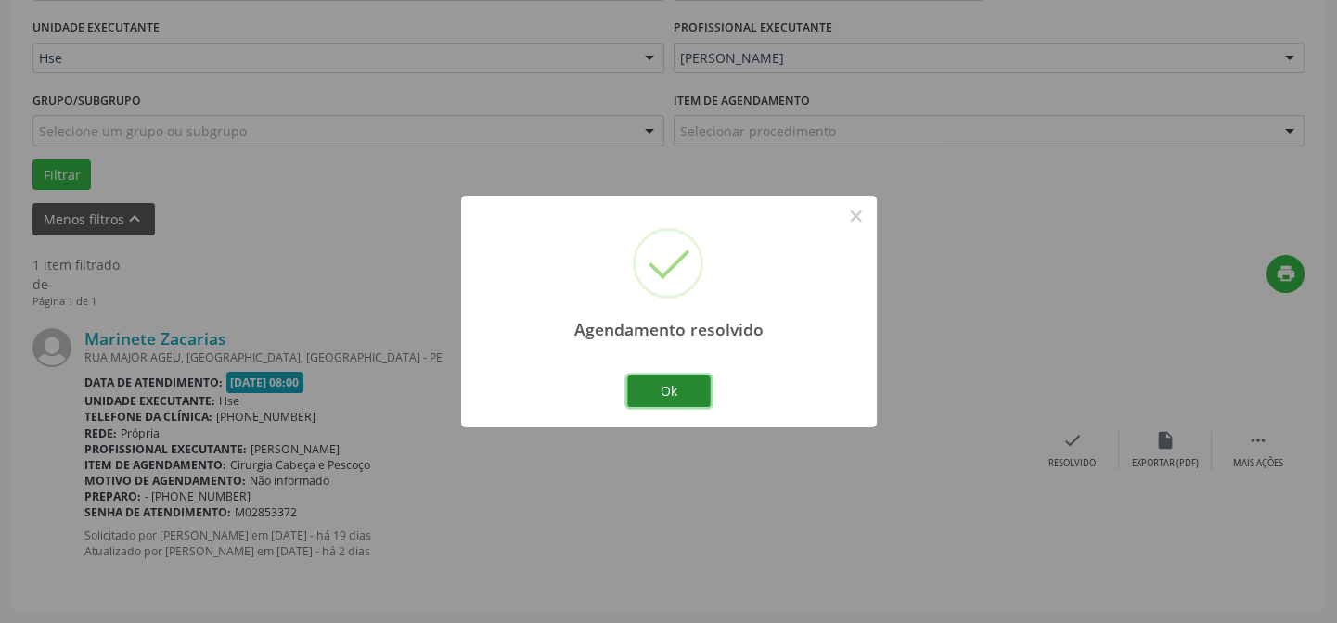
click at [686, 384] on button "Ok" at bounding box center [668, 392] width 83 height 32
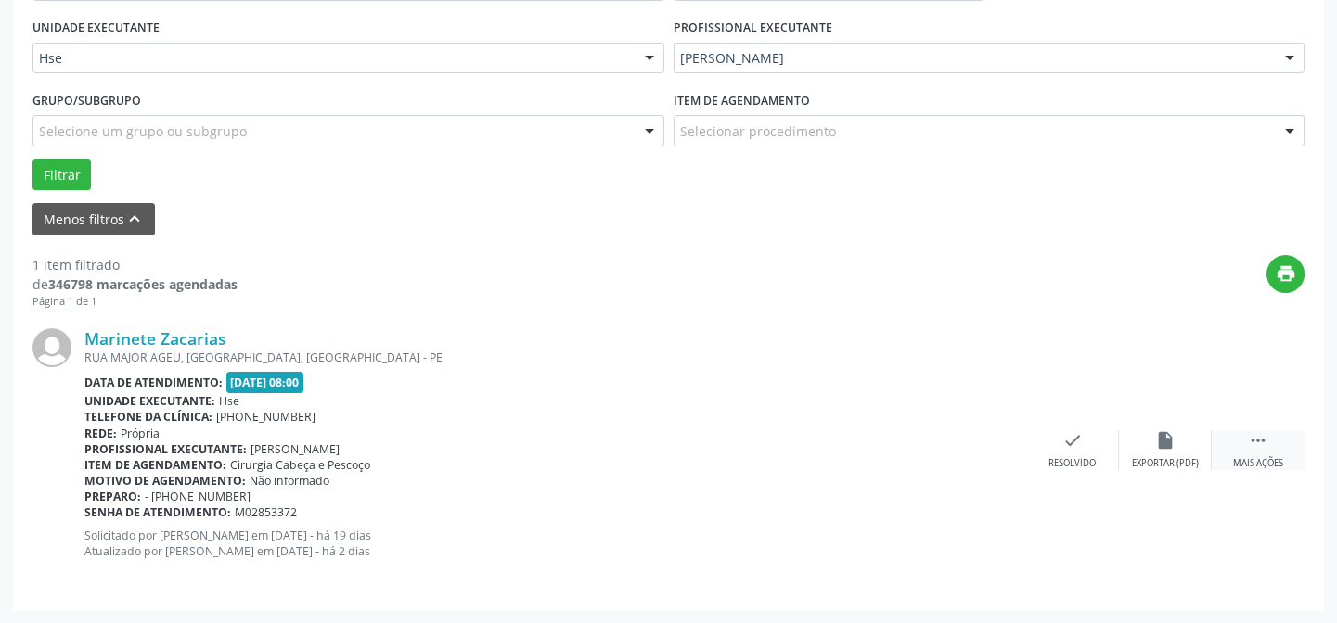
click at [1242, 442] on div " Mais ações" at bounding box center [1257, 450] width 93 height 40
click at [1204, 445] on div "alarm_off Não compareceu" at bounding box center [1165, 450] width 93 height 40
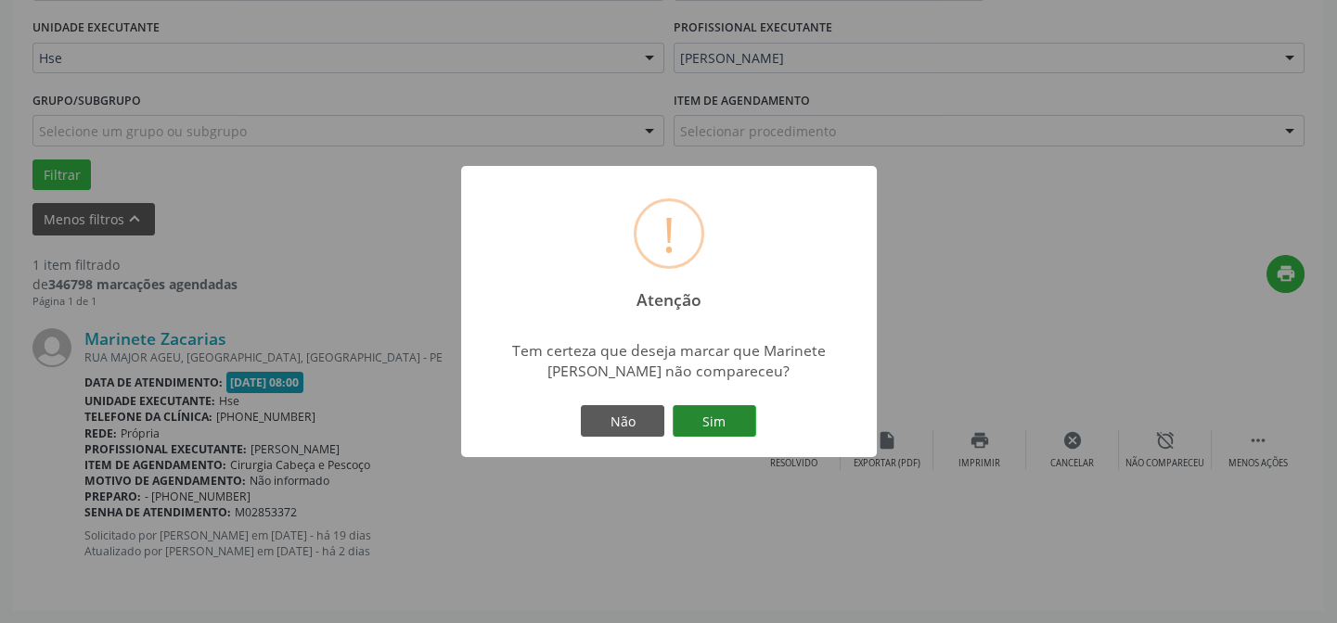
click at [736, 408] on button "Sim" at bounding box center [713, 421] width 83 height 32
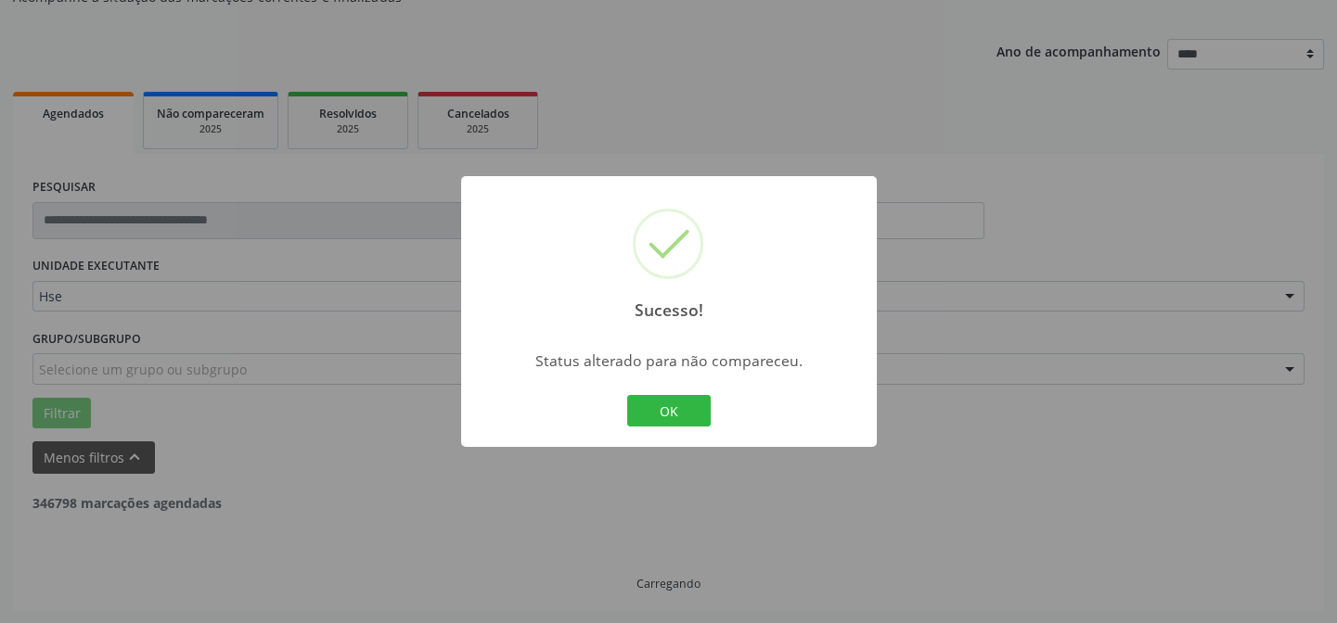
scroll to position [125, 0]
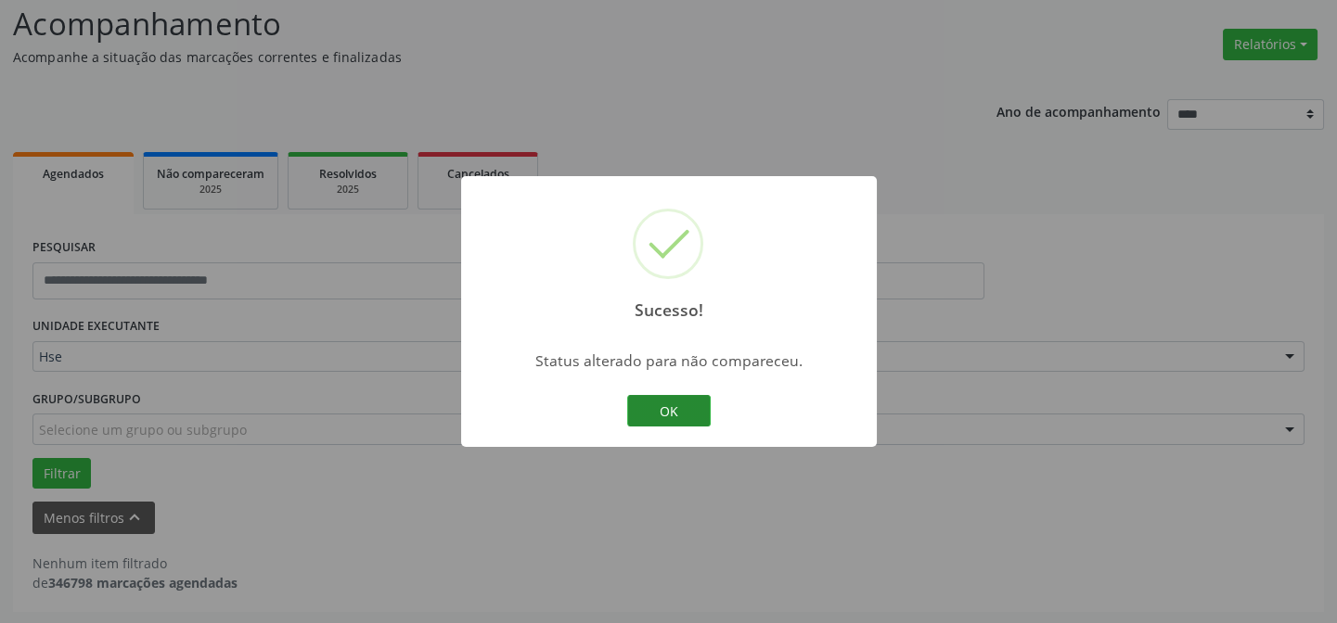
click at [687, 414] on button "OK" at bounding box center [668, 411] width 83 height 32
